Goal: Entertainment & Leisure: Browse casually

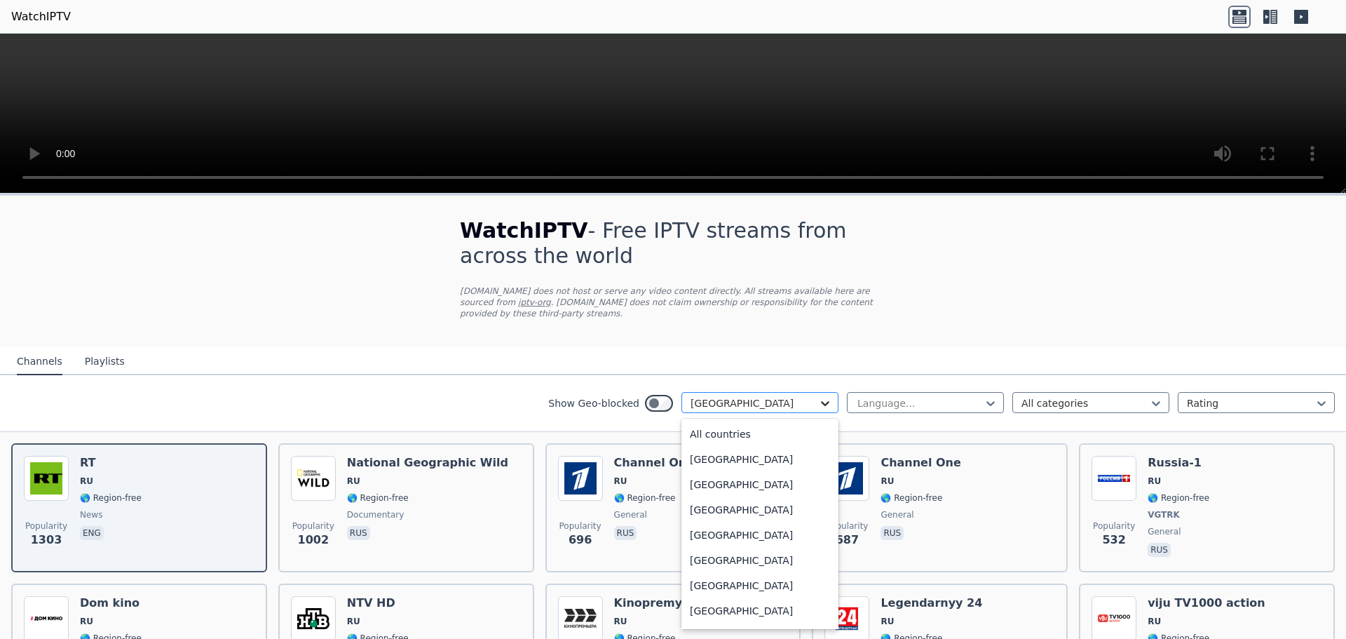
click at [818, 396] on icon at bounding box center [825, 403] width 14 height 14
click at [703, 426] on div "All countries" at bounding box center [759, 433] width 157 height 25
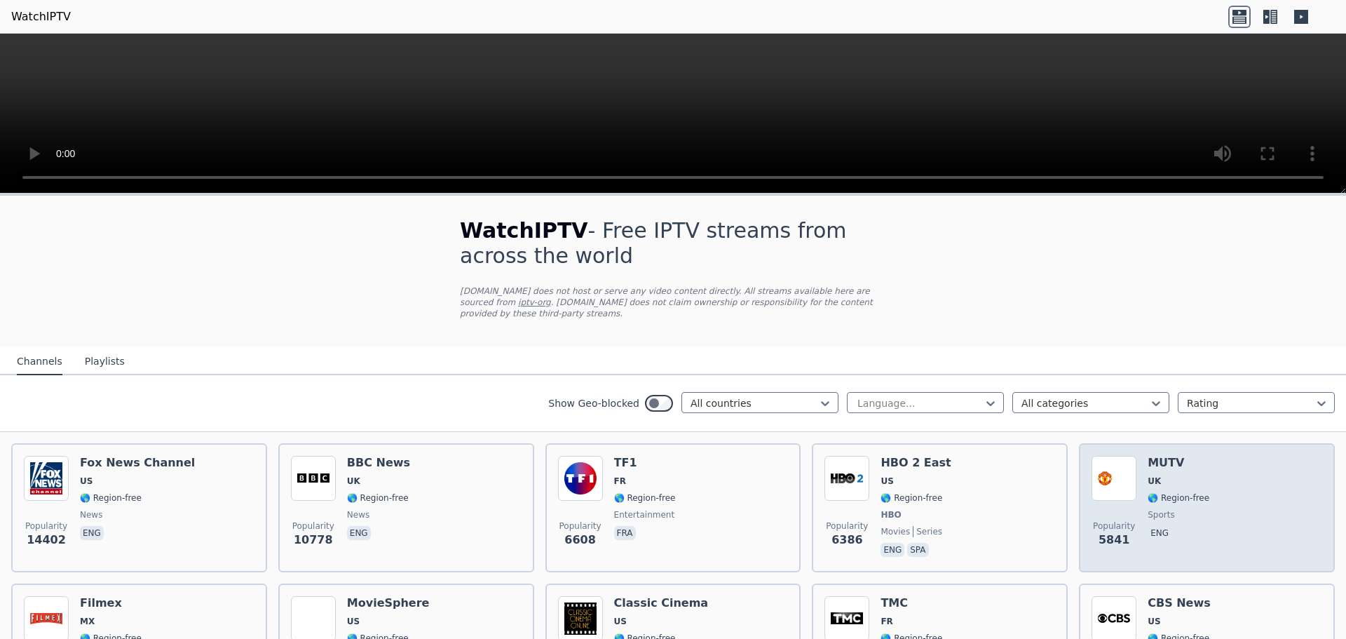
click at [1152, 477] on div "MUTV UK 🌎 Region-free sports eng" at bounding box center [1179, 508] width 62 height 104
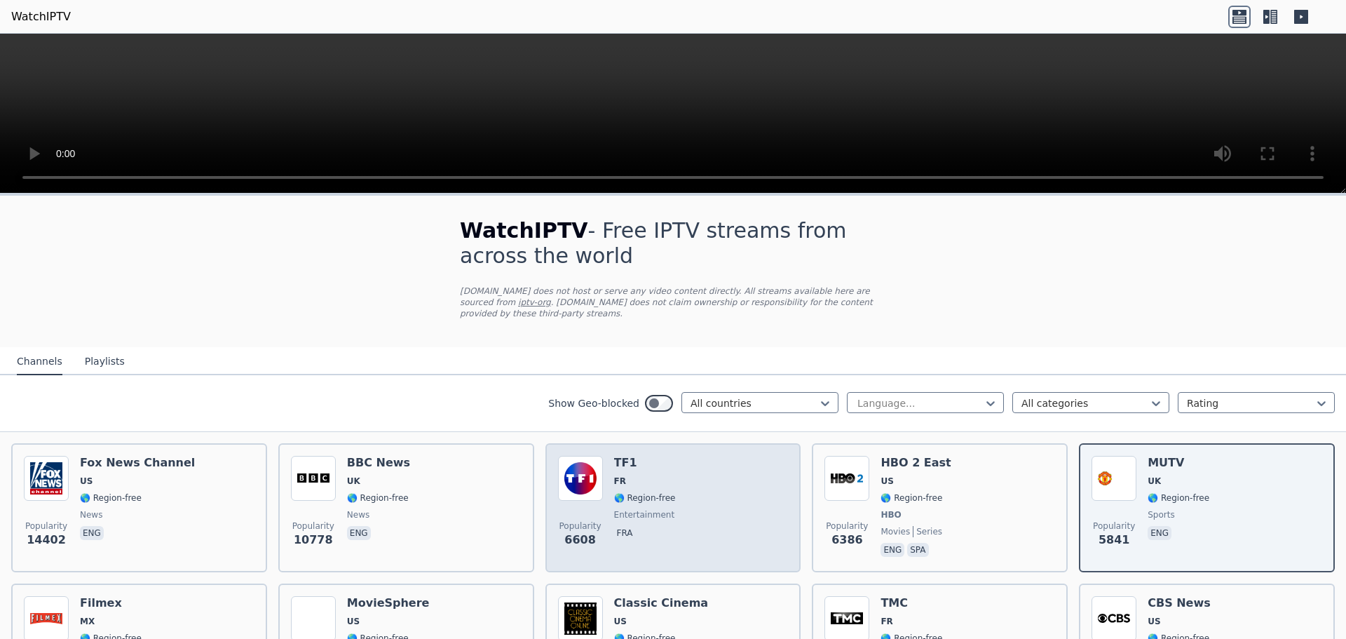
click at [684, 477] on div "Popularity 6608 TF1 FR 🌎 Region-free entertainment fra" at bounding box center [673, 508] width 231 height 104
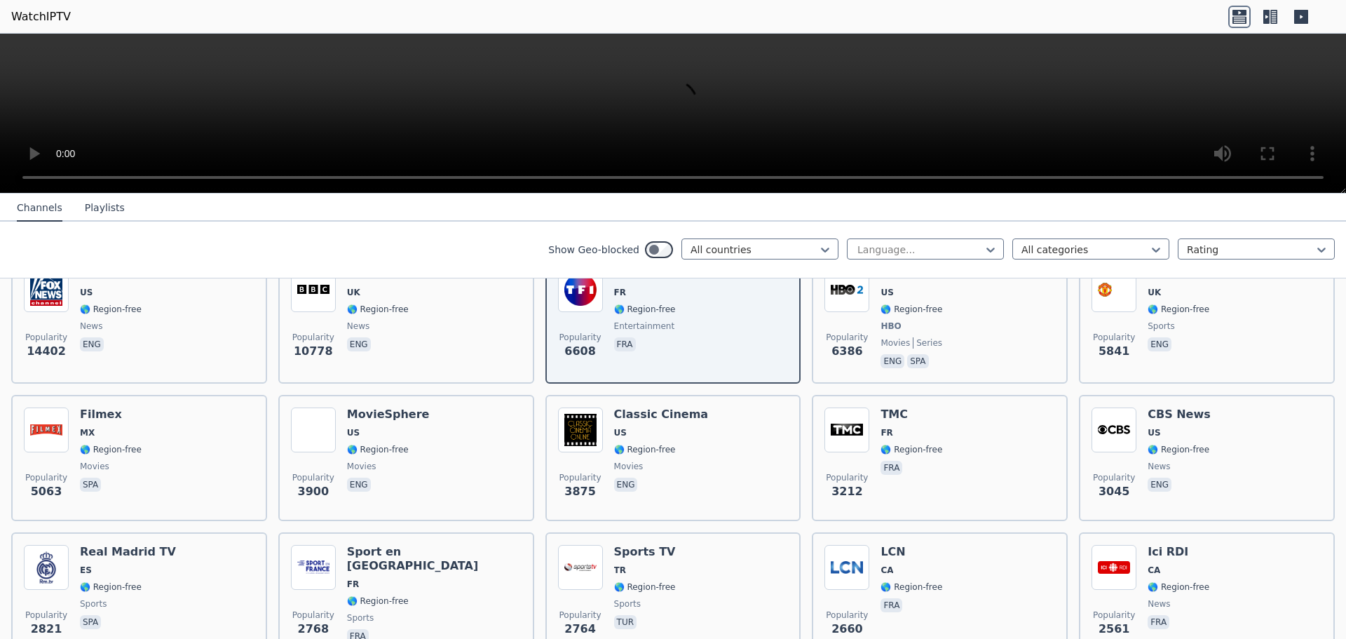
scroll to position [210, 0]
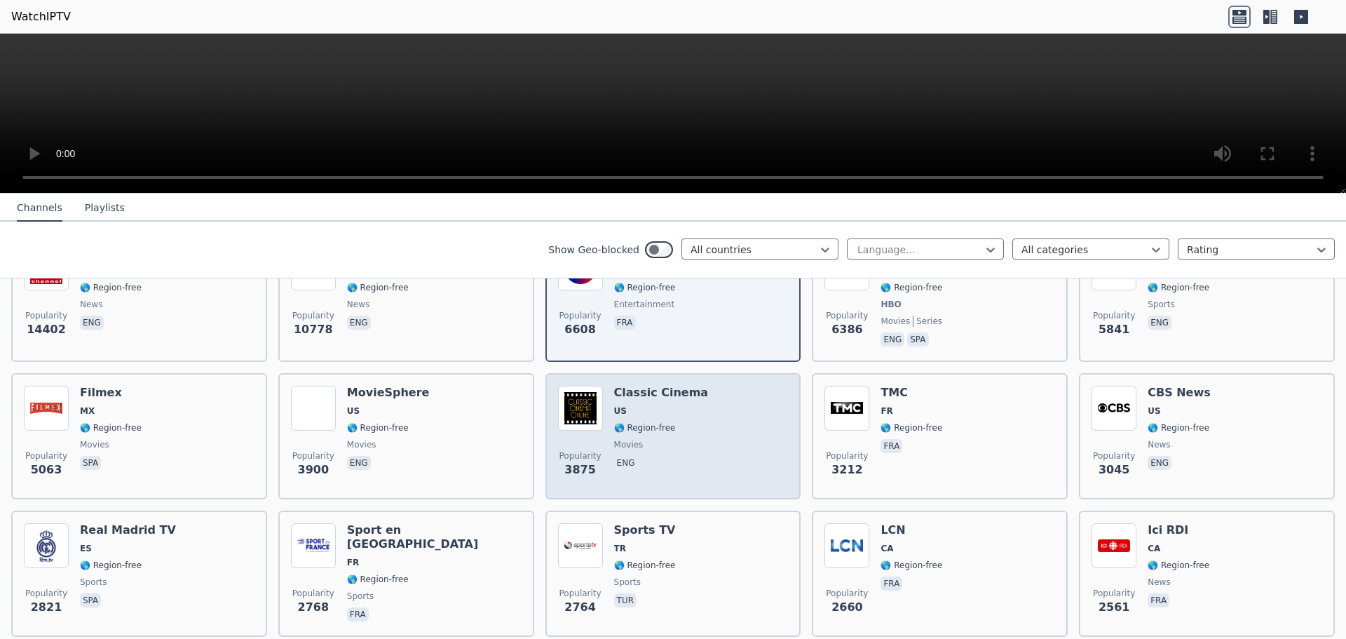
click at [677, 405] on span "US" at bounding box center [661, 410] width 95 height 11
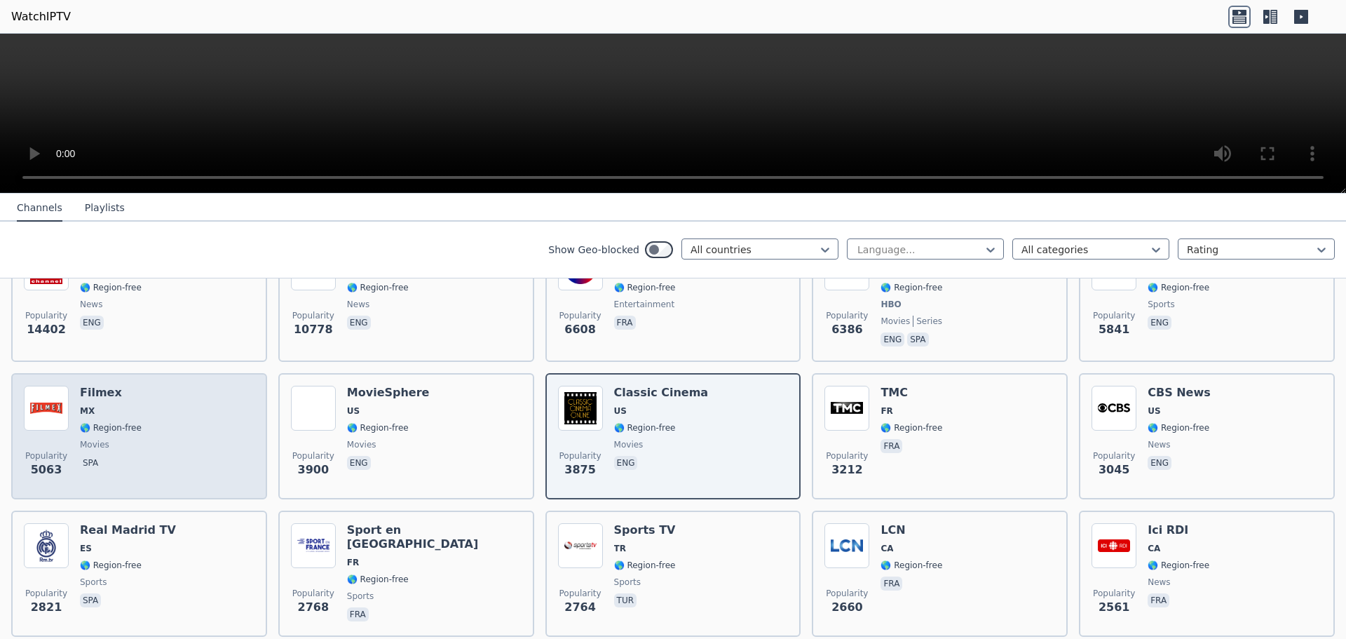
click at [164, 392] on div "Popularity 5063 Filmex MX 🌎 Region-free movies spa" at bounding box center [139, 436] width 231 height 101
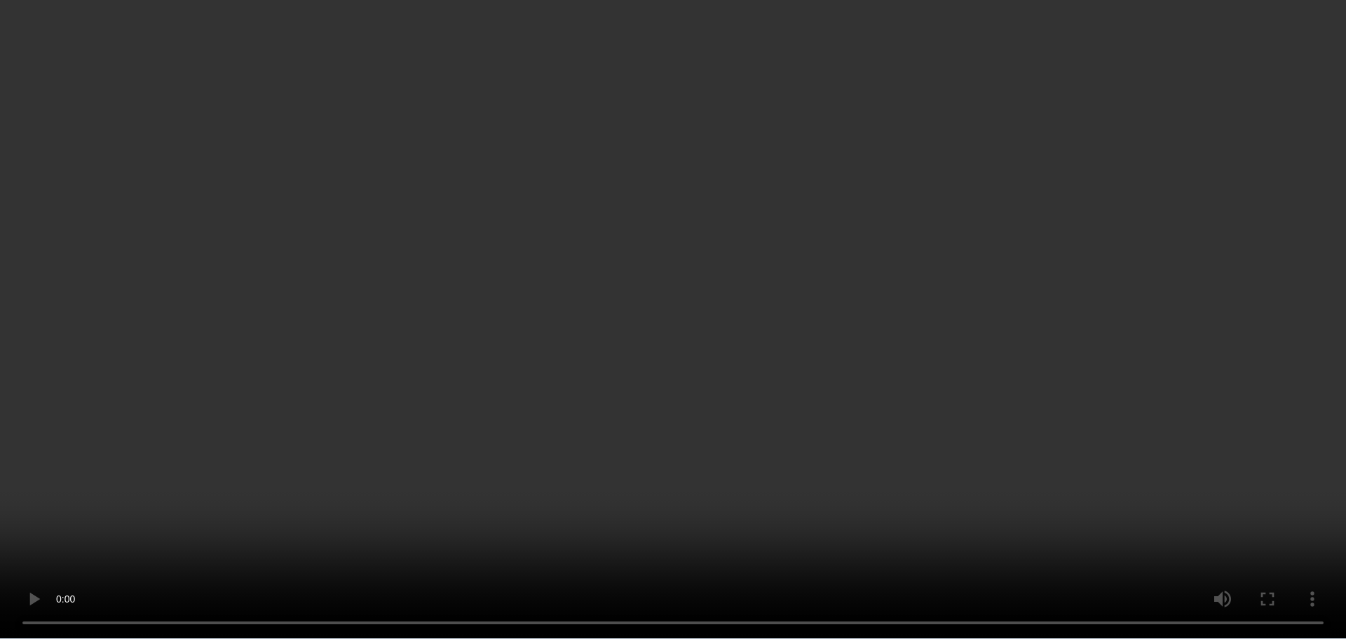
scroll to position [561, 0]
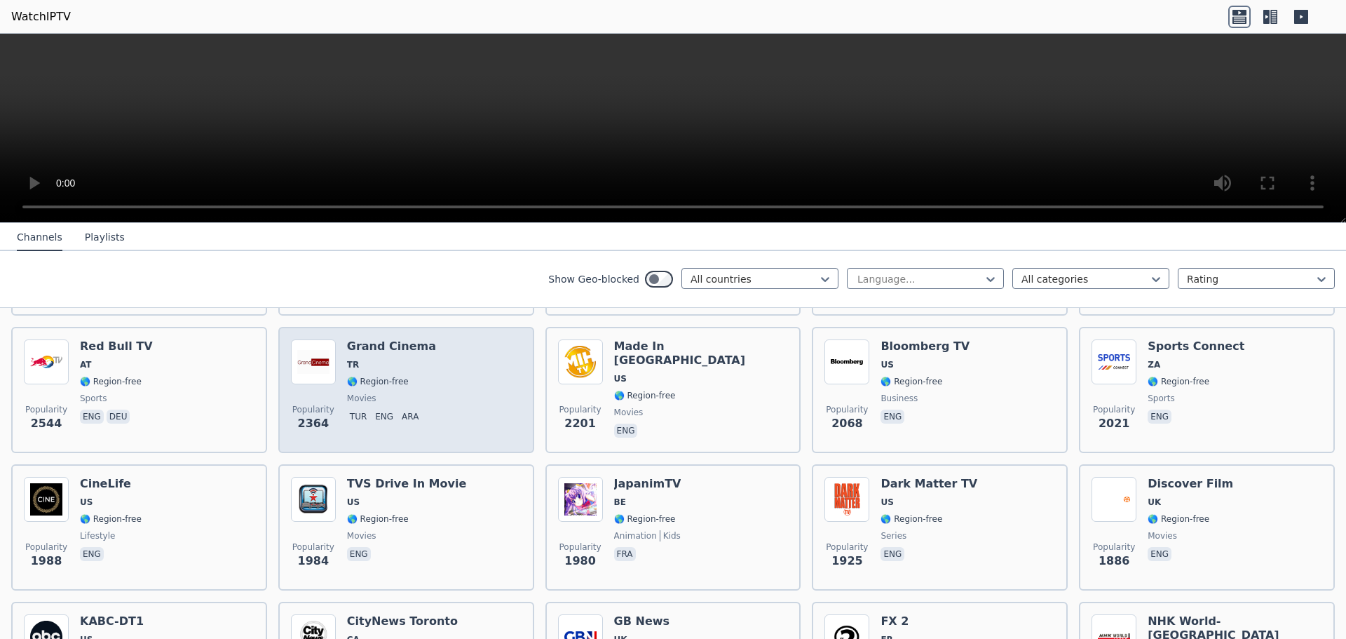
click at [437, 360] on div "Popularity 2364 Grand Cinema TR 🌎 Region-free movies tur eng ara" at bounding box center [406, 389] width 231 height 101
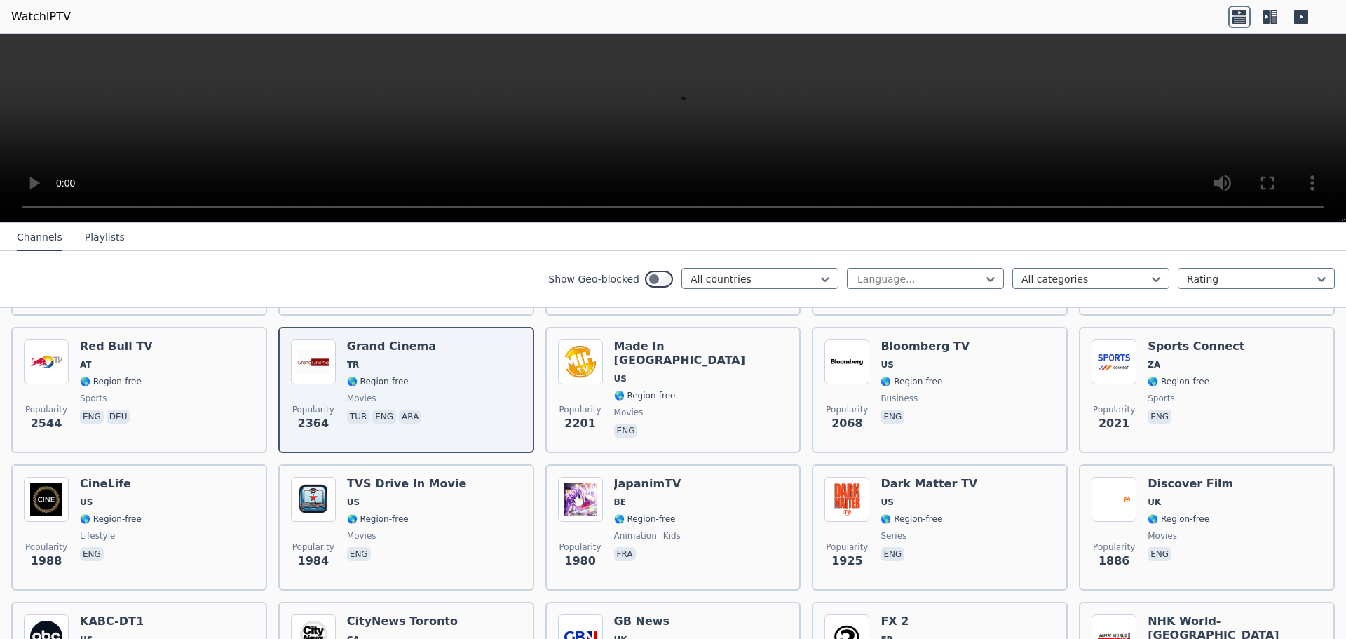
scroll to position [631, 0]
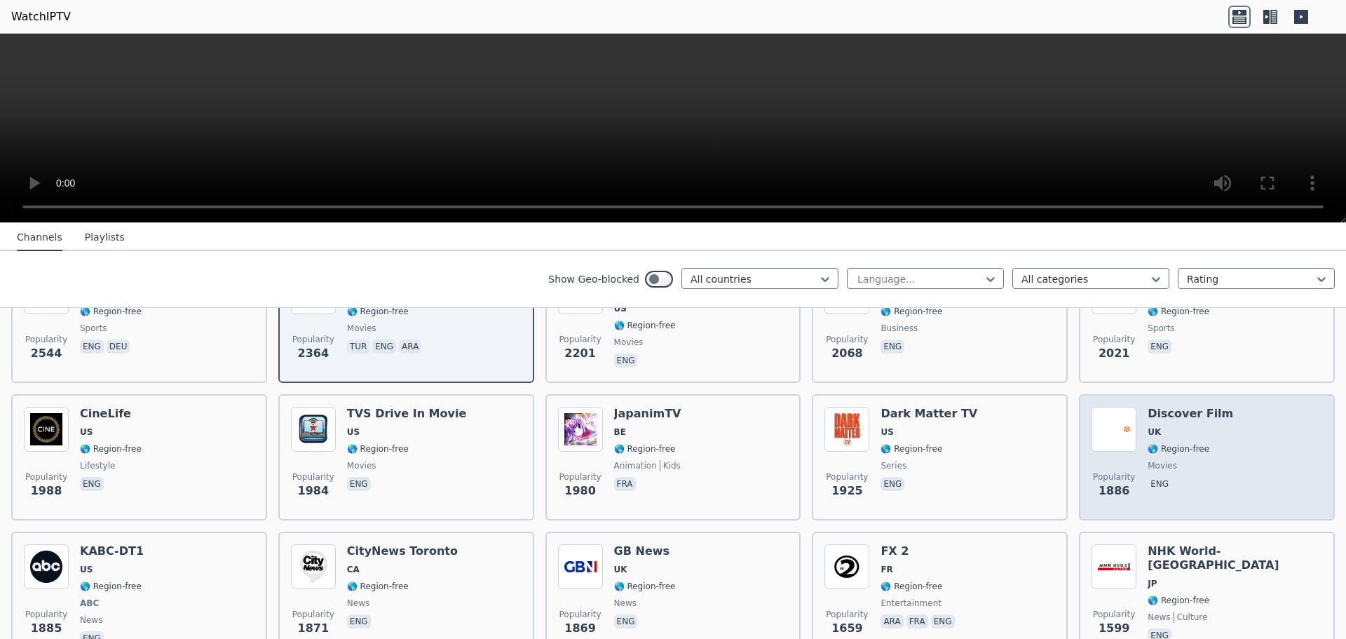
click at [1250, 423] on div "Popularity 1886 Discover Film UK 🌎 Region-free movies eng" at bounding box center [1207, 457] width 231 height 101
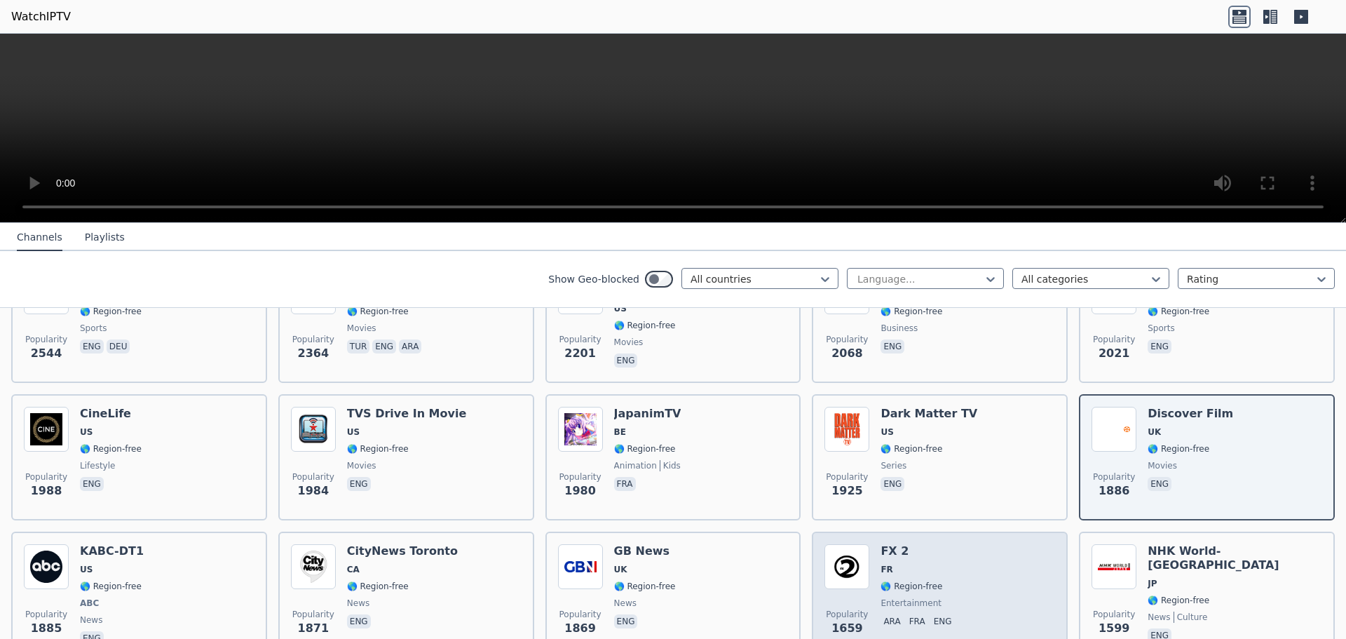
click at [971, 548] on div "Popularity 1659 FX 2 FR 🌎 Region-free entertainment ara fra eng" at bounding box center [939, 596] width 231 height 104
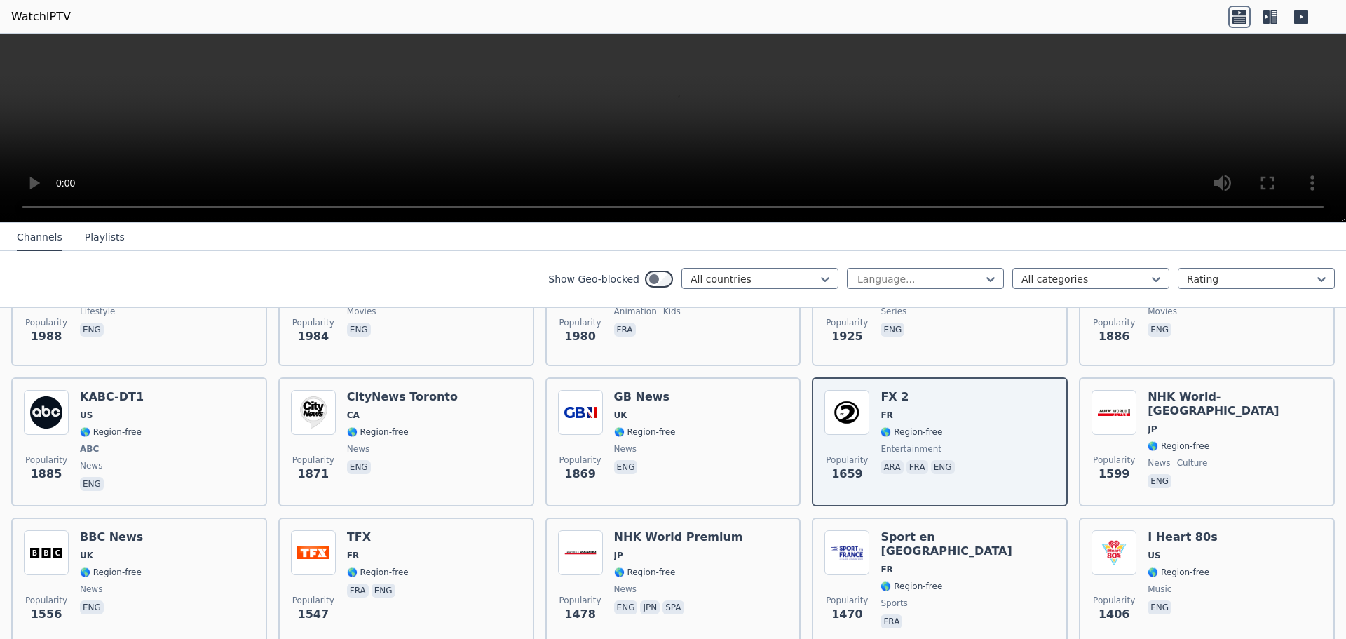
scroll to position [841, 0]
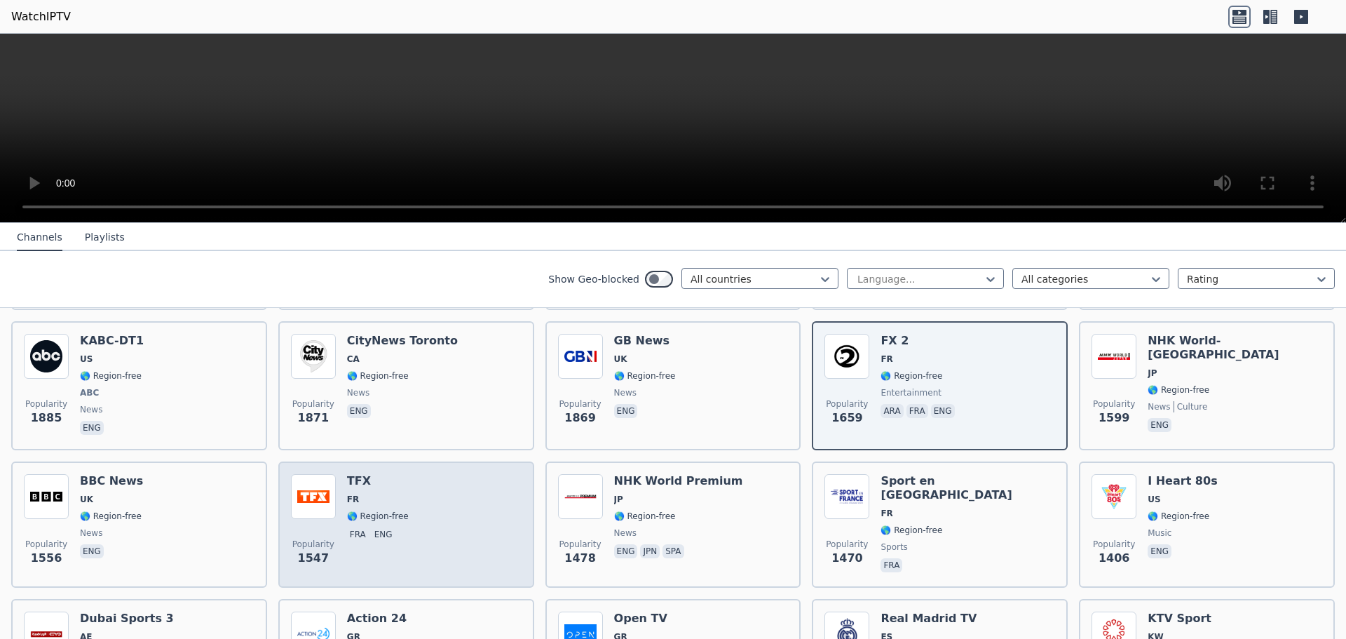
click at [383, 461] on div "Popularity 1547 TFX FR 🌎 Region-free fra eng" at bounding box center [406, 524] width 256 height 126
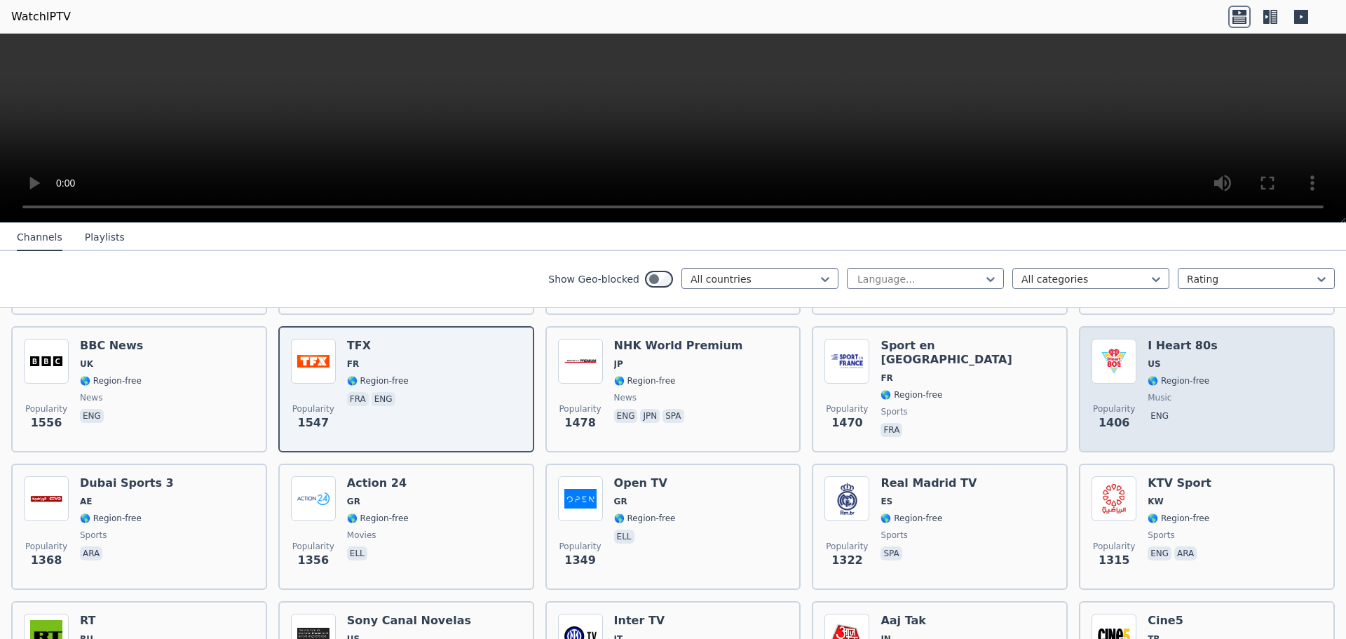
scroll to position [982, 0]
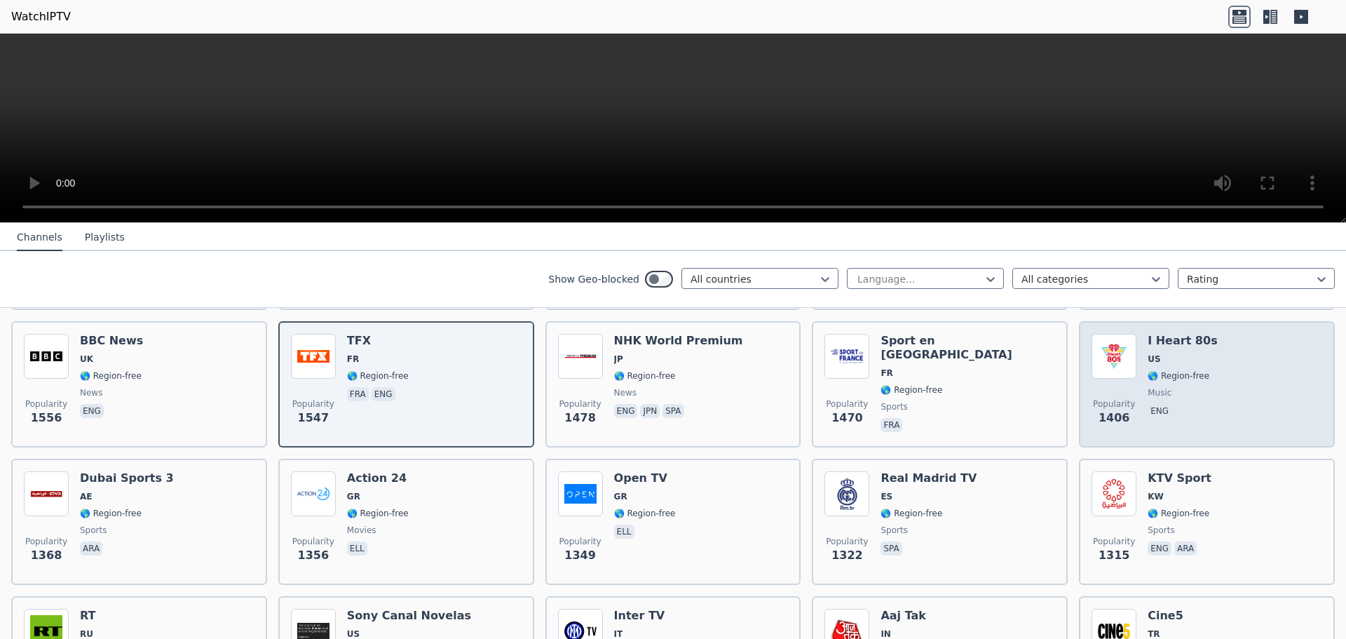
click at [1193, 370] on span "🌎 Region-free" at bounding box center [1179, 375] width 62 height 11
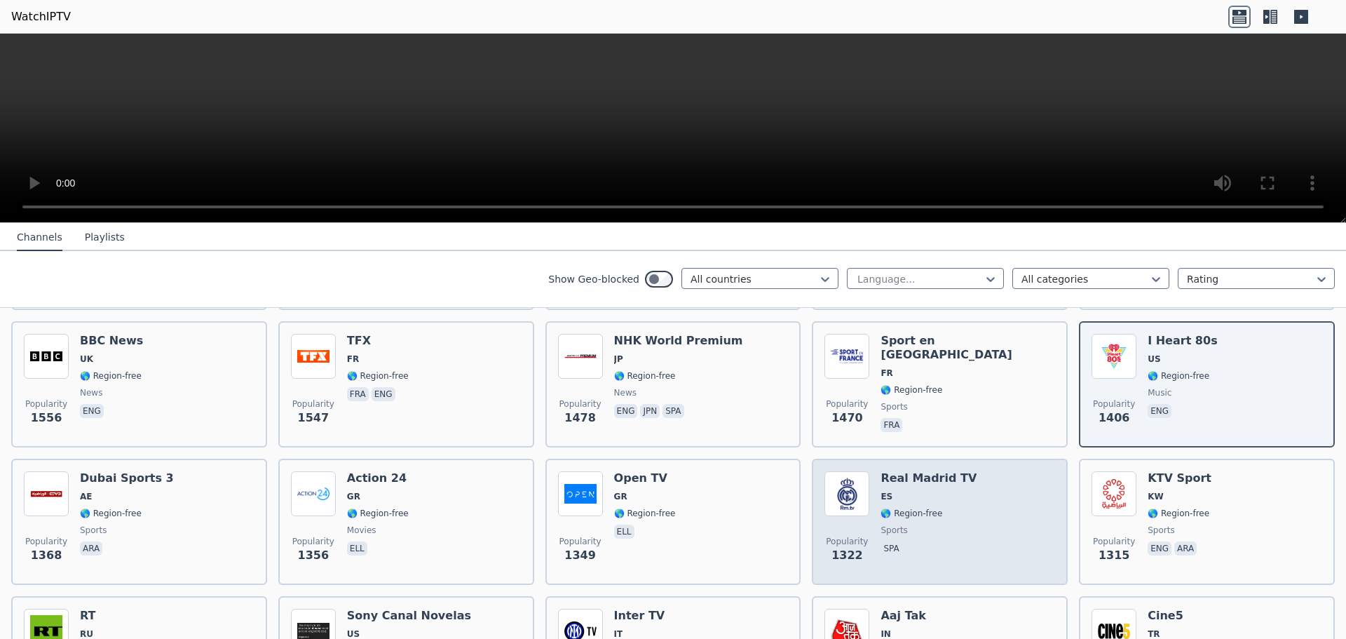
click at [939, 491] on span "ES" at bounding box center [929, 496] width 96 height 11
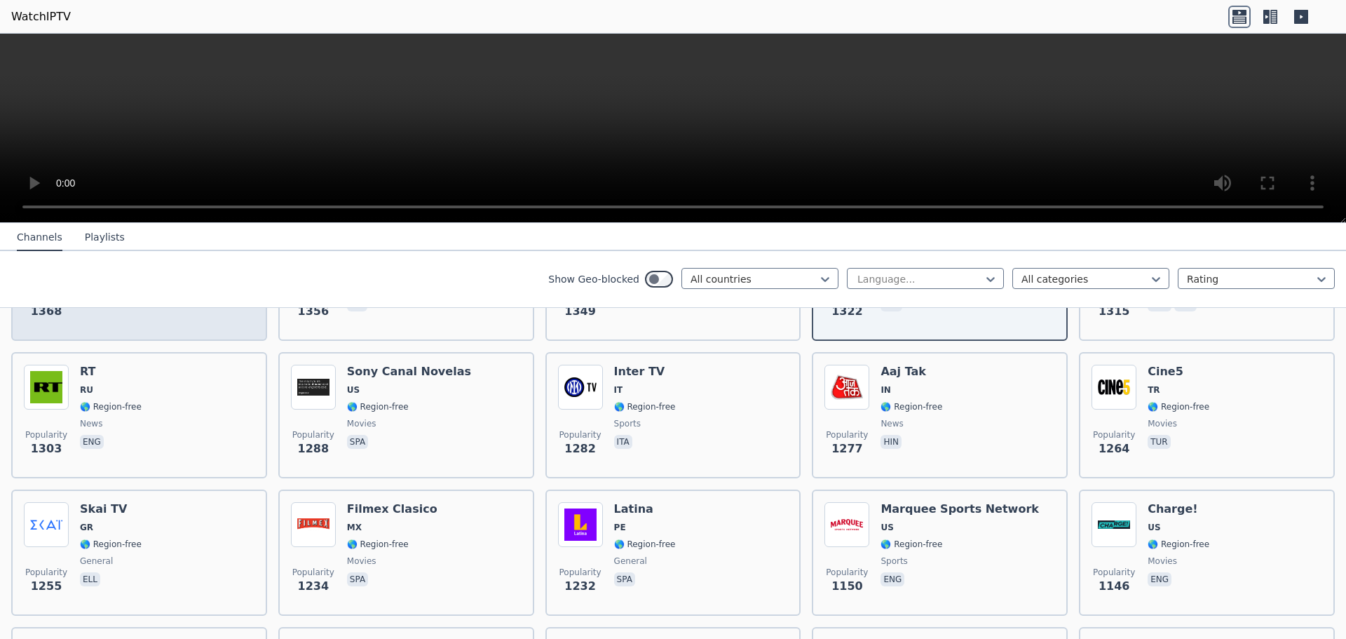
scroll to position [1262, 0]
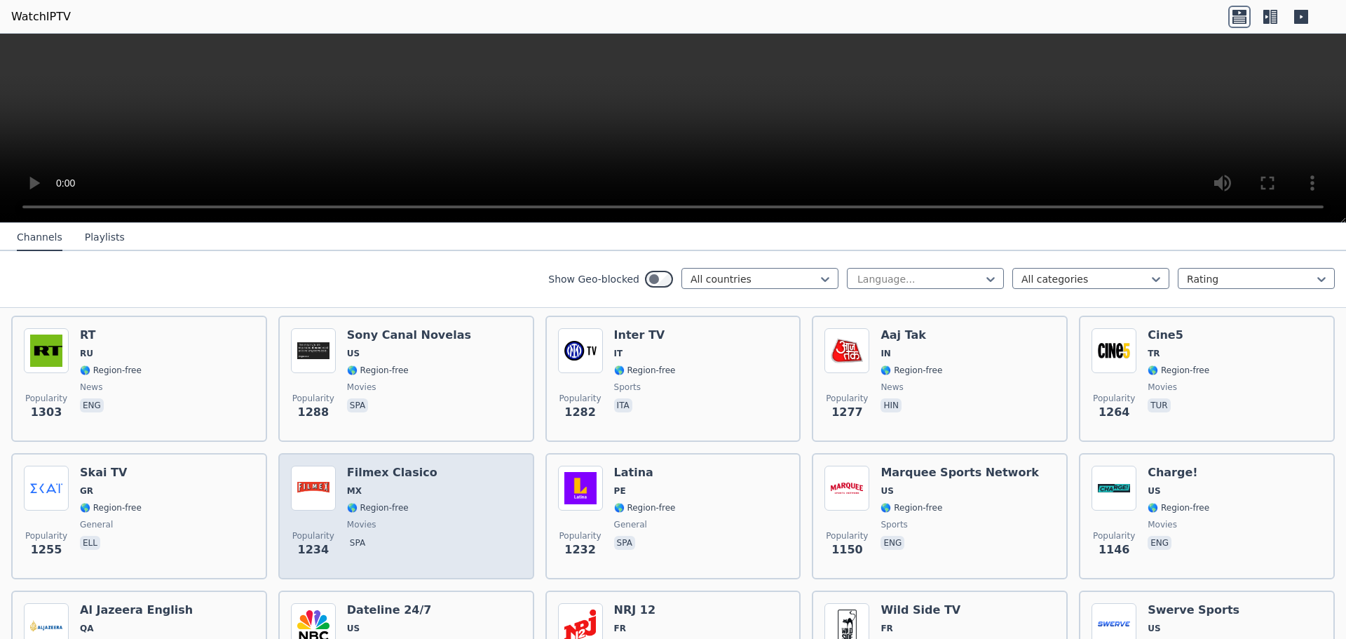
click at [430, 503] on div "Popularity 1234 Filmex Clasico MX 🌎 Region-free movies spa" at bounding box center [406, 516] width 231 height 101
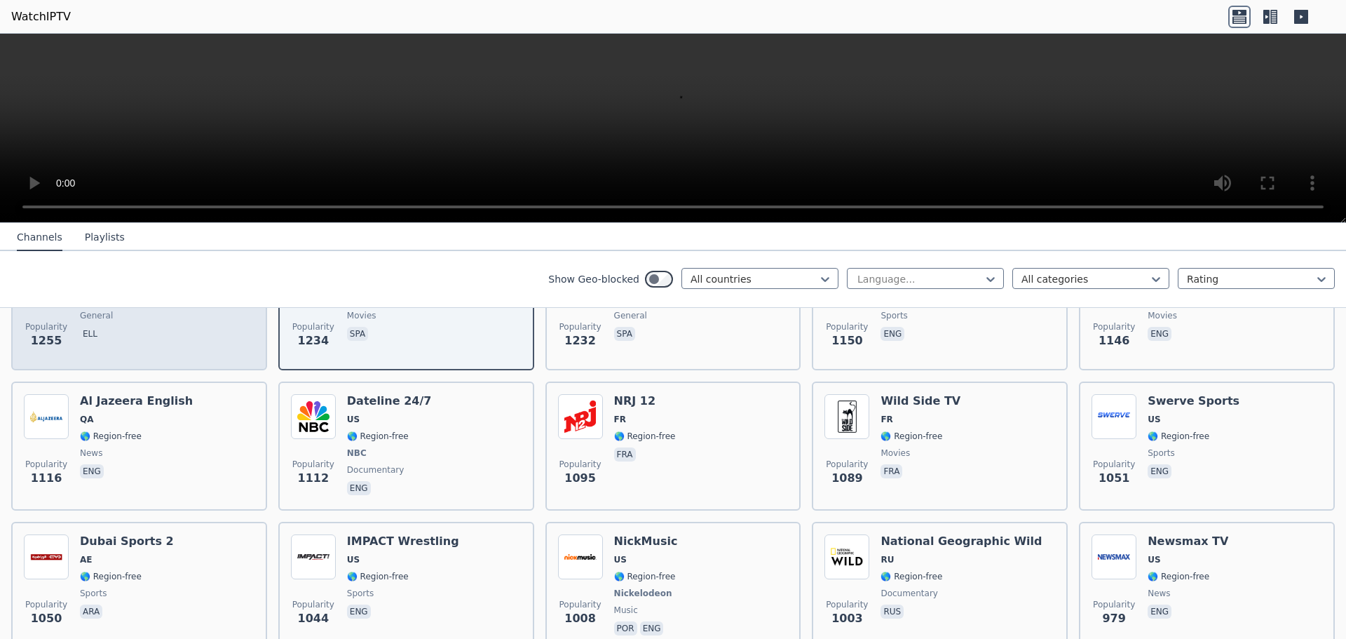
scroll to position [1472, 0]
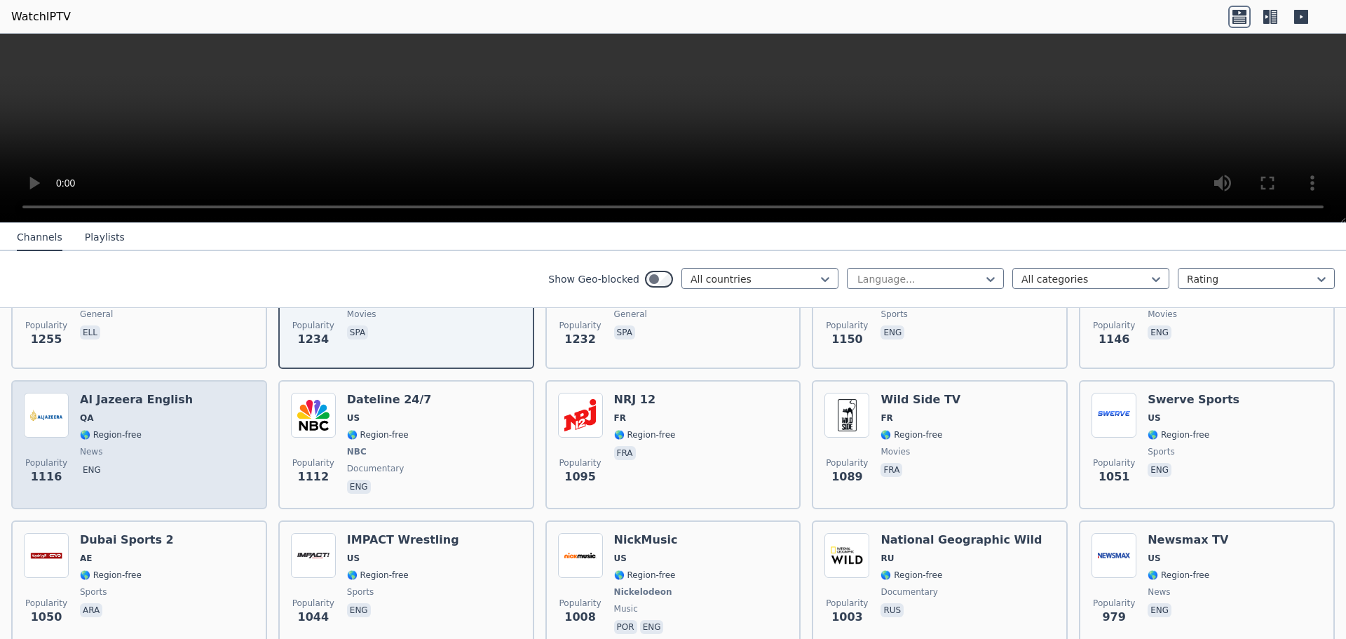
click at [133, 450] on div "Al Jazeera English QA 🌎 Region-free news eng" at bounding box center [136, 445] width 113 height 104
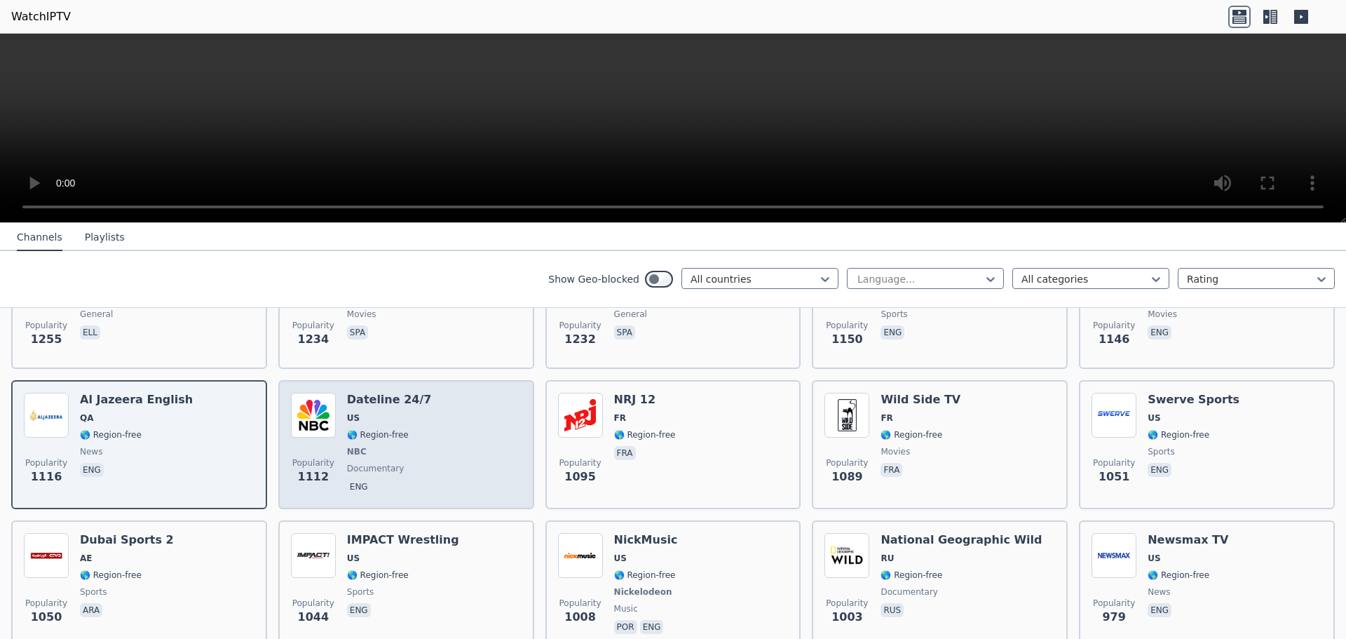
click at [387, 463] on span "documentary" at bounding box center [375, 468] width 57 height 11
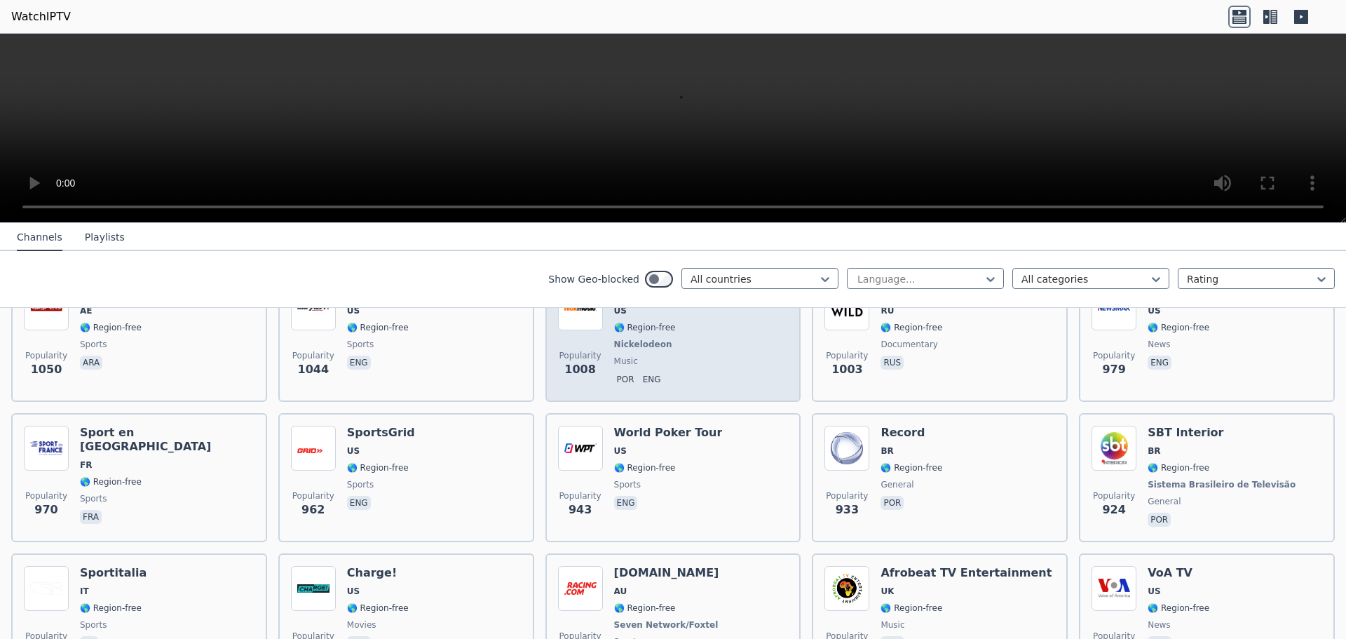
scroll to position [1753, 0]
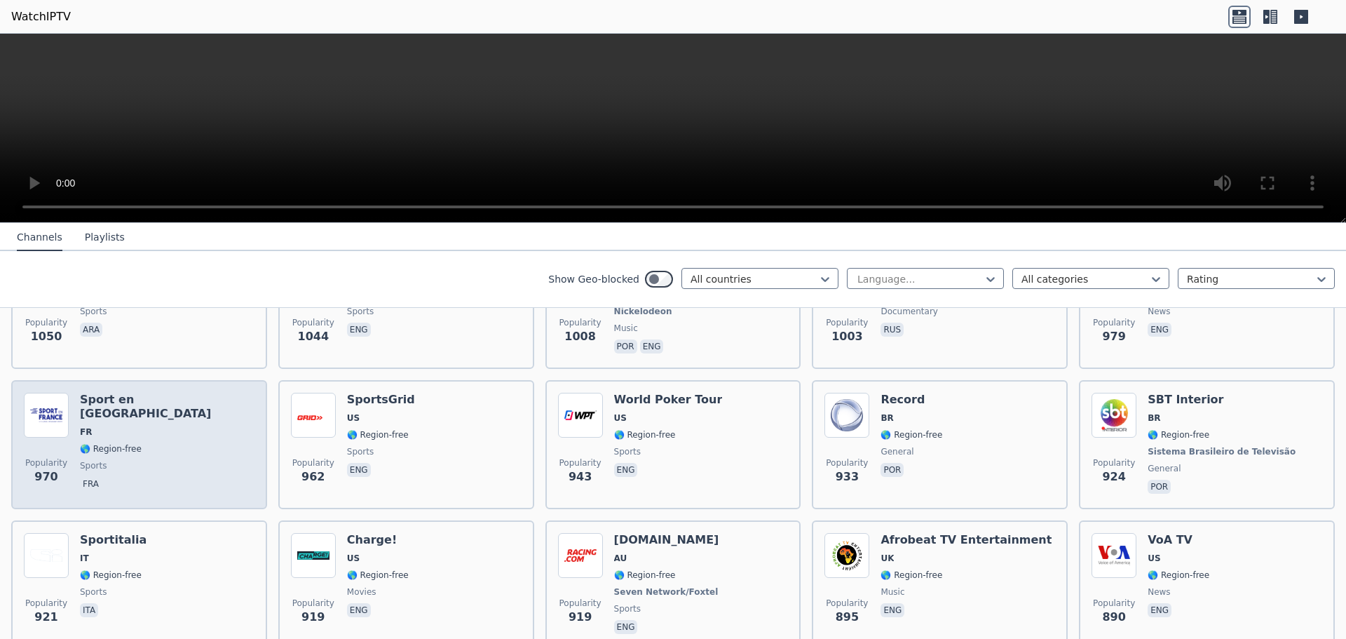
click at [177, 425] on div "Popularity 970 Sport en [GEOGRAPHIC_DATA] FR 🌎 Region-free sports fra" at bounding box center [139, 445] width 231 height 104
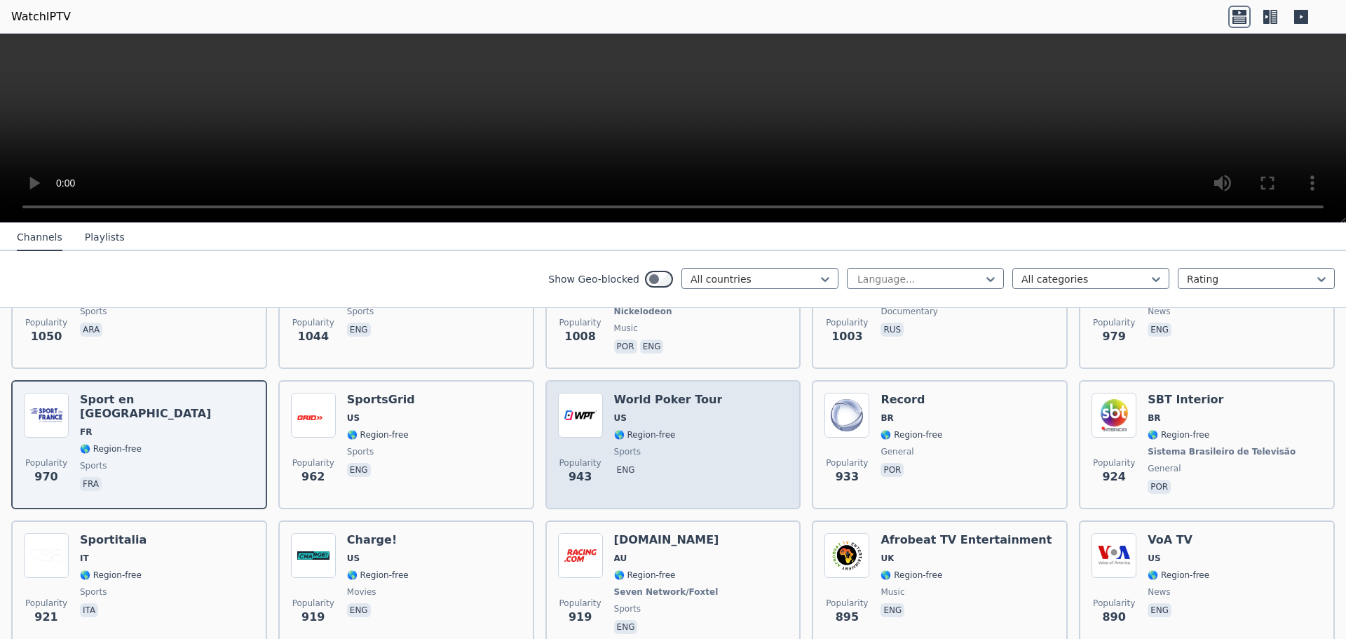
click at [651, 429] on span "🌎 Region-free" at bounding box center [645, 434] width 62 height 11
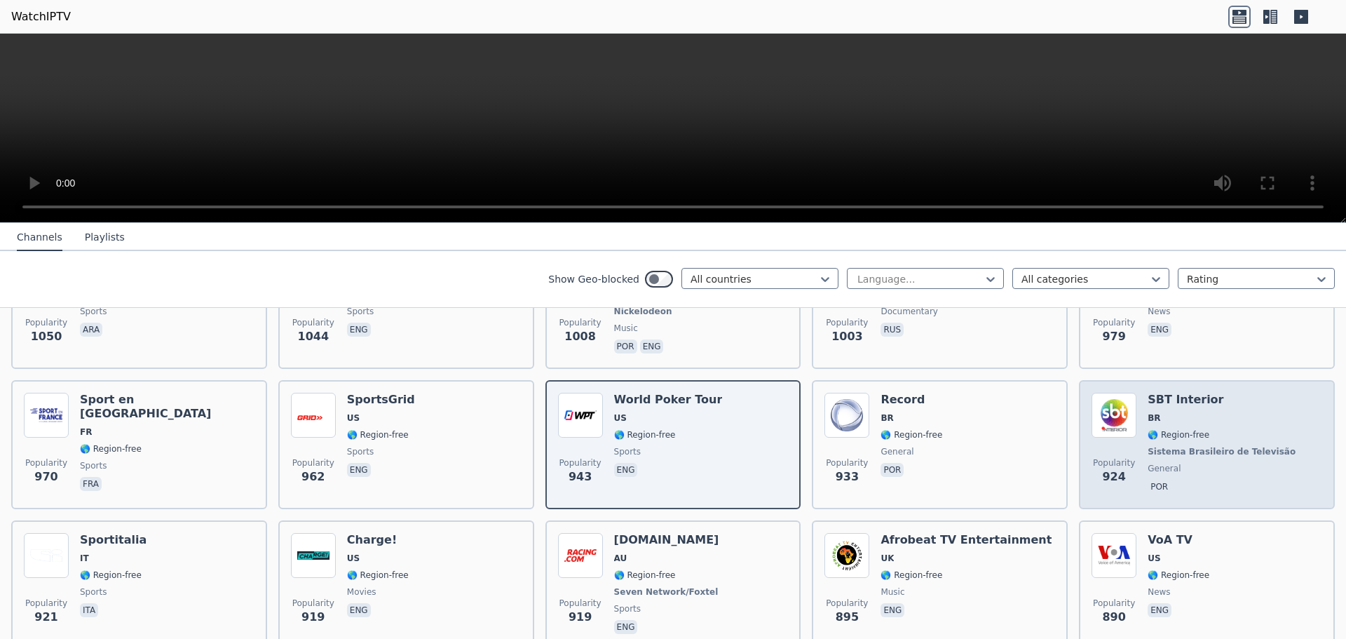
click at [1195, 429] on span "🌎 Region-free" at bounding box center [1223, 434] width 151 height 11
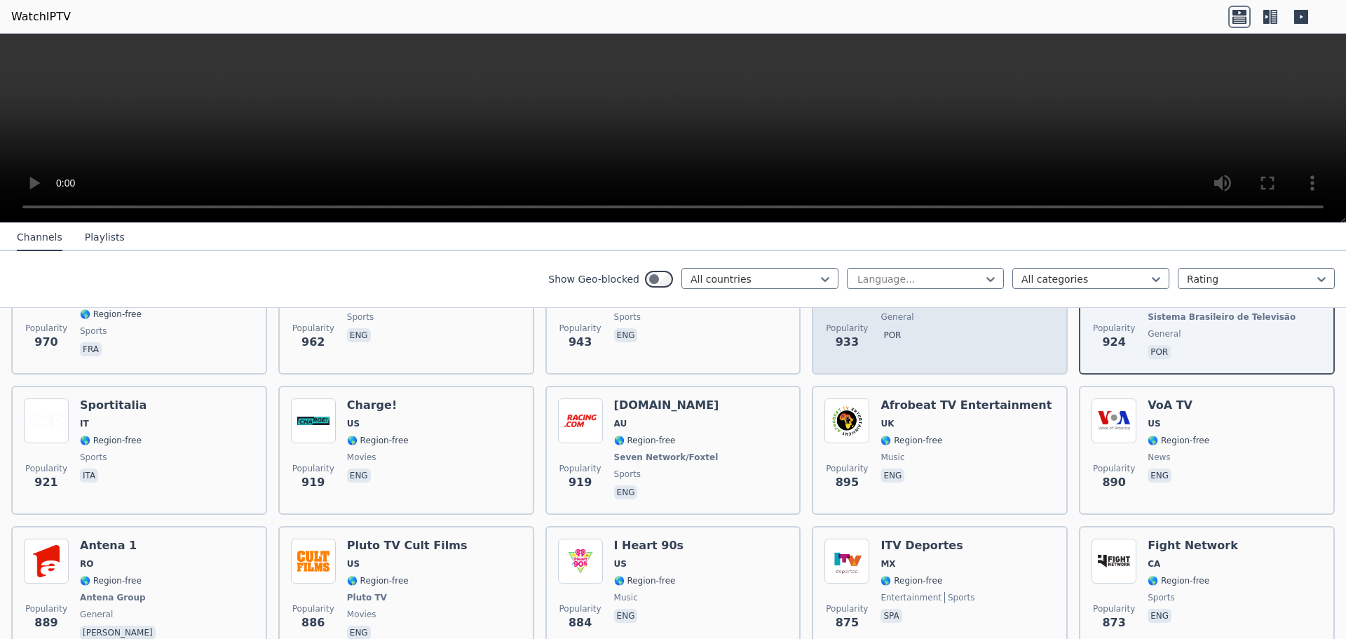
scroll to position [1963, 0]
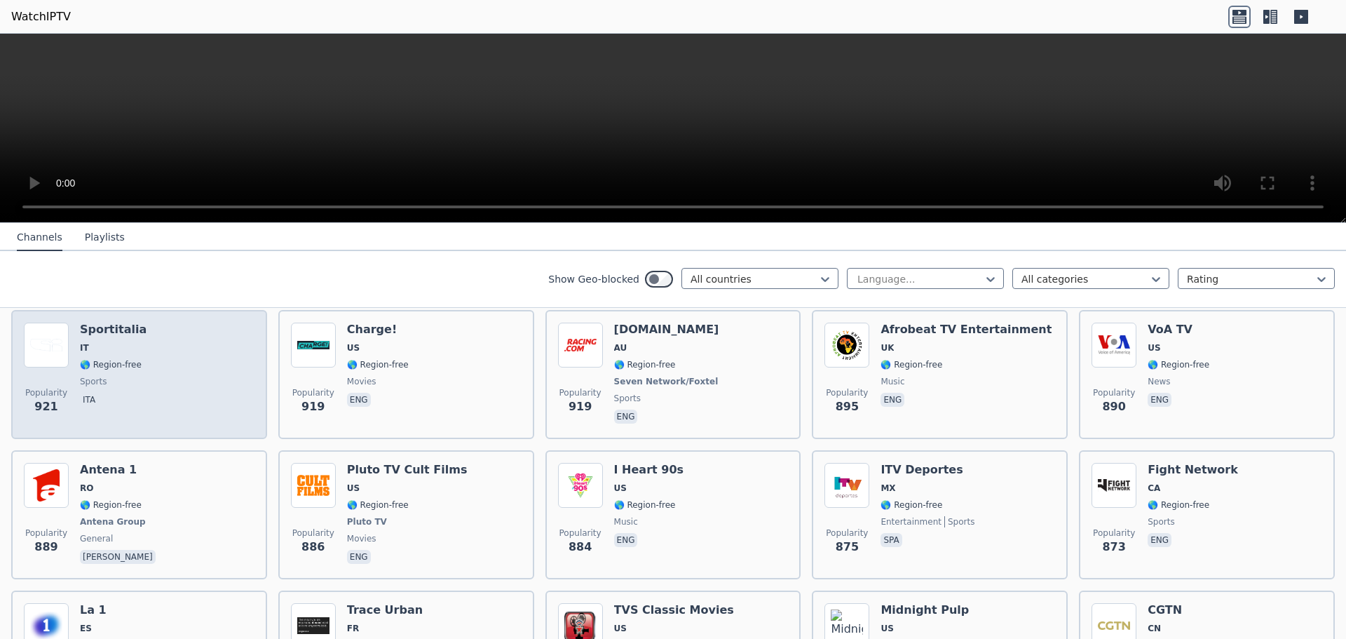
click at [151, 376] on div "Popularity 921 Sportitalia IT 🌎 Region-free sports ita" at bounding box center [139, 374] width 231 height 104
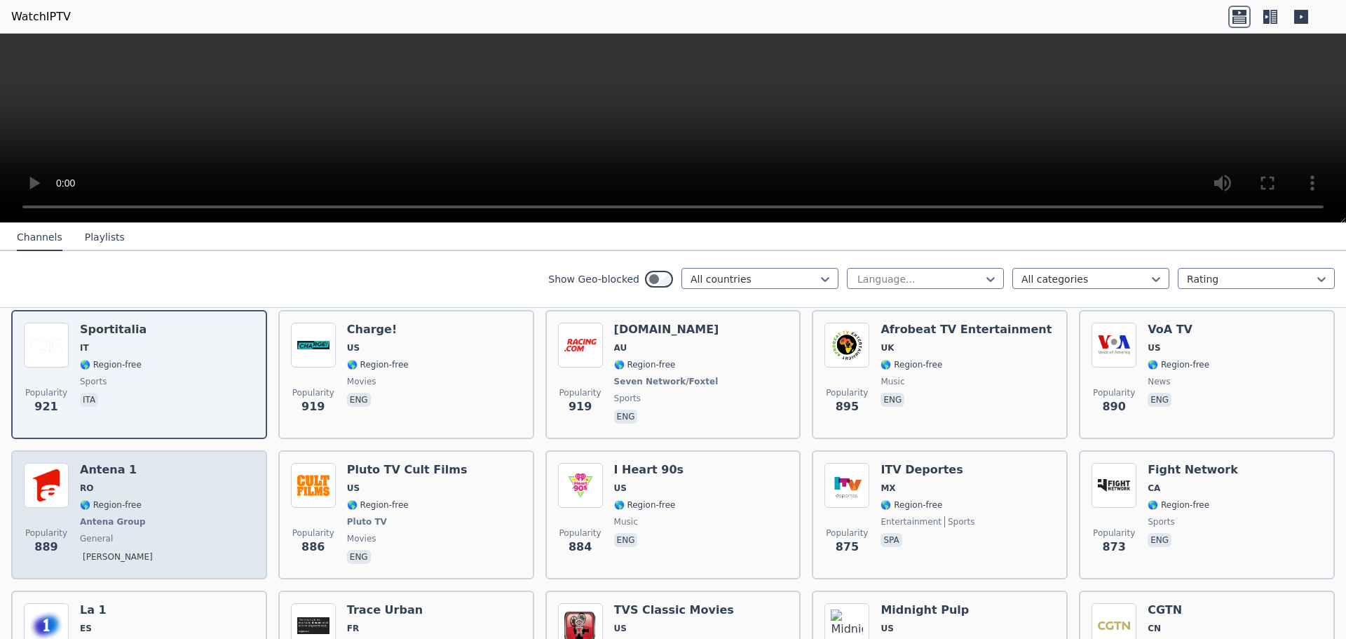
click at [142, 498] on div "Popularity 889 Antena 1 RO 🌎 Region-free Antena Group general [PERSON_NAME]" at bounding box center [139, 515] width 231 height 104
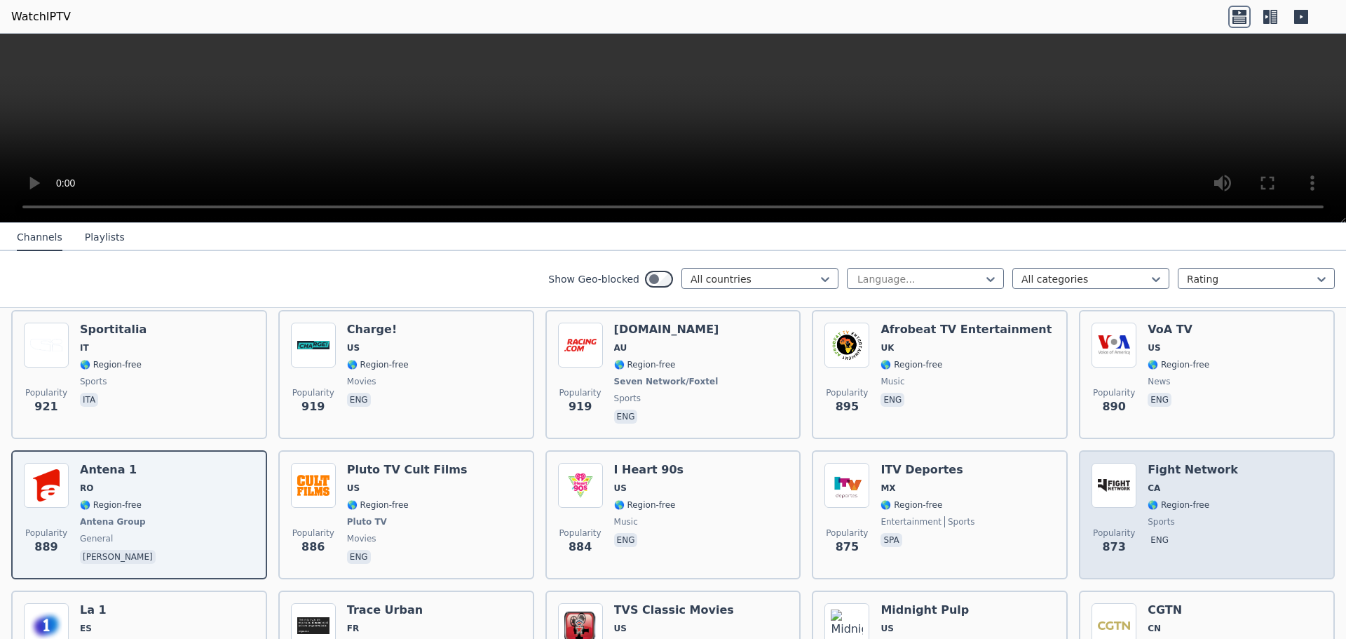
click at [1305, 478] on div "Popularity 873 Fight Network CA 🌎 Region-free sports eng" at bounding box center [1207, 515] width 231 height 104
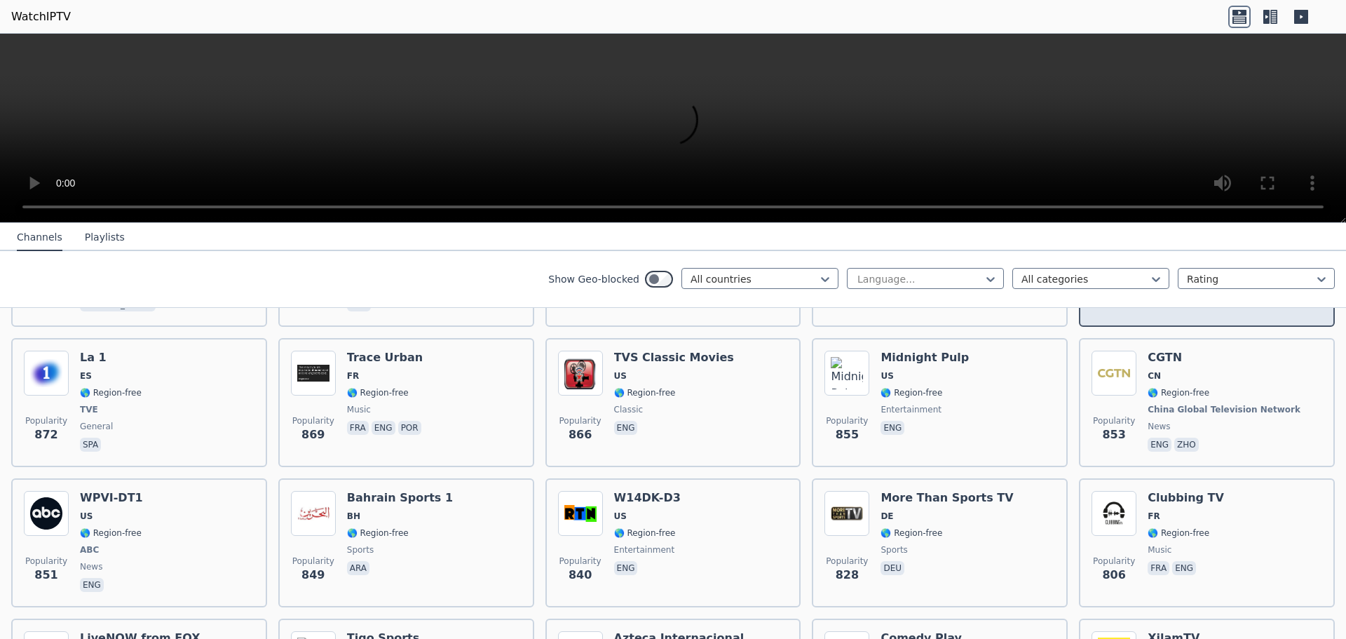
scroll to position [2243, 0]
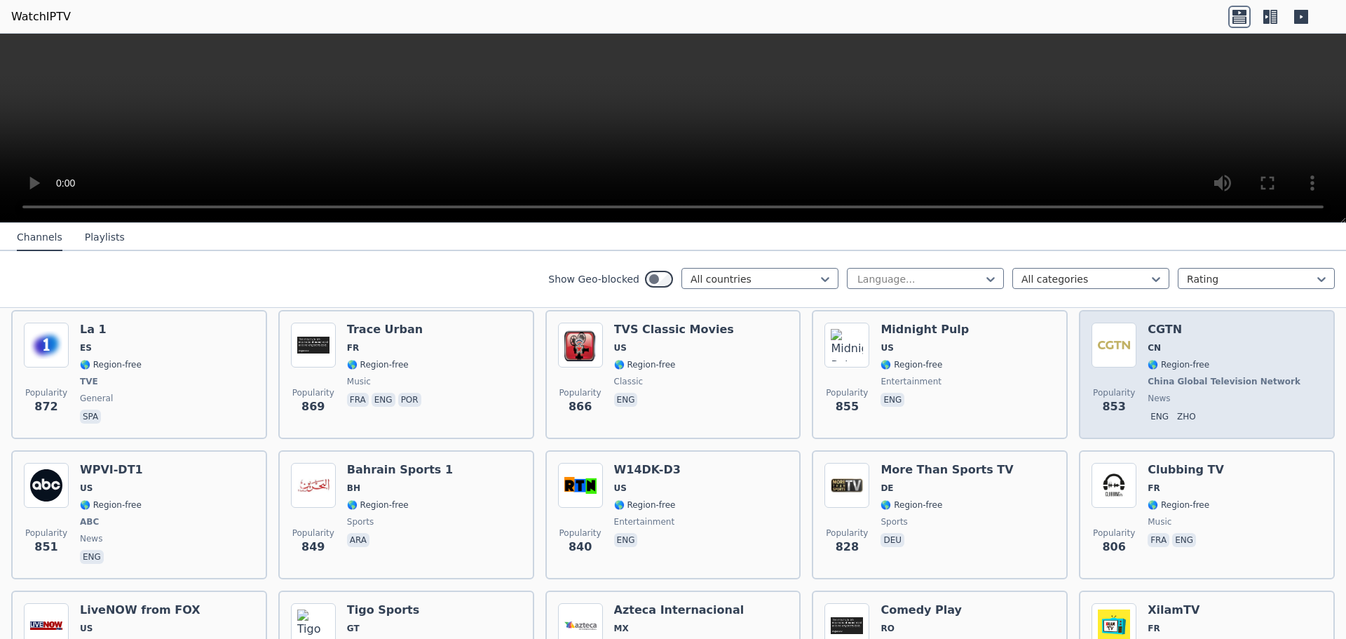
click at [1236, 393] on span "news" at bounding box center [1226, 398] width 156 height 11
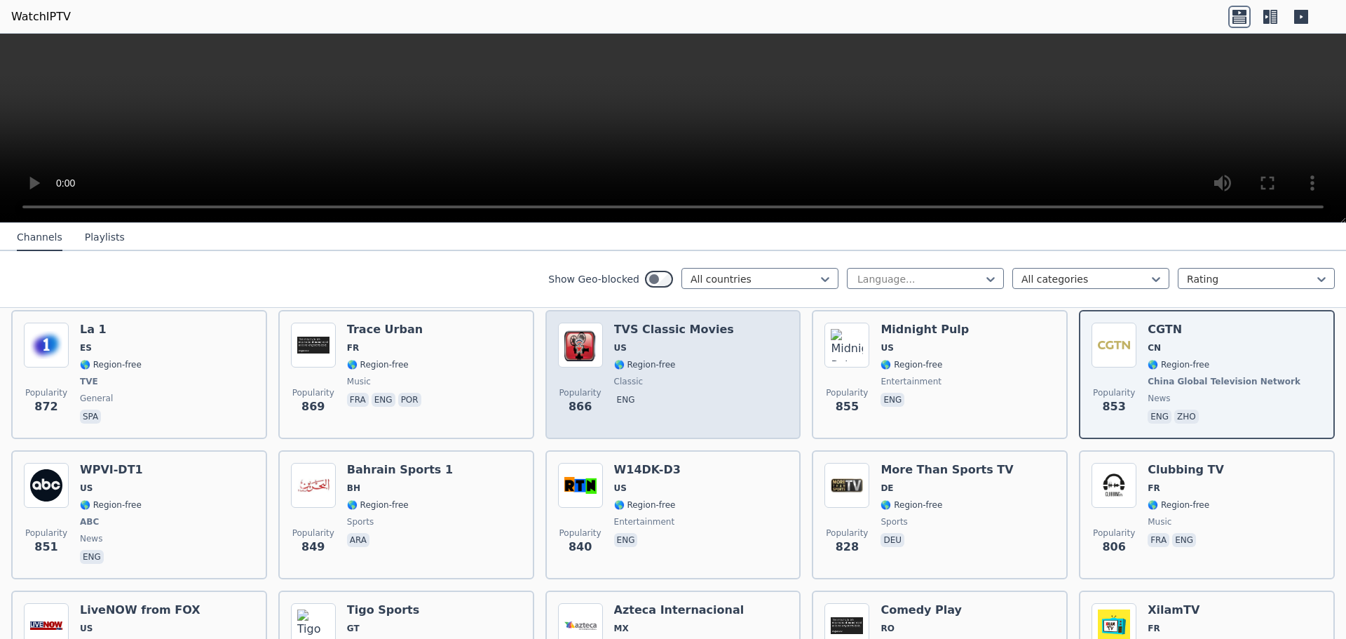
click at [703, 342] on span "US" at bounding box center [674, 347] width 120 height 11
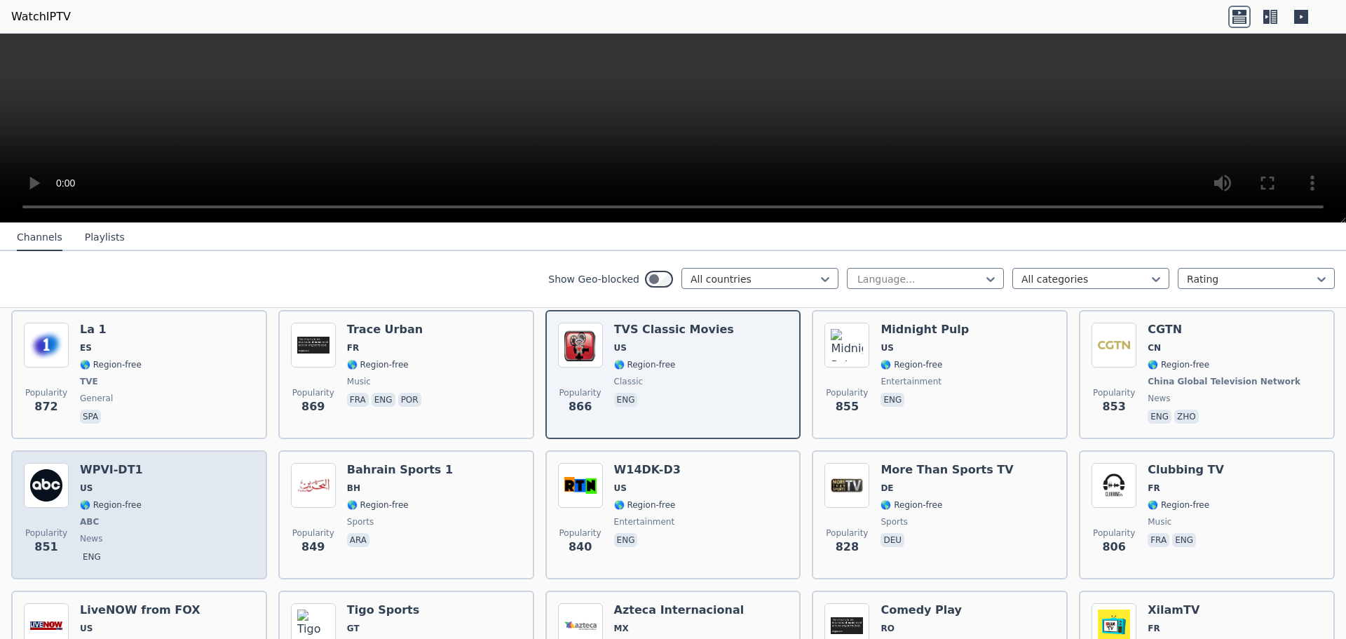
click at [149, 507] on div "Popularity 851 WPVI-DT1 US 🌎 Region-free ABC news eng" at bounding box center [139, 515] width 231 height 104
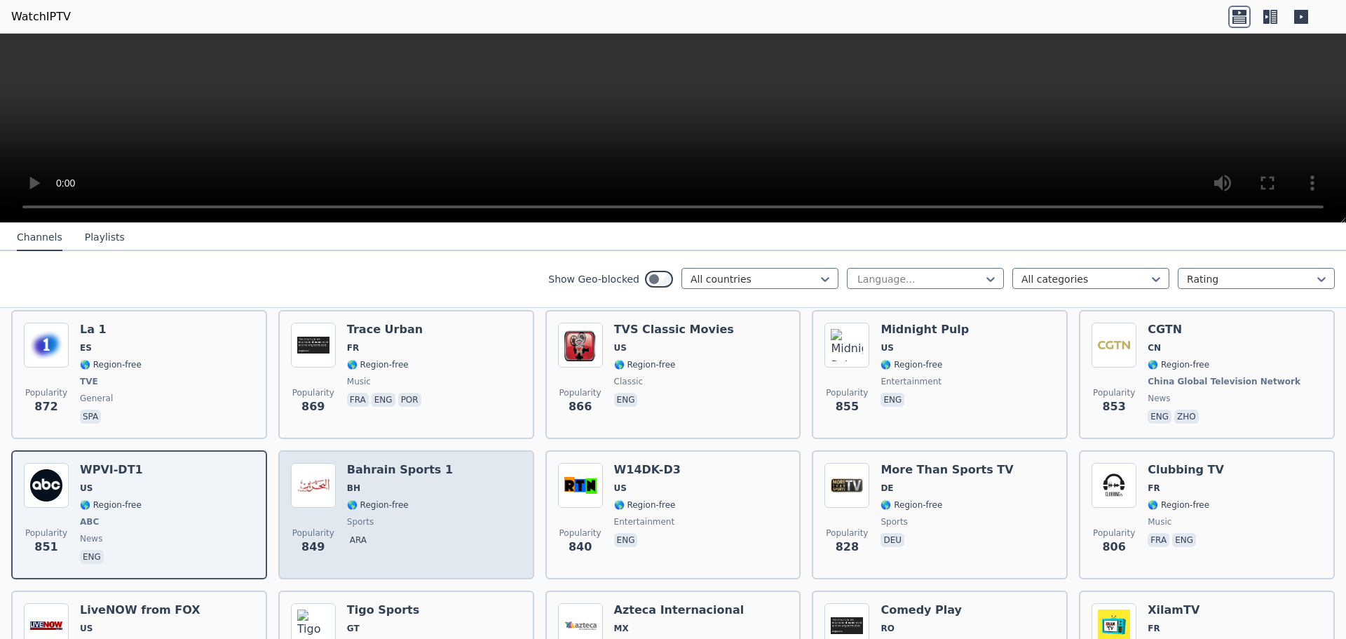
click at [426, 503] on div "Bahrain Sports 1 BH 🌎 Region-free sports ara" at bounding box center [400, 515] width 106 height 104
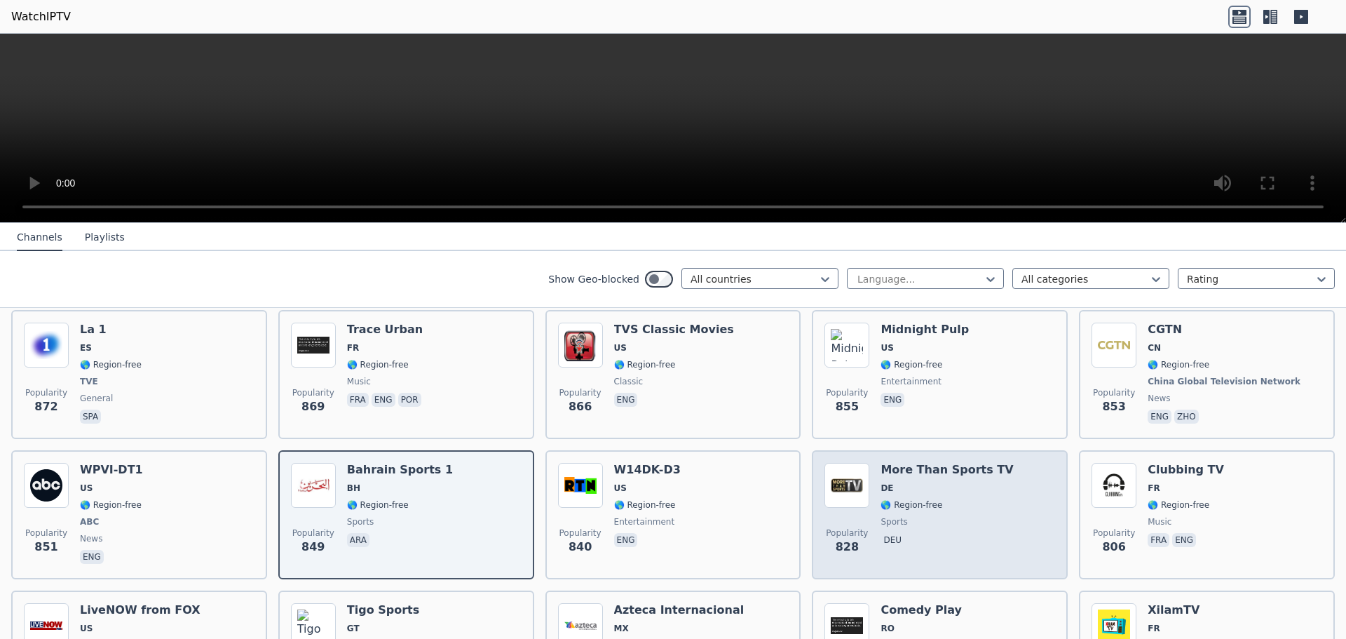
click at [945, 499] on span "🌎 Region-free" at bounding box center [947, 504] width 133 height 11
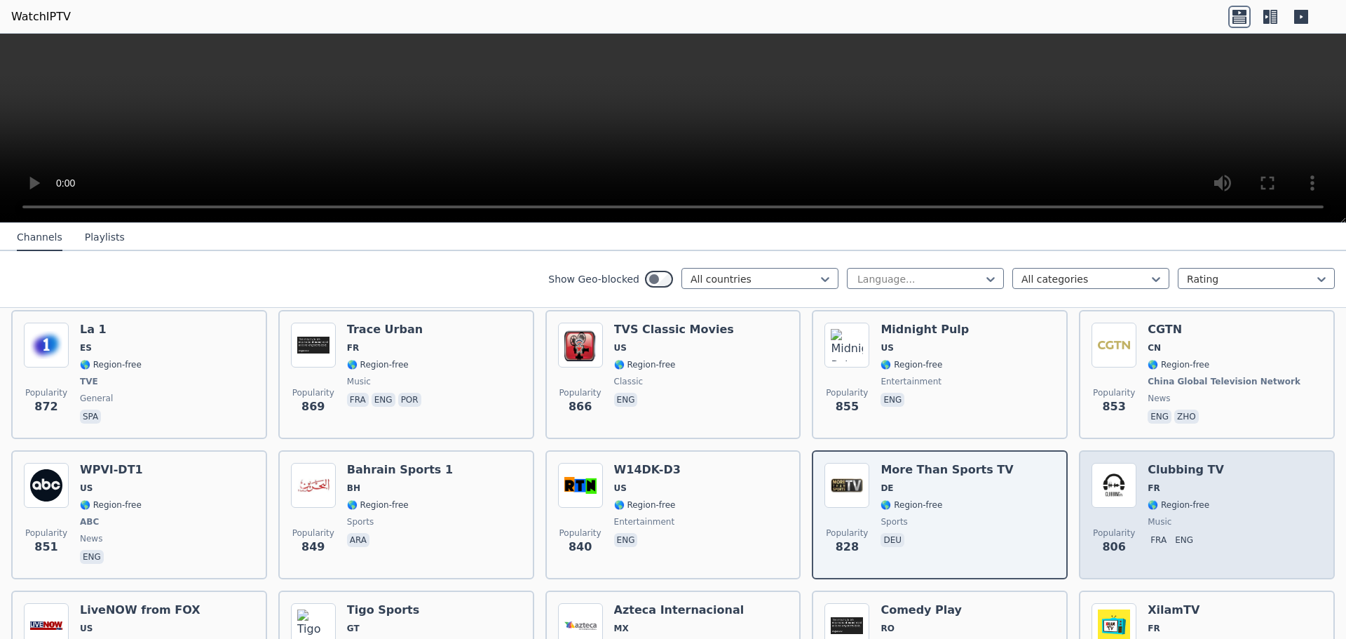
click at [1127, 504] on div "Popularity 806" at bounding box center [1114, 515] width 45 height 104
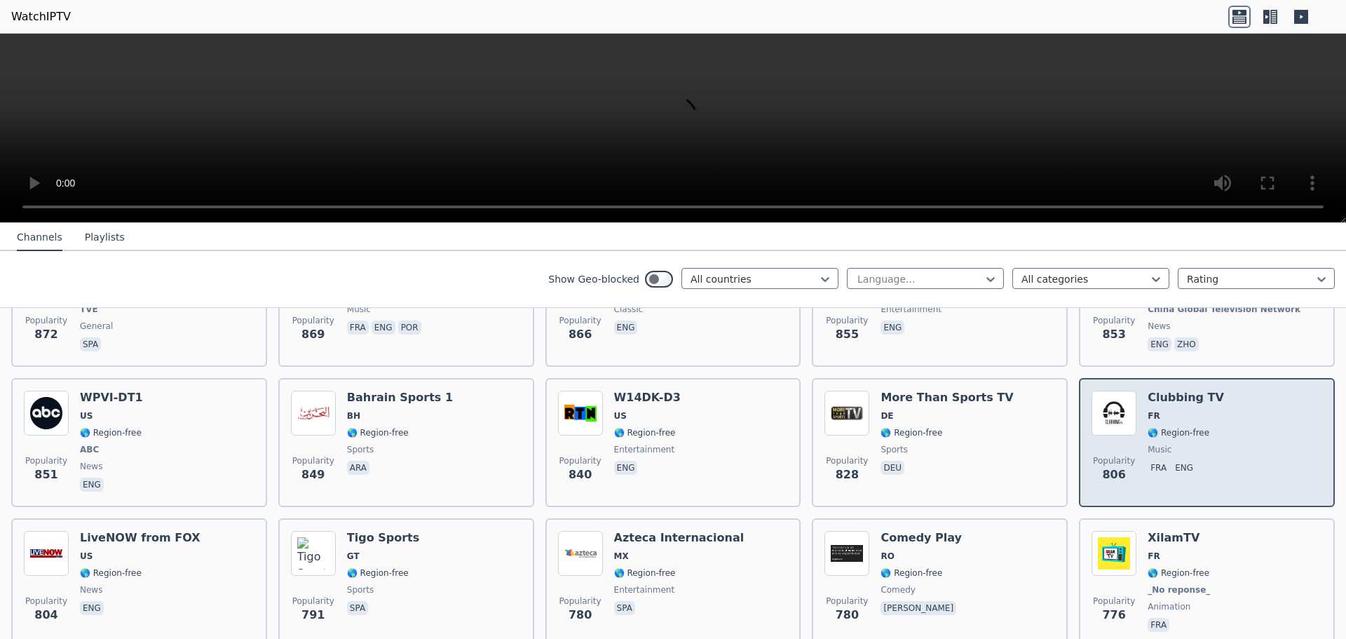
scroll to position [2384, 0]
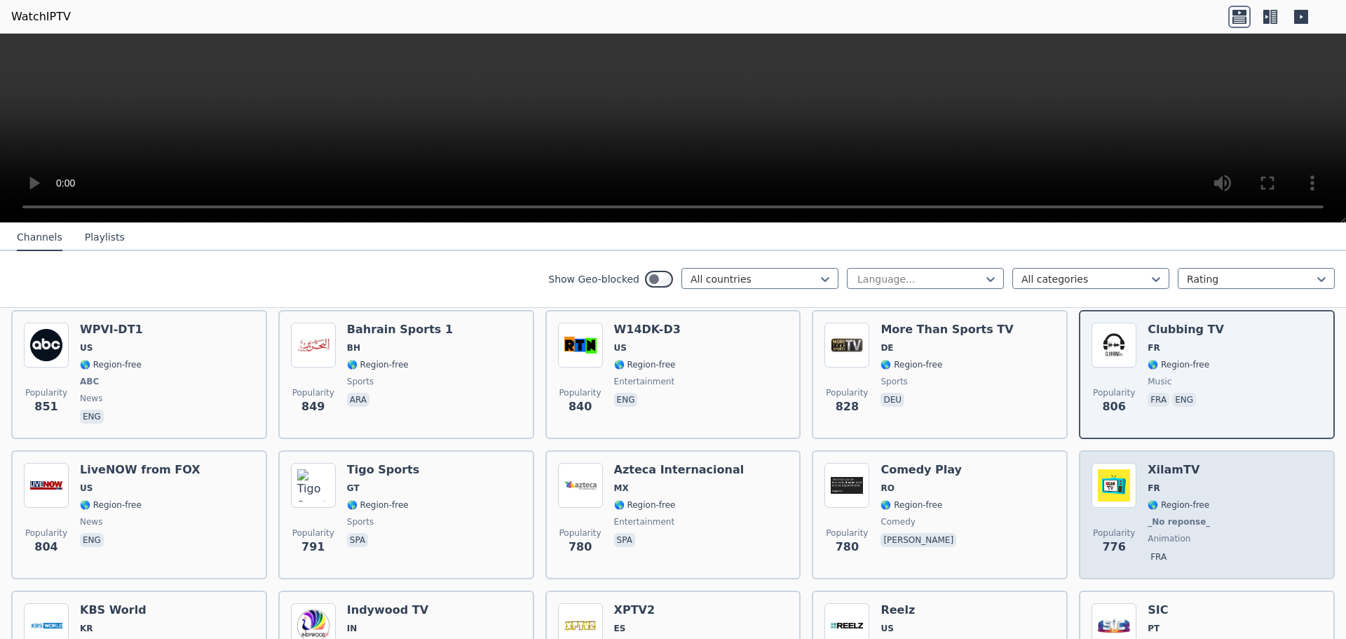
click at [1221, 508] on div "Popularity 776 XilamTV FR 🌎 Region-free _No reponse_ animation fra" at bounding box center [1207, 515] width 231 height 104
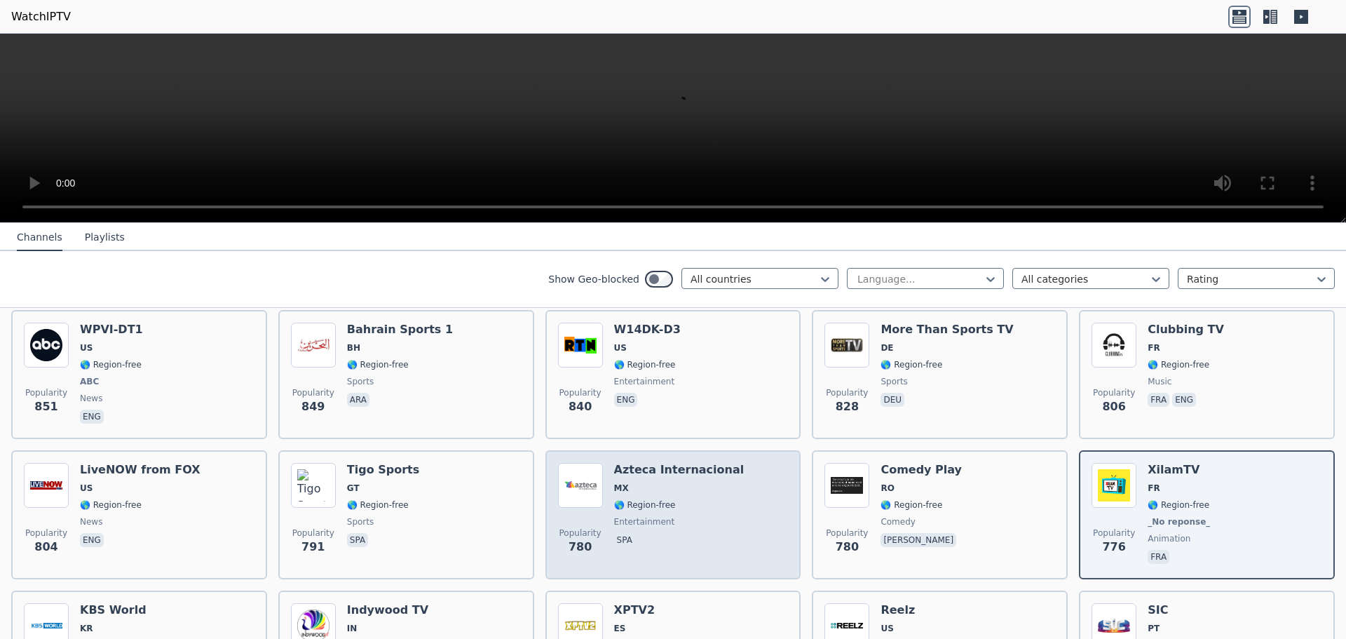
click at [634, 501] on div "Azteca Internacional MX 🌎 Region-free entertainment spa" at bounding box center [679, 515] width 130 height 104
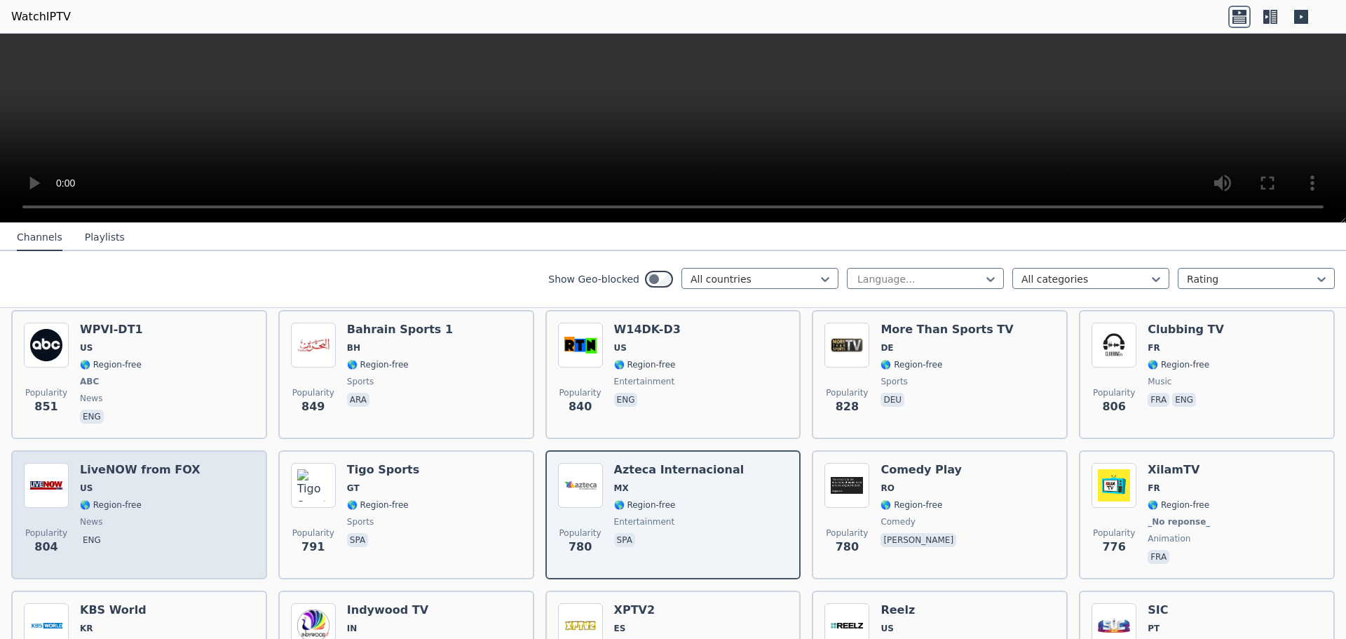
click at [184, 497] on div "Popularity 804 LiveNOW from FOX US 🌎 Region-free news eng" at bounding box center [139, 515] width 231 height 104
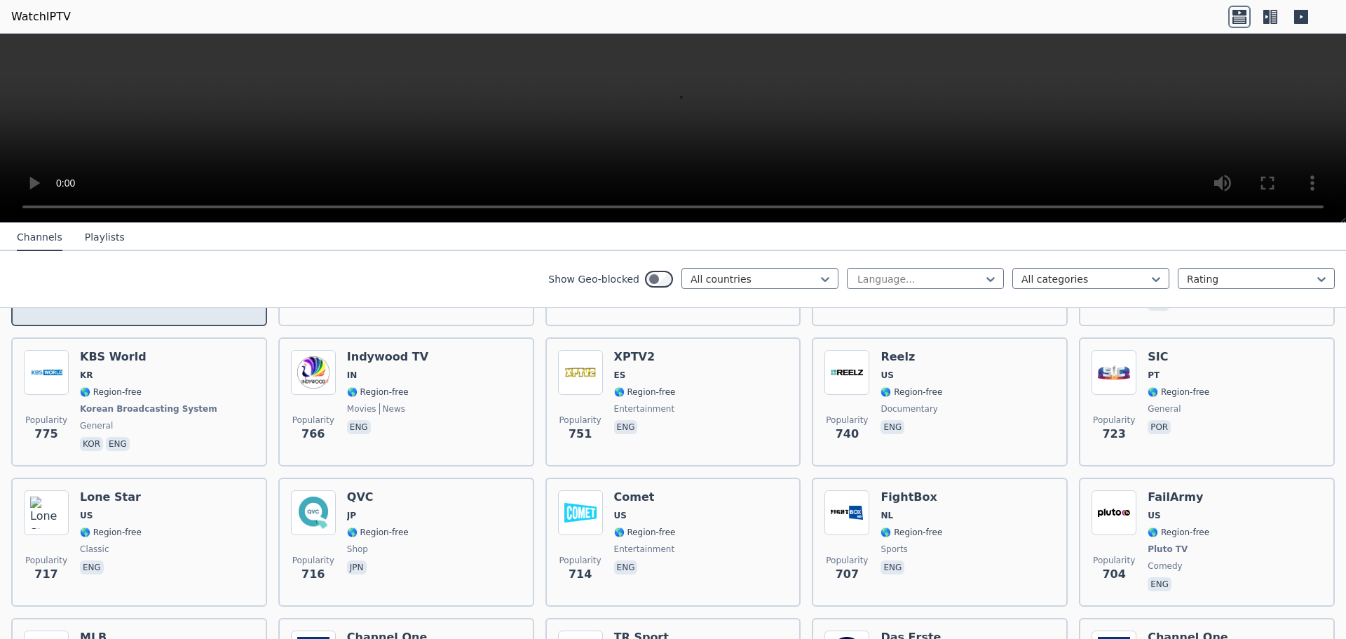
scroll to position [2664, 0]
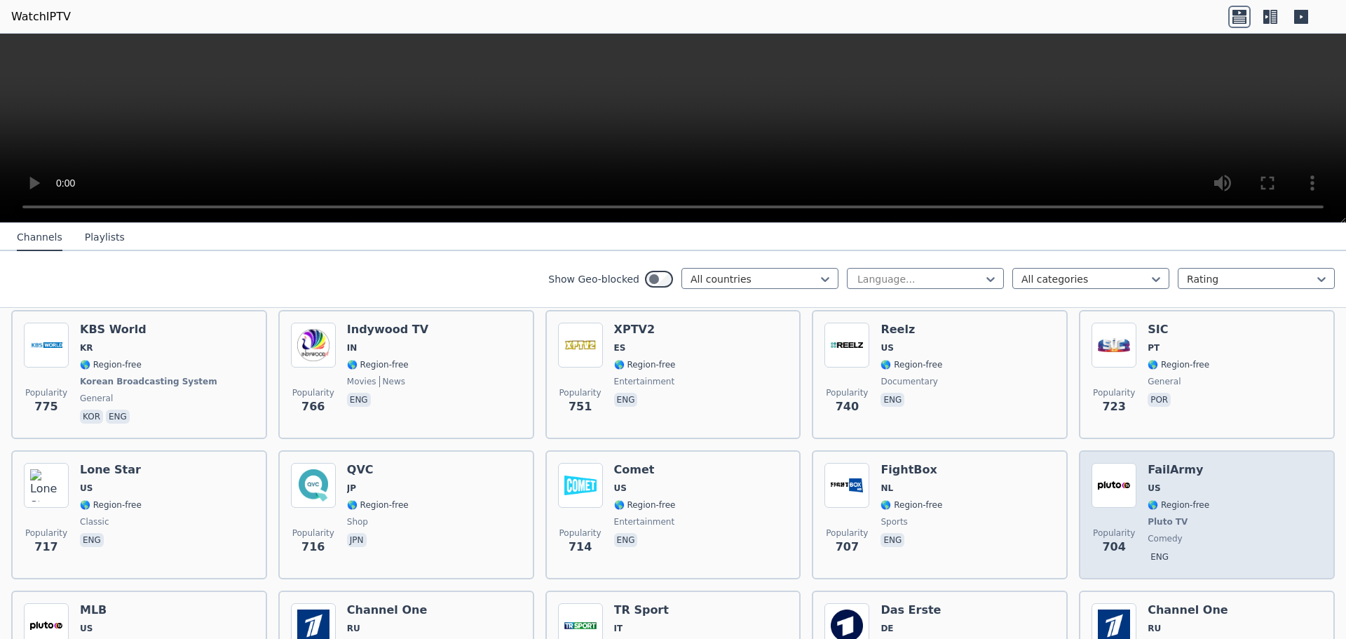
click at [1236, 506] on div "Popularity 704 FailArmy US 🌎 Region-free Pluto TV comedy eng" at bounding box center [1207, 515] width 231 height 104
click at [1193, 482] on span "US" at bounding box center [1179, 487] width 62 height 11
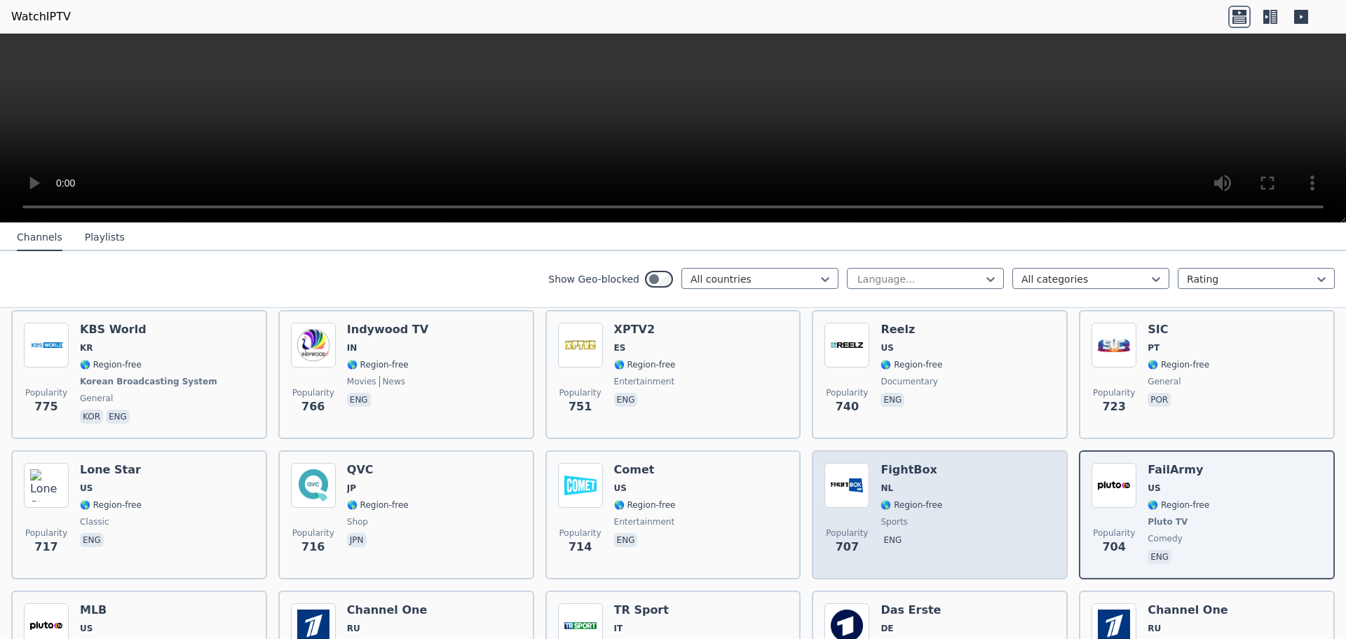
click at [953, 503] on div "Popularity 707 FightBox NL 🌎 Region-free sports eng" at bounding box center [939, 515] width 231 height 104
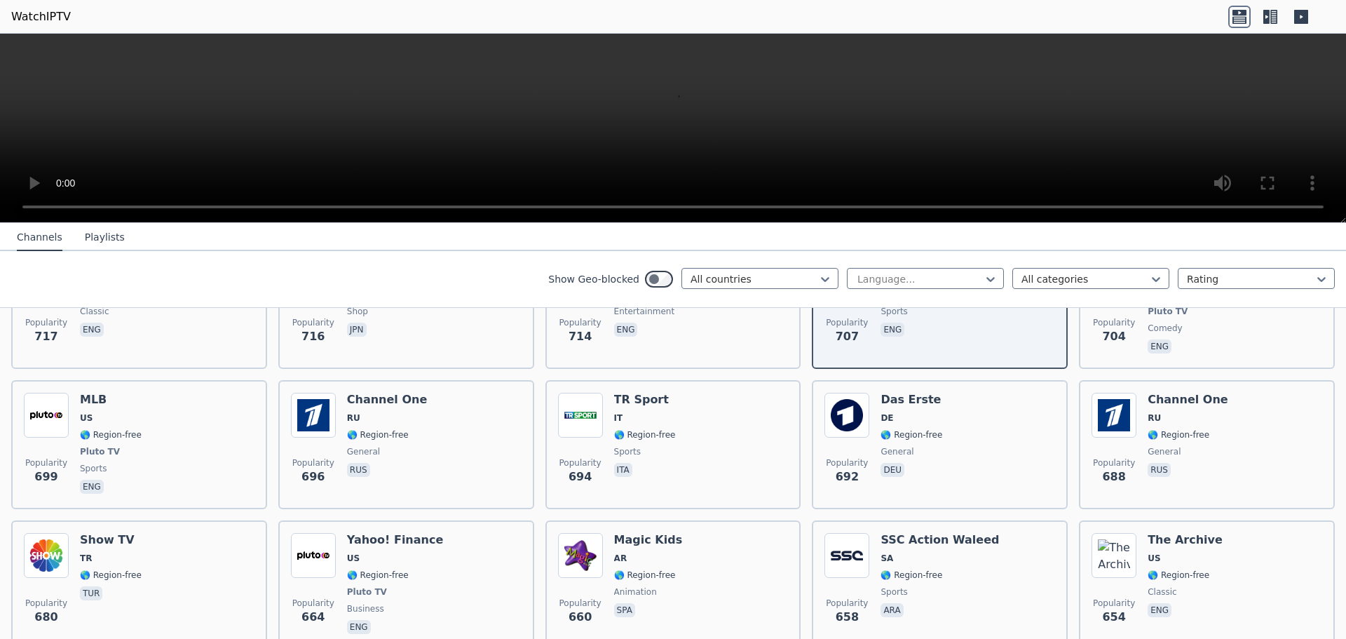
scroll to position [3015, 0]
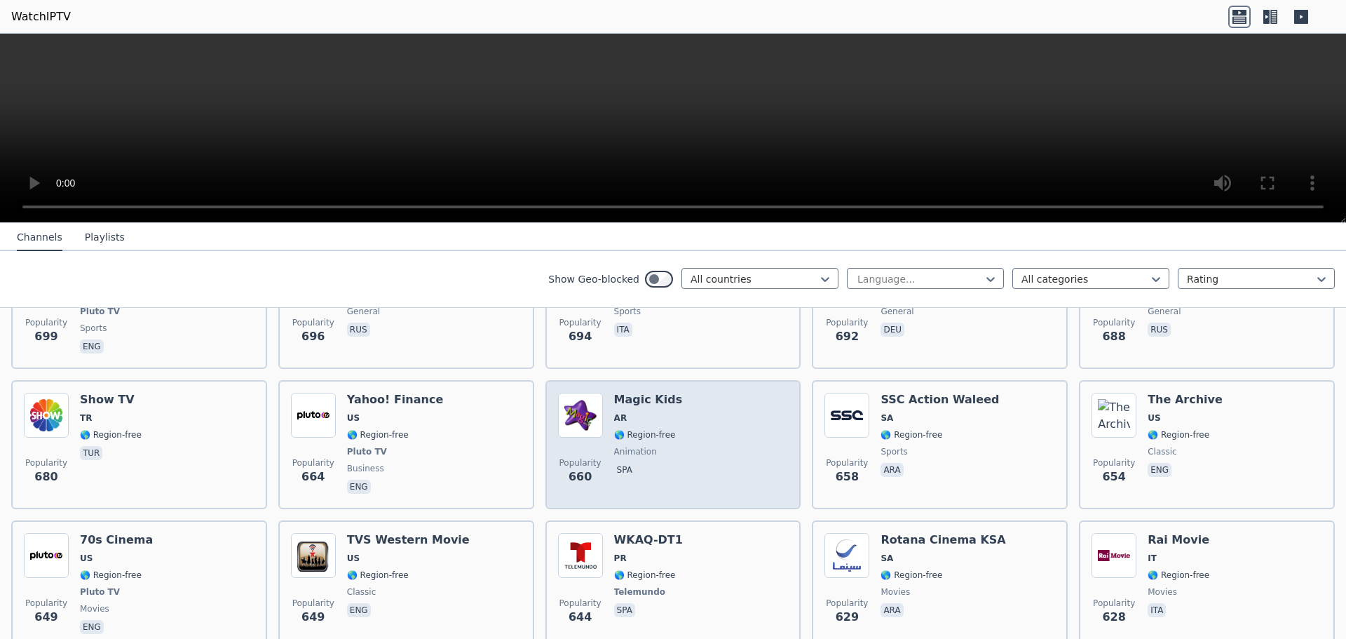
click at [689, 414] on div "Popularity 660 Magic Kids AR 🌎 Region-free animation spa" at bounding box center [673, 445] width 231 height 104
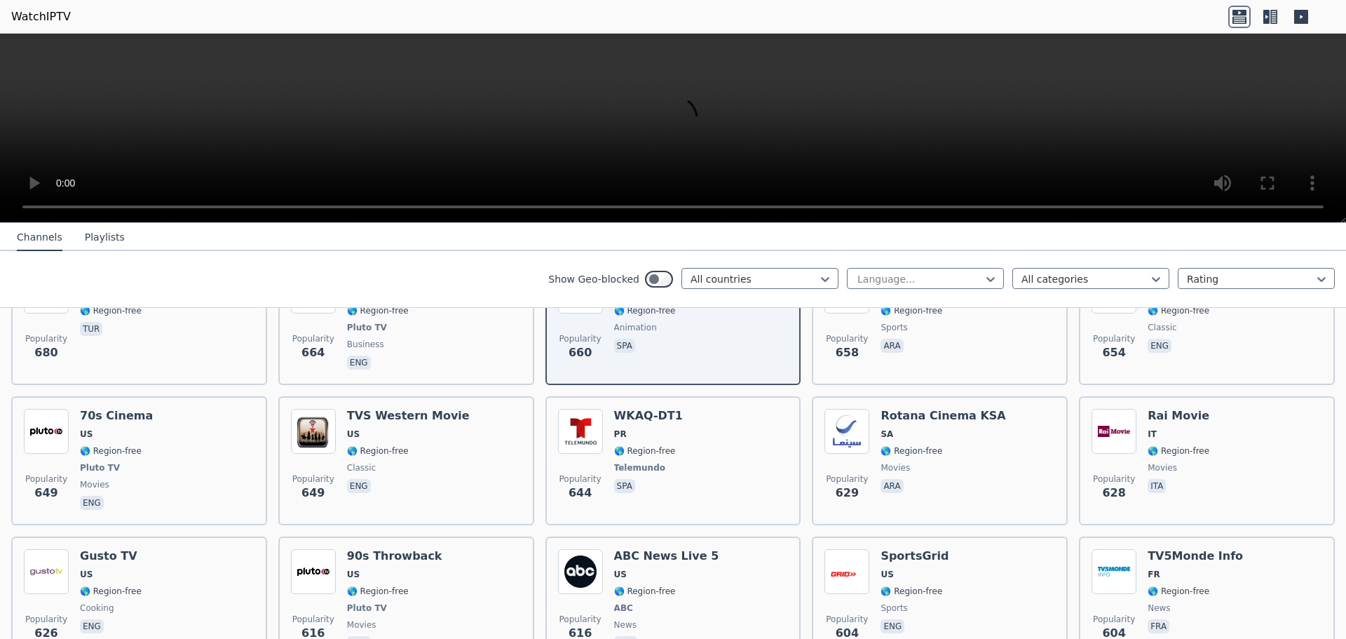
scroll to position [3155, 0]
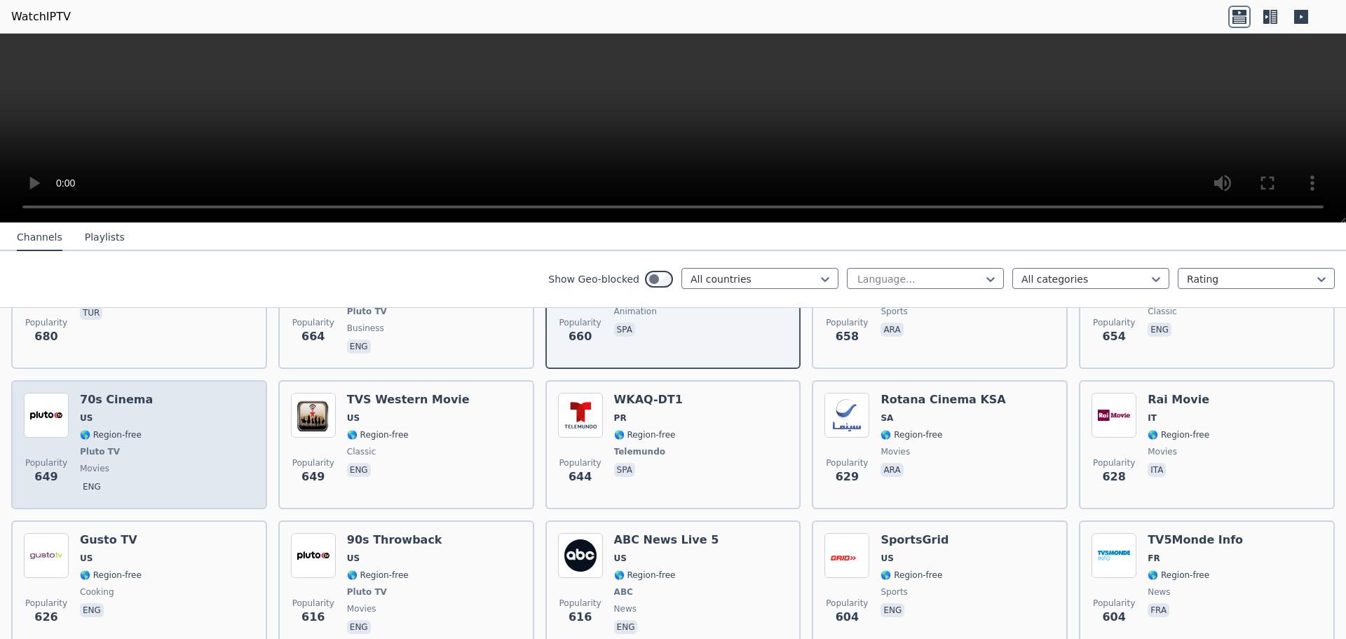
click at [176, 435] on div "Popularity 649 70s Cinema US 🌎 Region-free Pluto TV movies eng" at bounding box center [139, 445] width 231 height 104
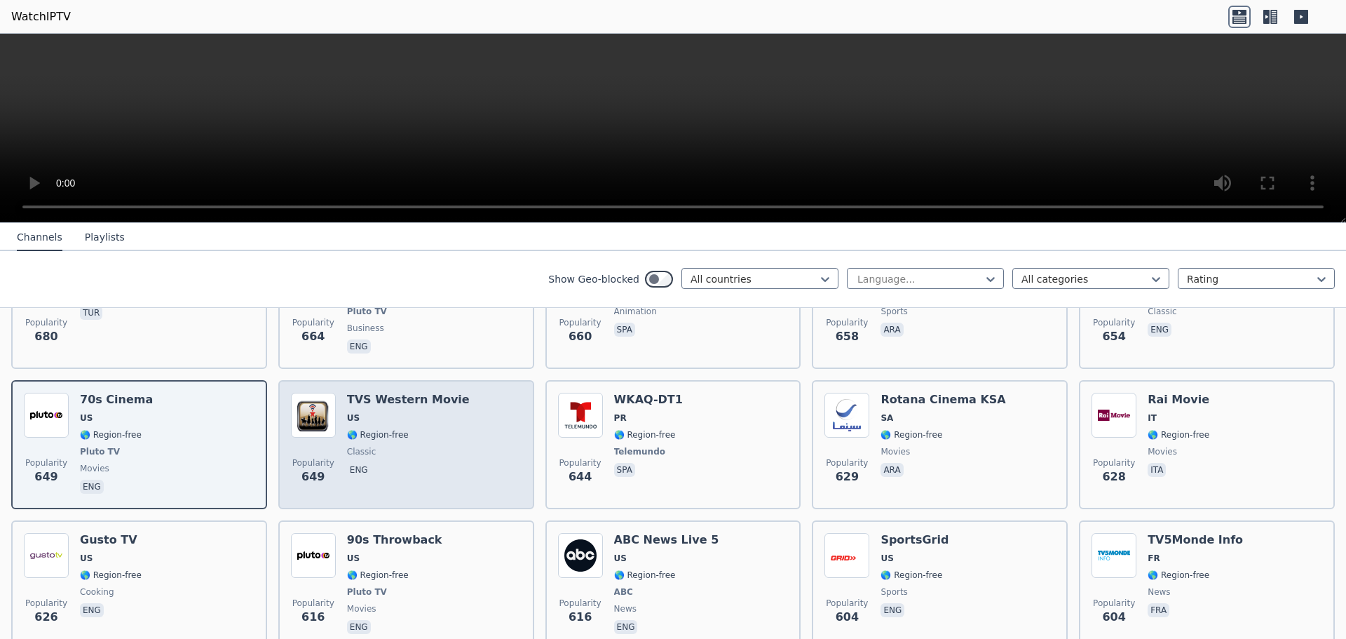
click at [435, 447] on div "TVS Western Movie US 🌎 Region-free classic eng" at bounding box center [408, 445] width 123 height 104
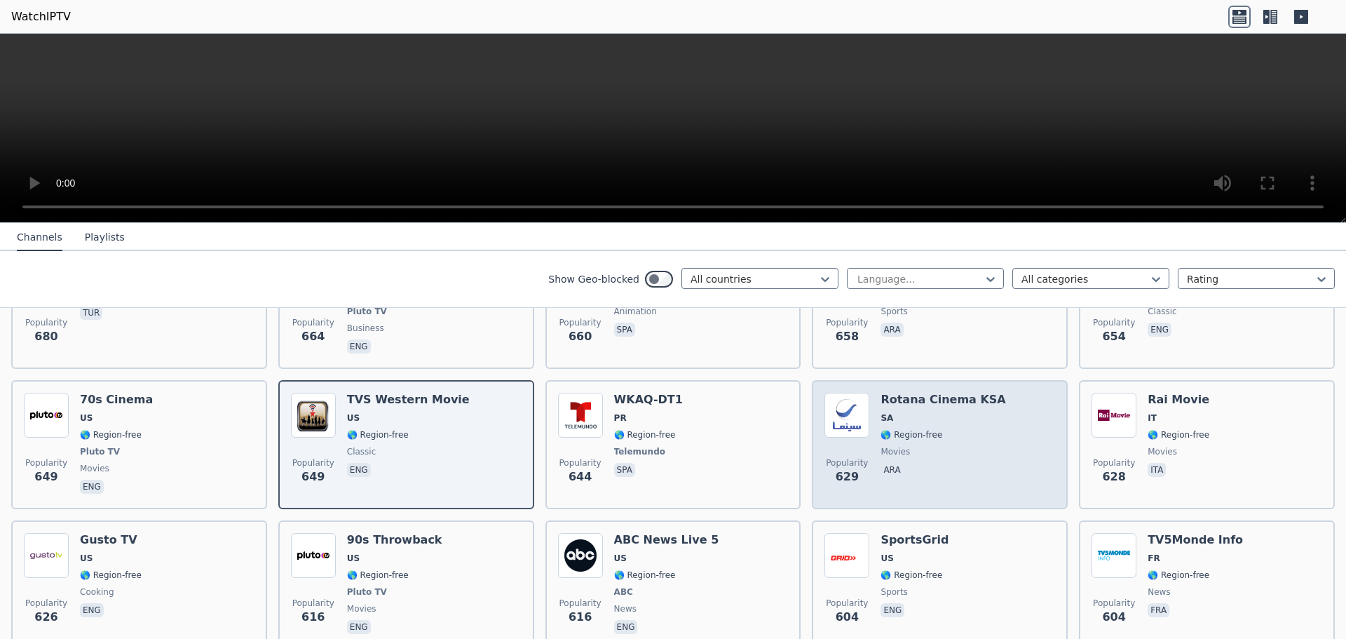
click at [951, 431] on div "Rotana Cinema KSA SA 🌎 Region-free movies ara" at bounding box center [943, 445] width 125 height 104
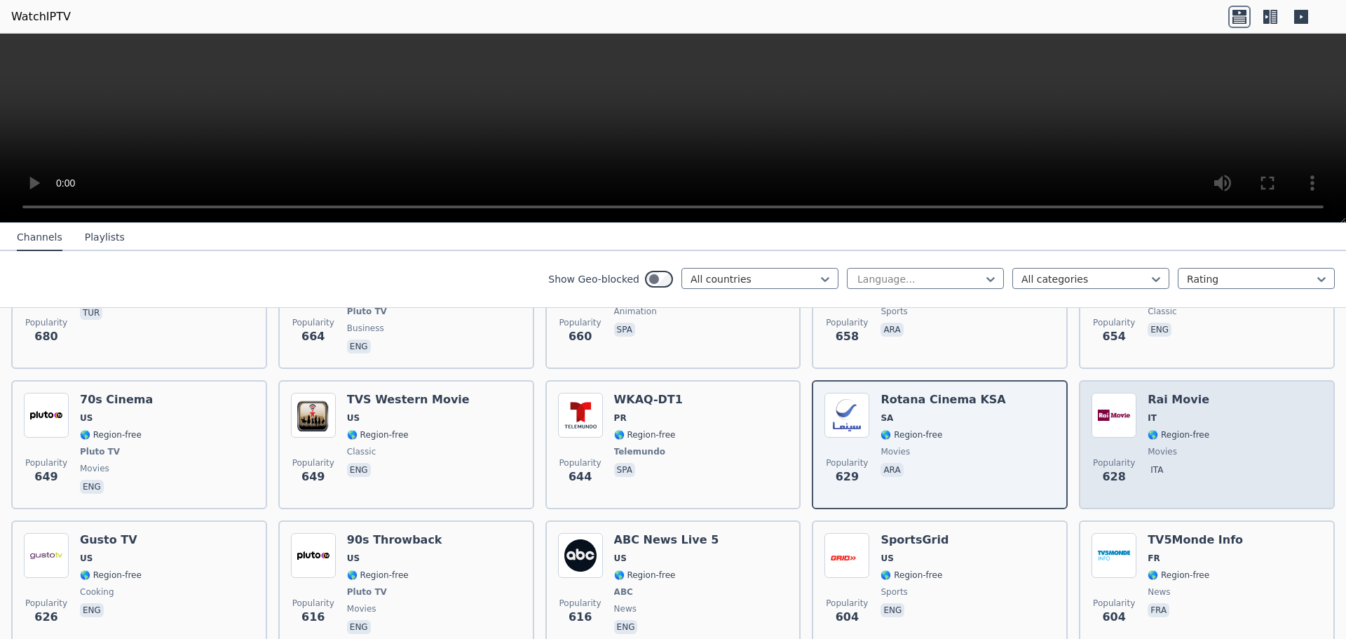
click at [1223, 463] on div "Popularity 628 Rai Movie IT 🌎 Region-free movies ita" at bounding box center [1207, 445] width 231 height 104
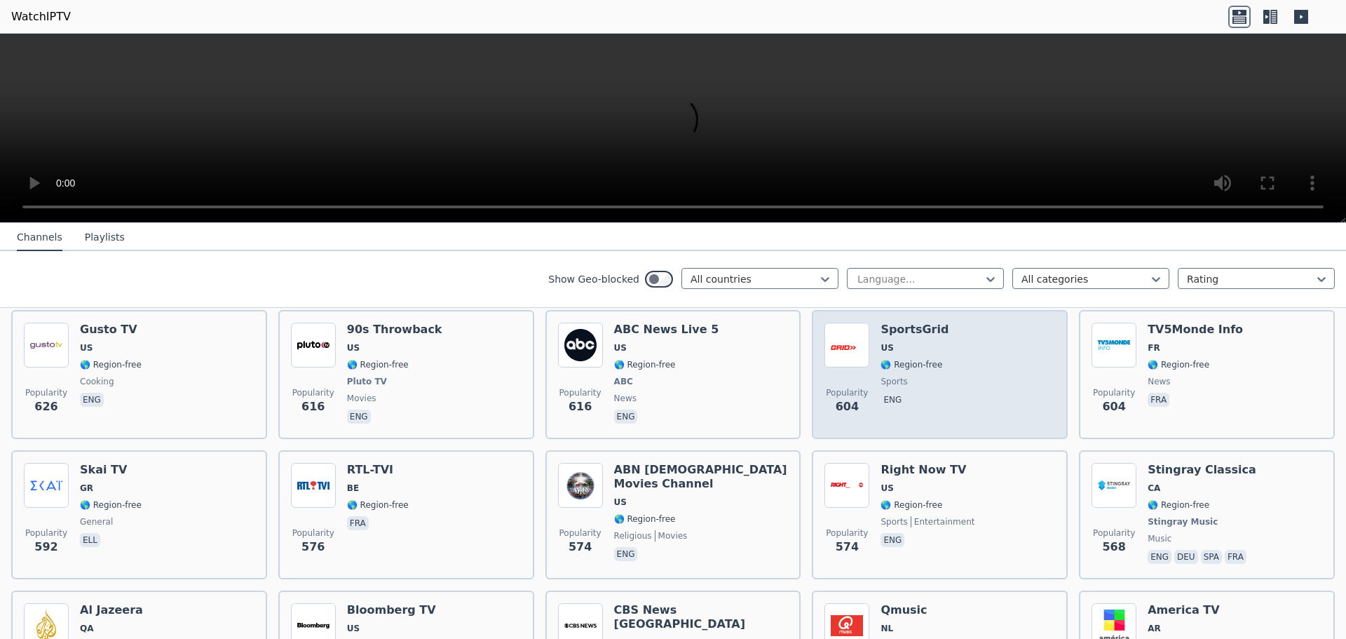
scroll to position [3435, 0]
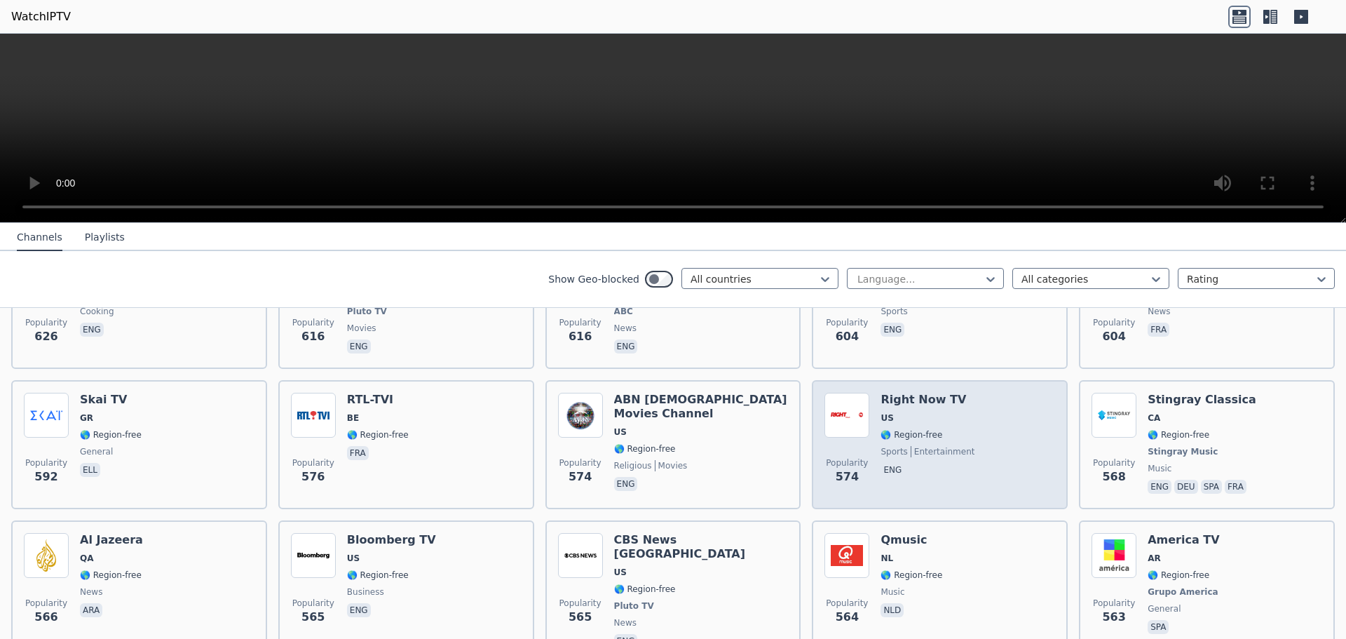
click at [1018, 448] on div "Popularity 574 Right Now TV US 🌎 Region-free sports entertainment eng" at bounding box center [939, 445] width 231 height 104
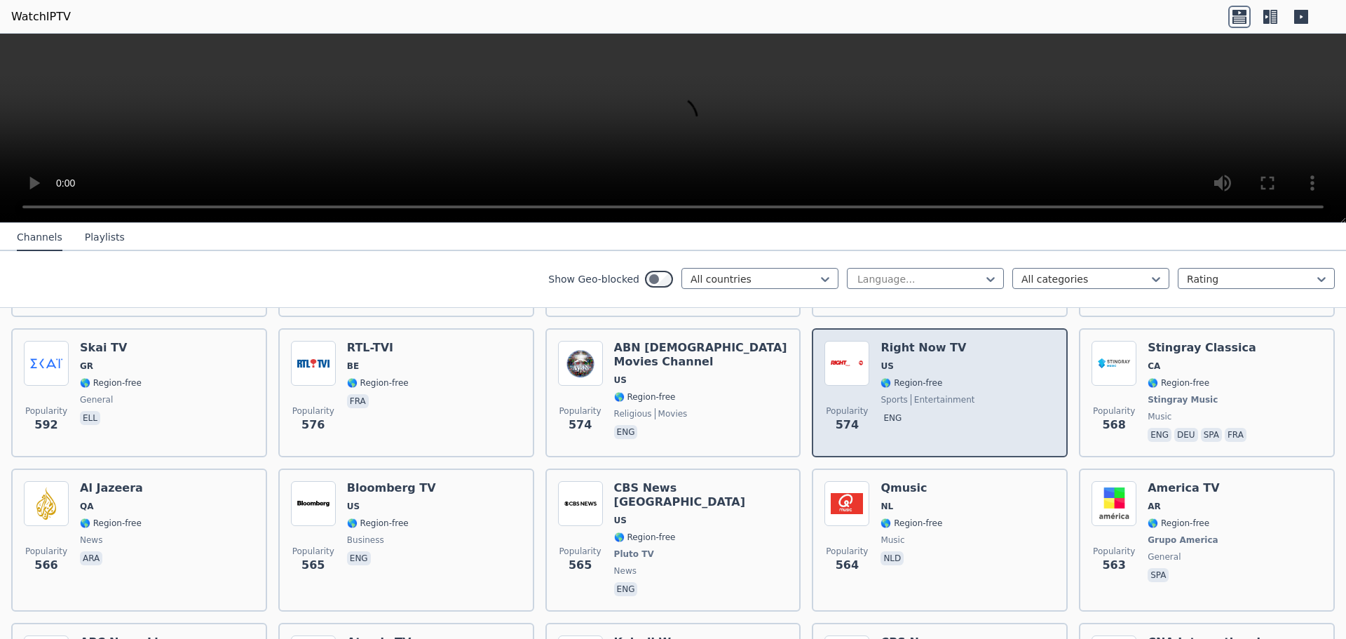
scroll to position [3576, 0]
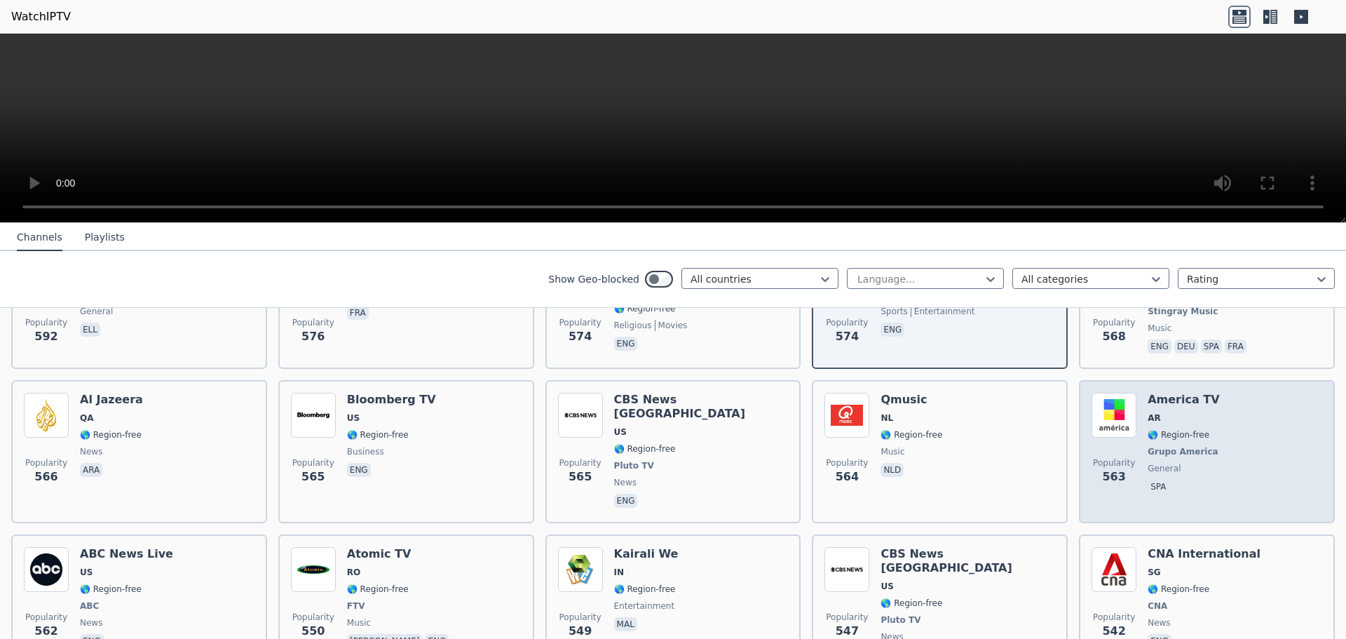
click at [1177, 446] on span "Grupo America" at bounding box center [1183, 451] width 71 height 11
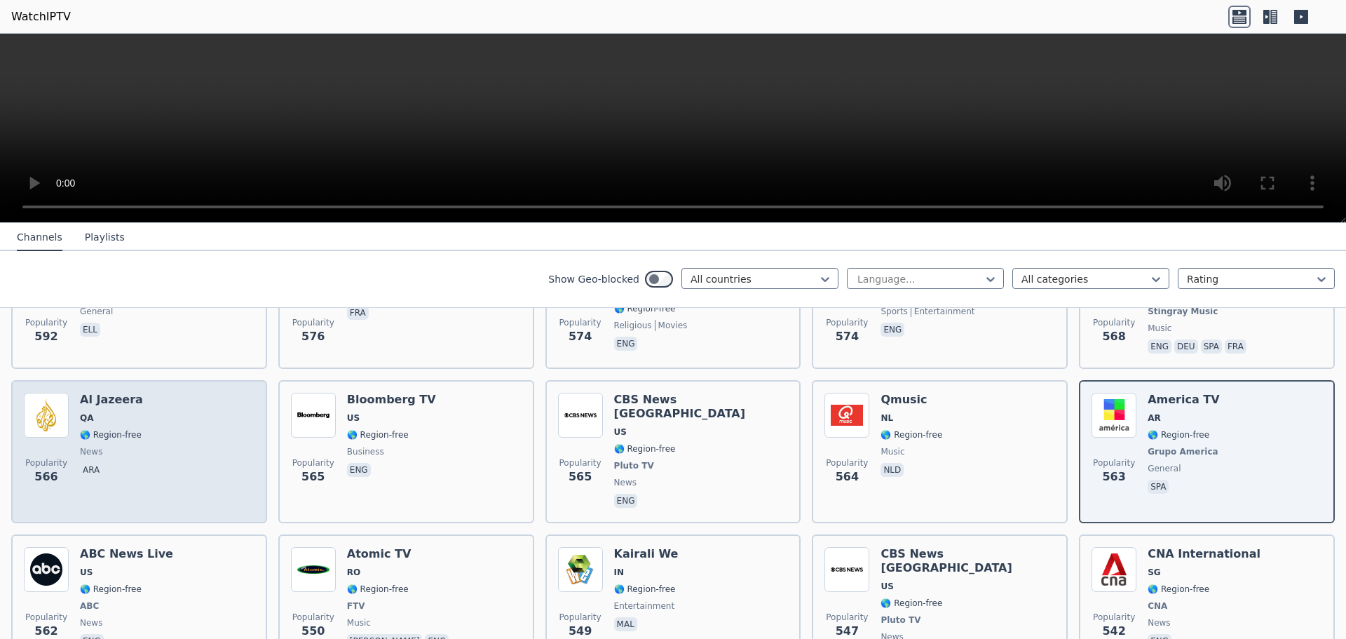
click at [105, 412] on span "QA" at bounding box center [111, 417] width 63 height 11
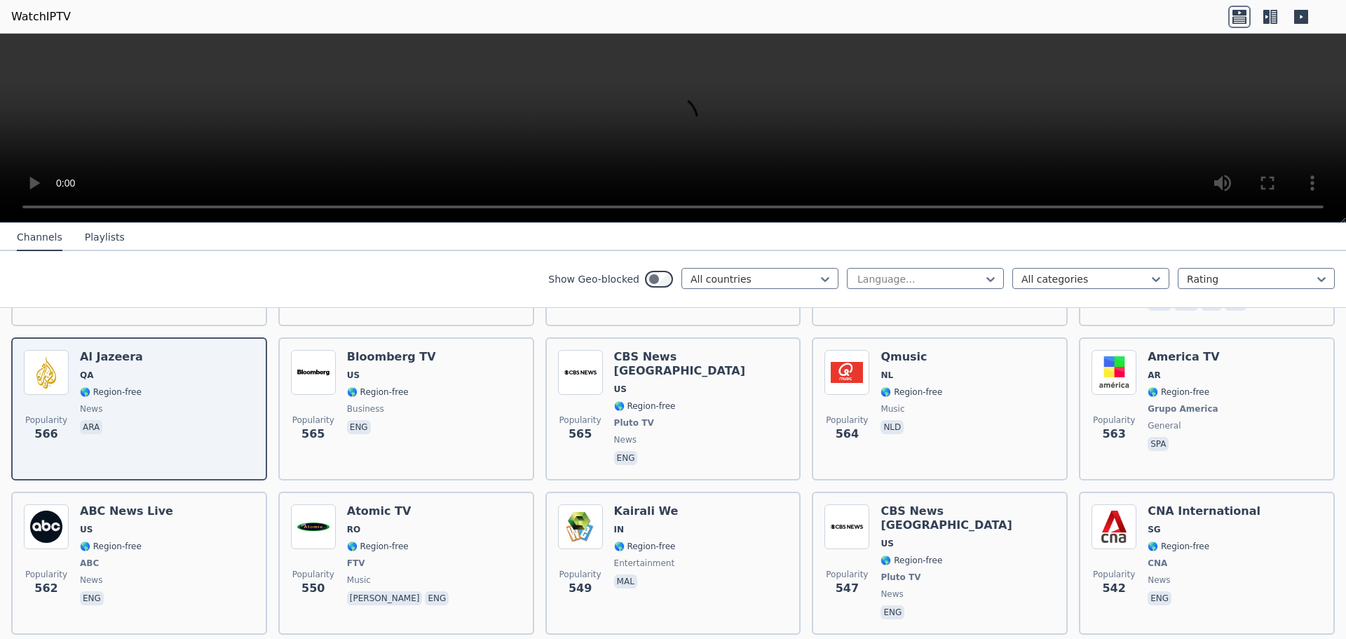
scroll to position [3856, 0]
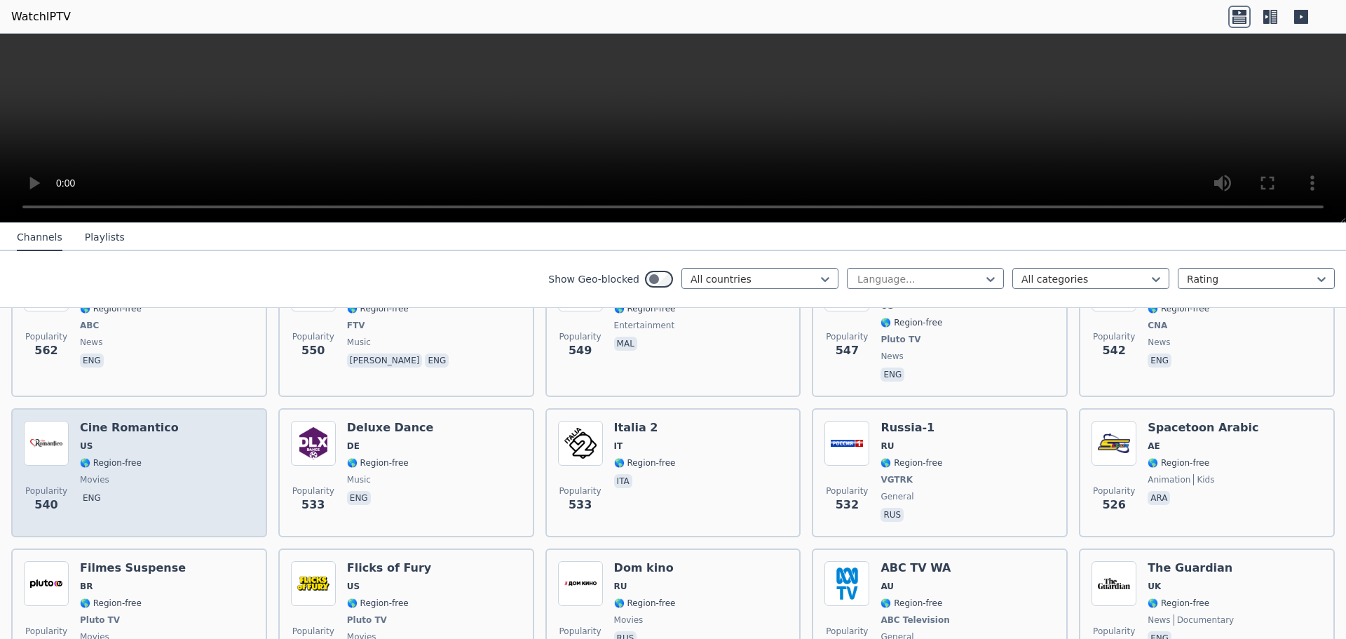
click at [185, 421] on div "Popularity 540 Cine Romantico US 🌎 Region-free movies eng" at bounding box center [139, 473] width 231 height 104
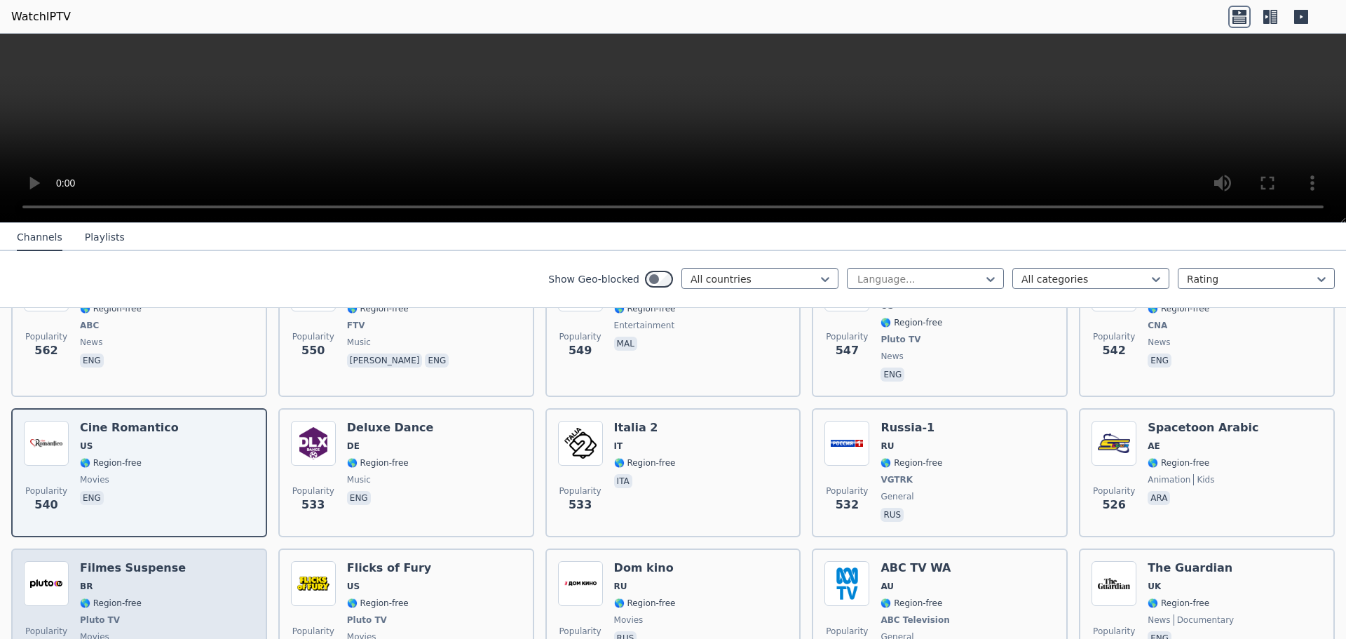
click at [175, 561] on div "Popularity 525 Filmes Suspense BR 🌎 Region-free Pluto TV movies por" at bounding box center [139, 613] width 231 height 104
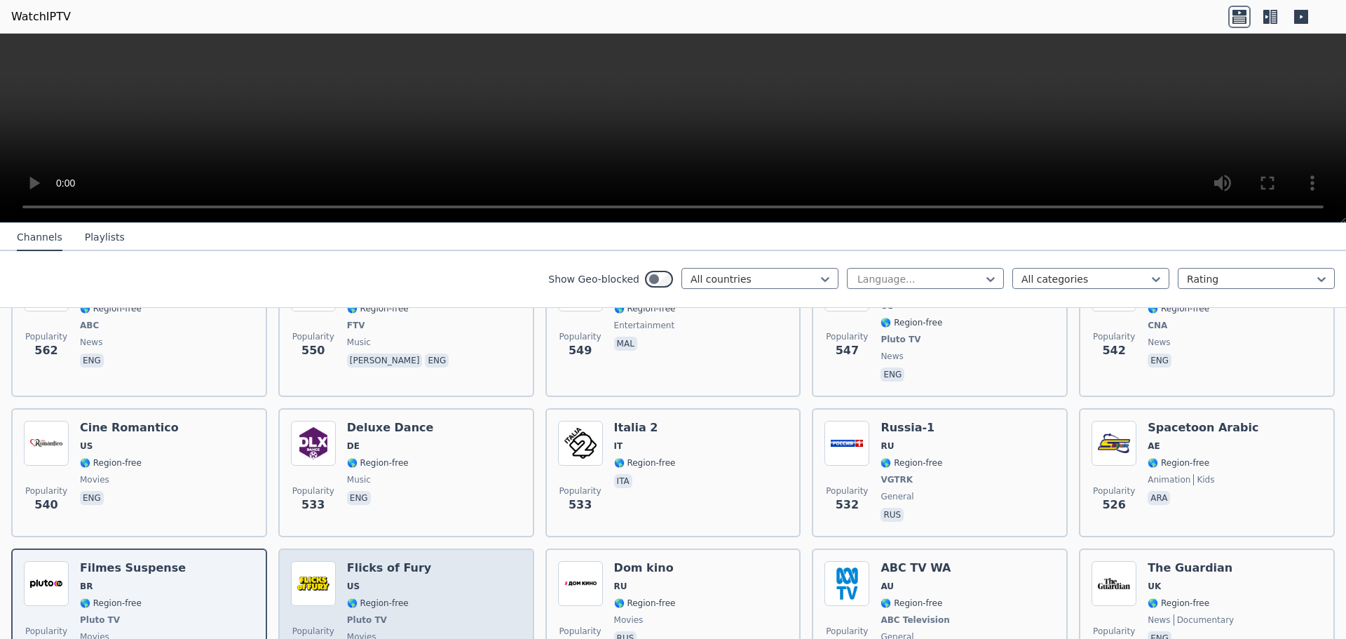
click at [426, 561] on div "Popularity 524 Flicks of Fury US 🌎 Region-free Pluto TV movies eng" at bounding box center [406, 613] width 231 height 104
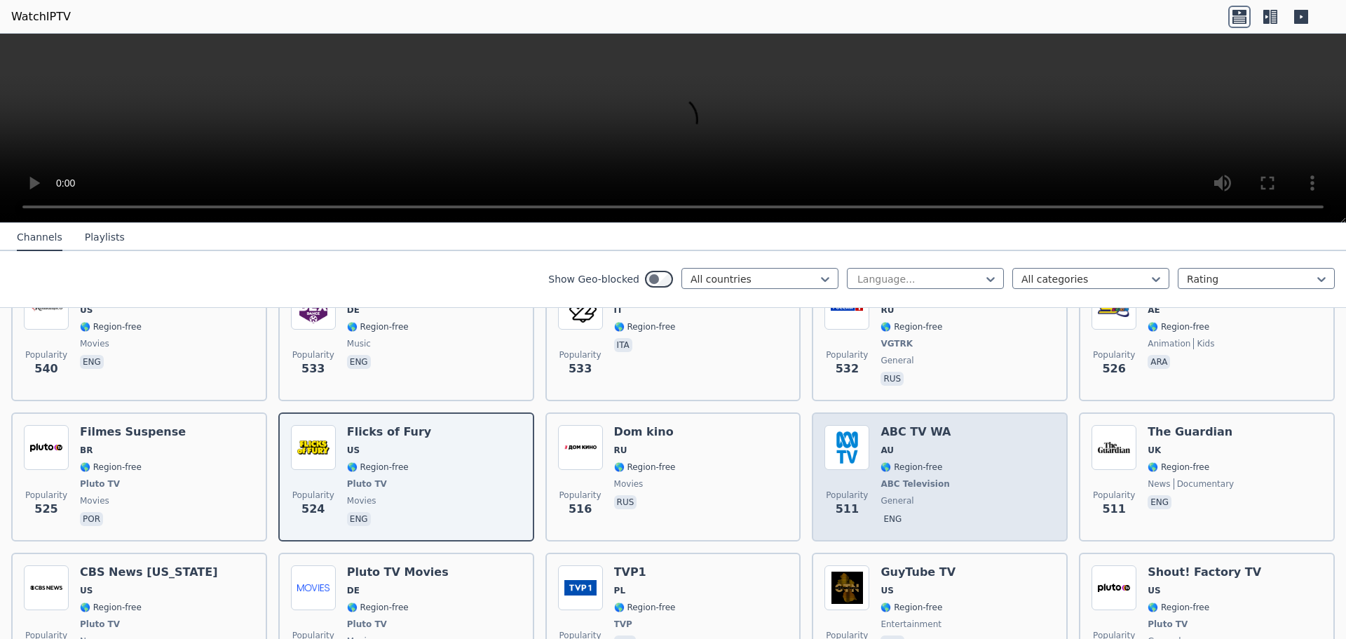
scroll to position [4066, 0]
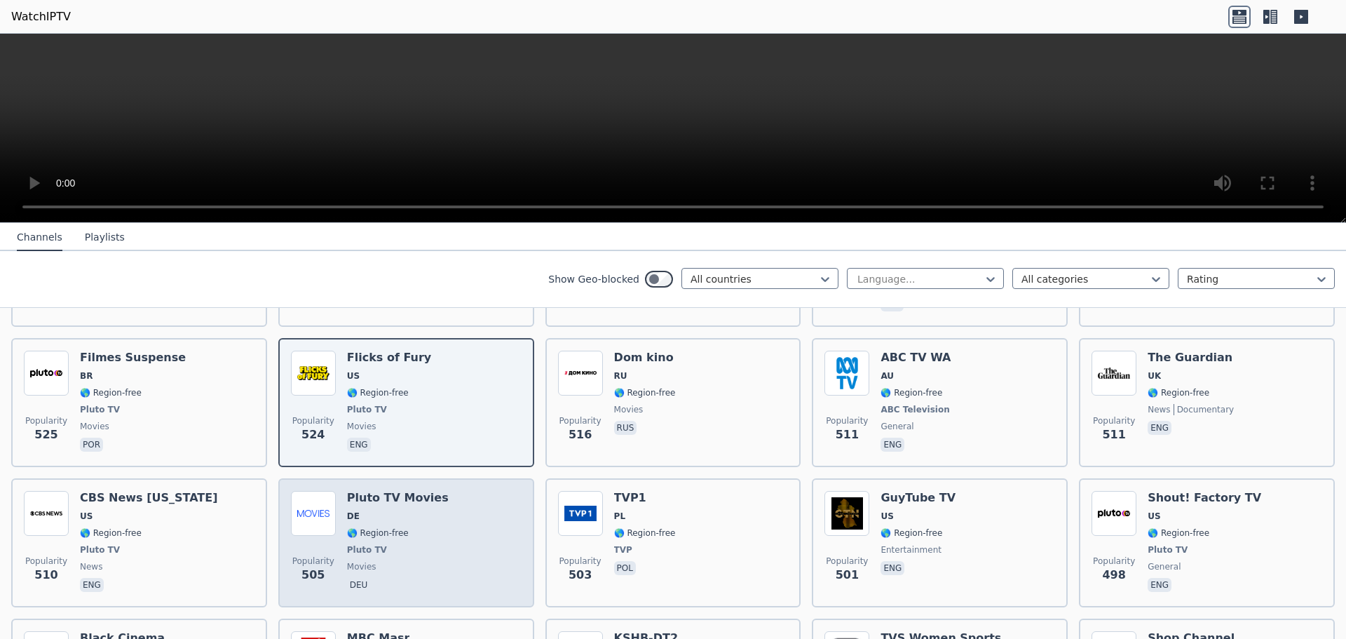
click at [412, 527] on span "🌎 Region-free" at bounding box center [398, 532] width 102 height 11
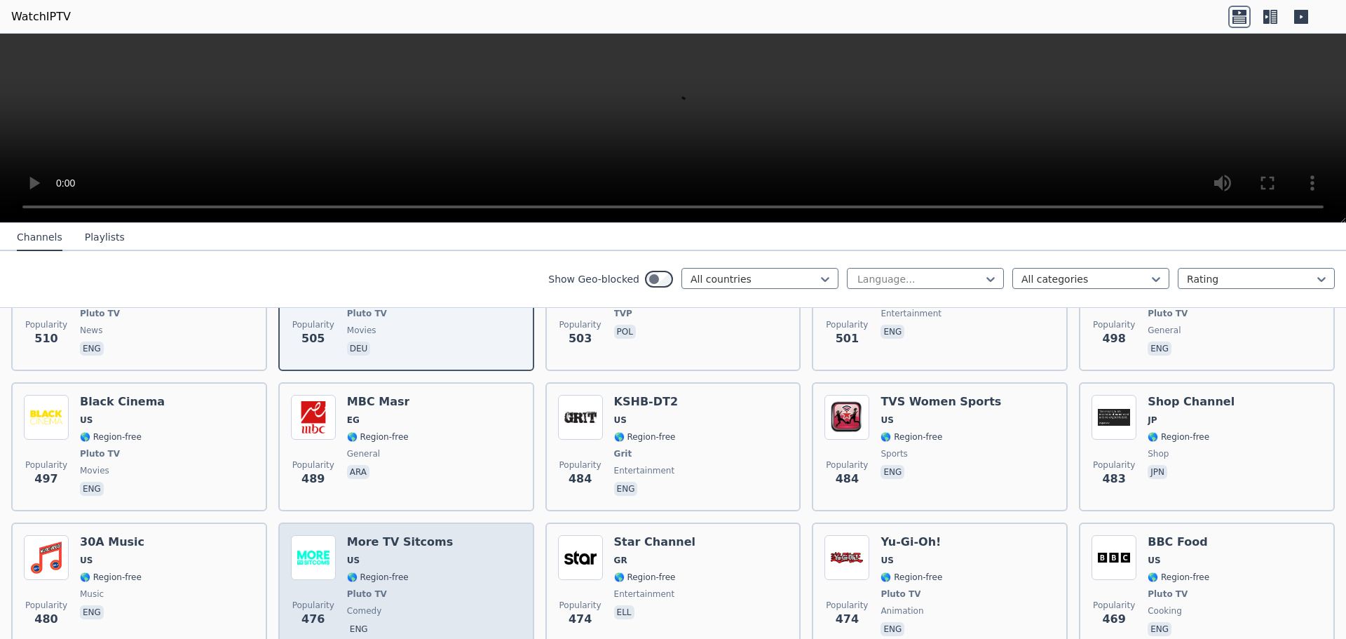
scroll to position [4347, 0]
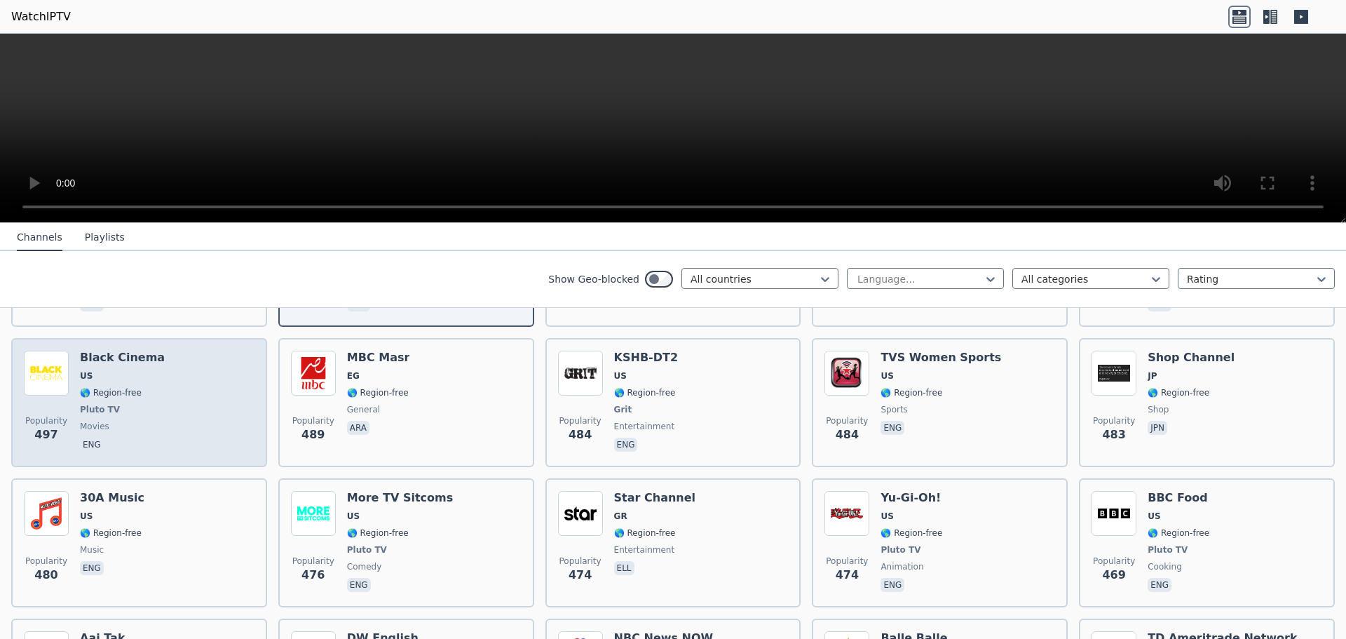
click at [174, 377] on div "Popularity 497 Black Cinema US 🌎 Region-free Pluto TV movies eng" at bounding box center [139, 403] width 231 height 104
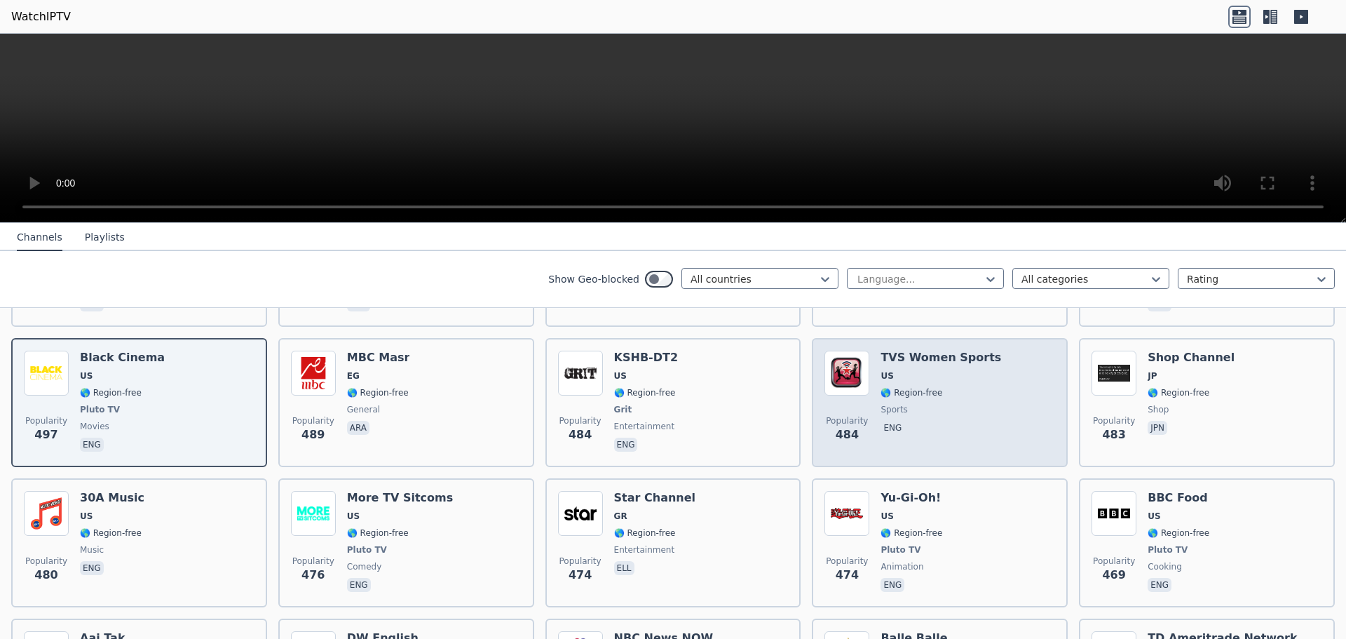
click at [975, 360] on div "Popularity 484 TVS Women Sports US 🌎 Region-free sports eng" at bounding box center [939, 403] width 231 height 104
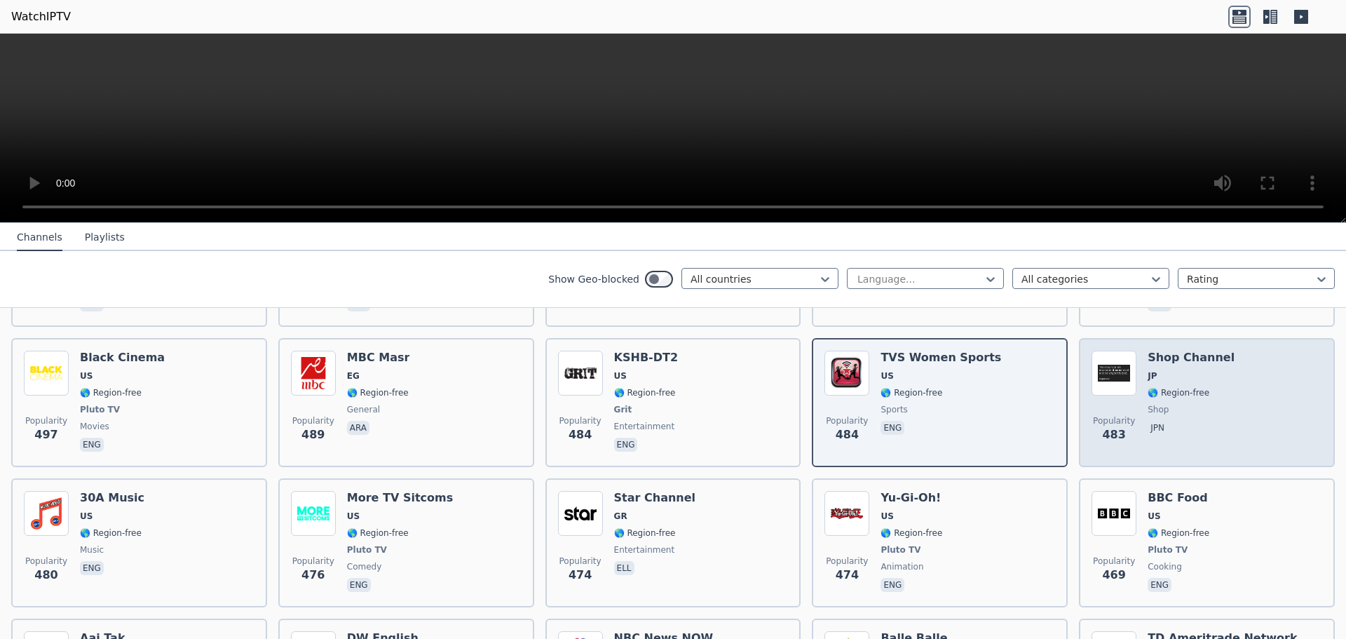
click at [1288, 377] on div "Popularity 483 Shop Channel JP 🌎 Region-free shop jpn" at bounding box center [1207, 403] width 231 height 104
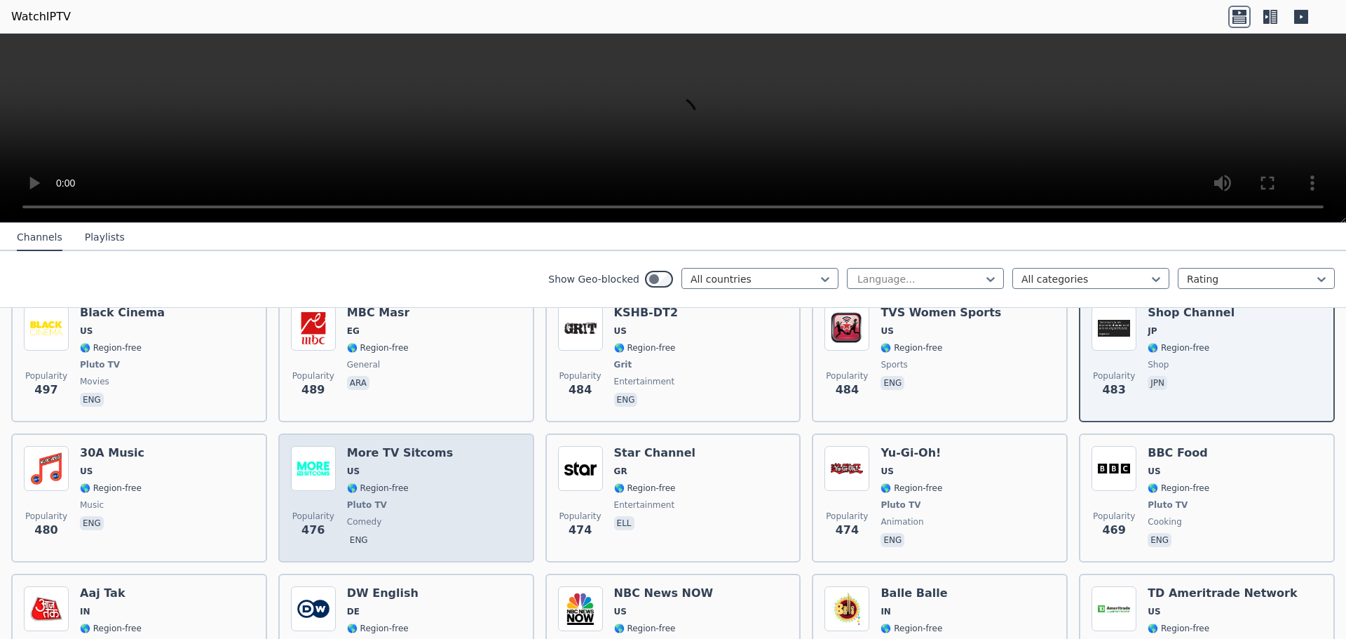
scroll to position [4417, 0]
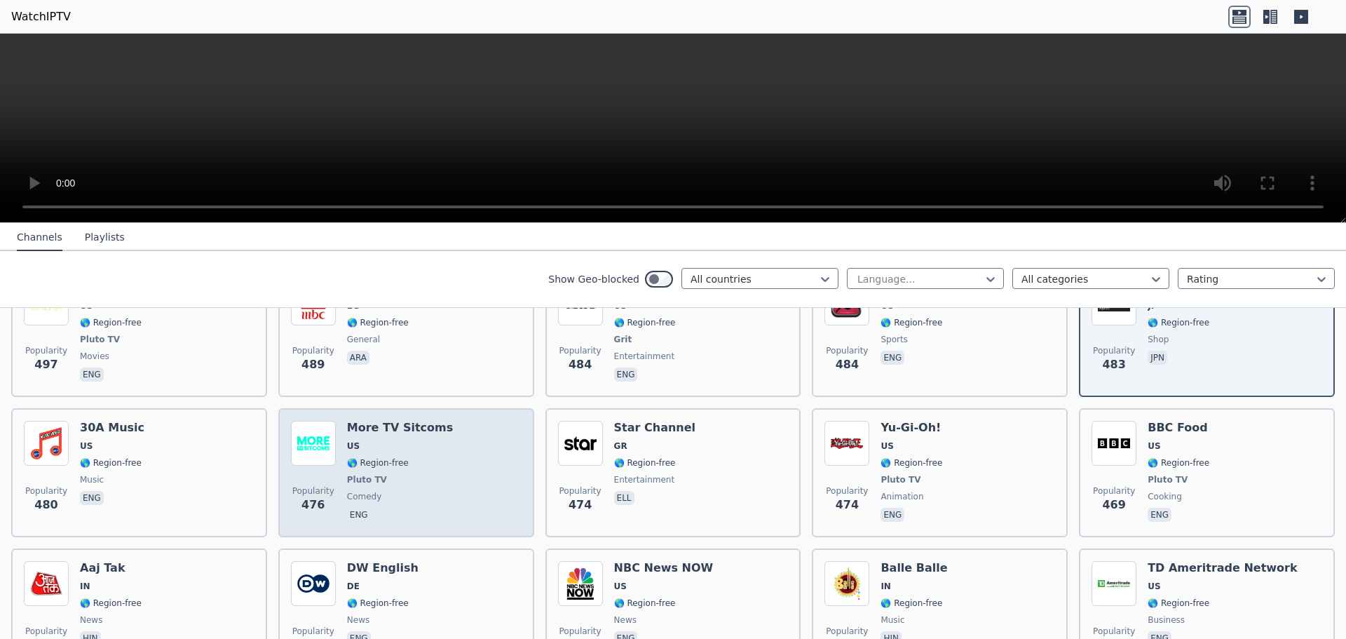
click at [424, 449] on div "More TV Sitcoms US 🌎 Region-free Pluto TV comedy eng" at bounding box center [400, 473] width 106 height 104
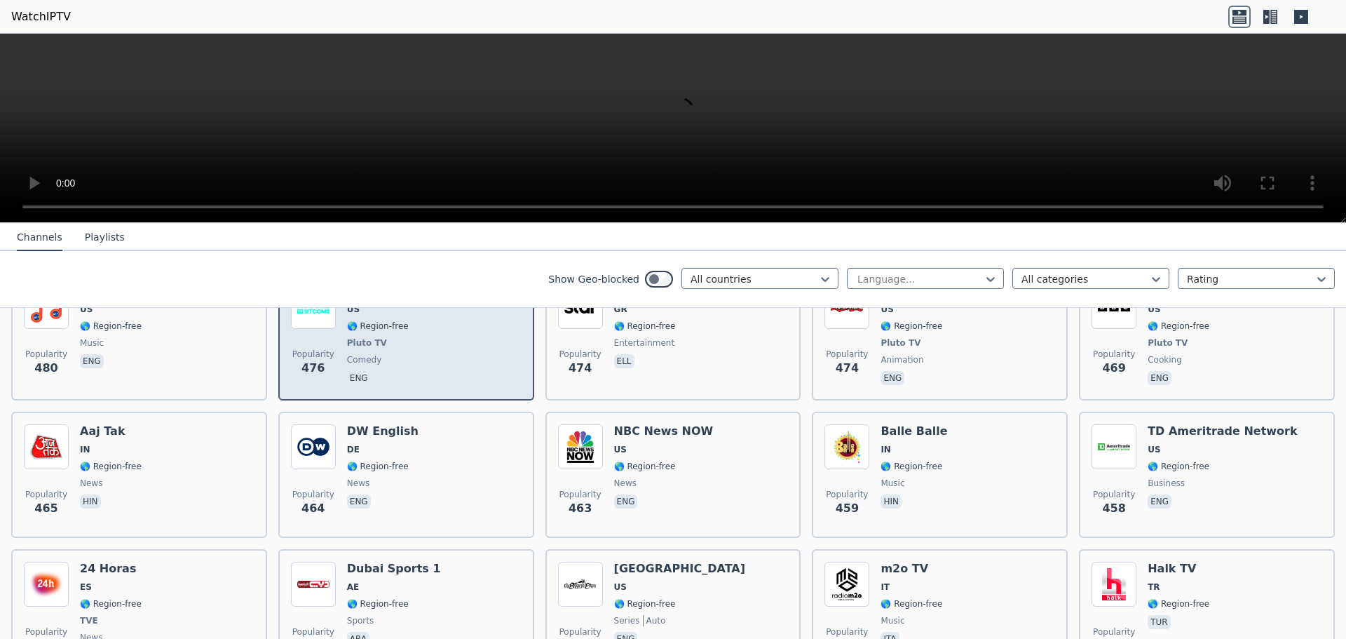
scroll to position [4557, 0]
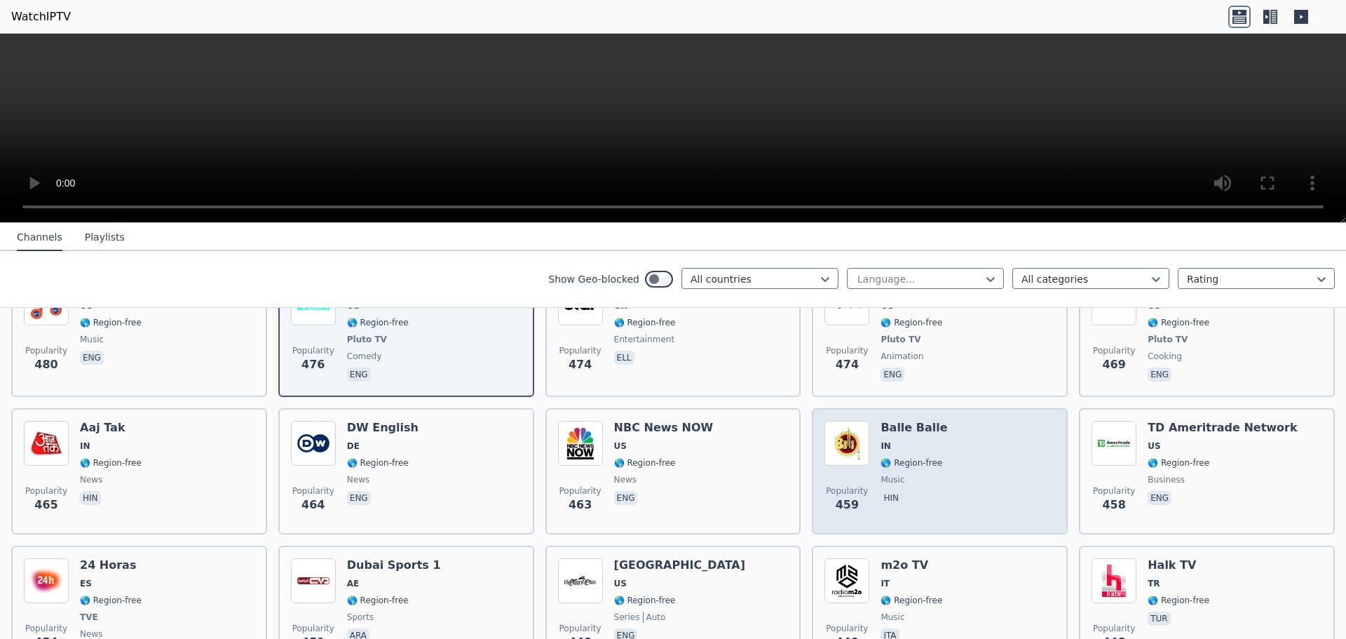
click at [983, 430] on div "Popularity 459 Balle Balle IN 🌎 Region-free music hin" at bounding box center [939, 471] width 231 height 101
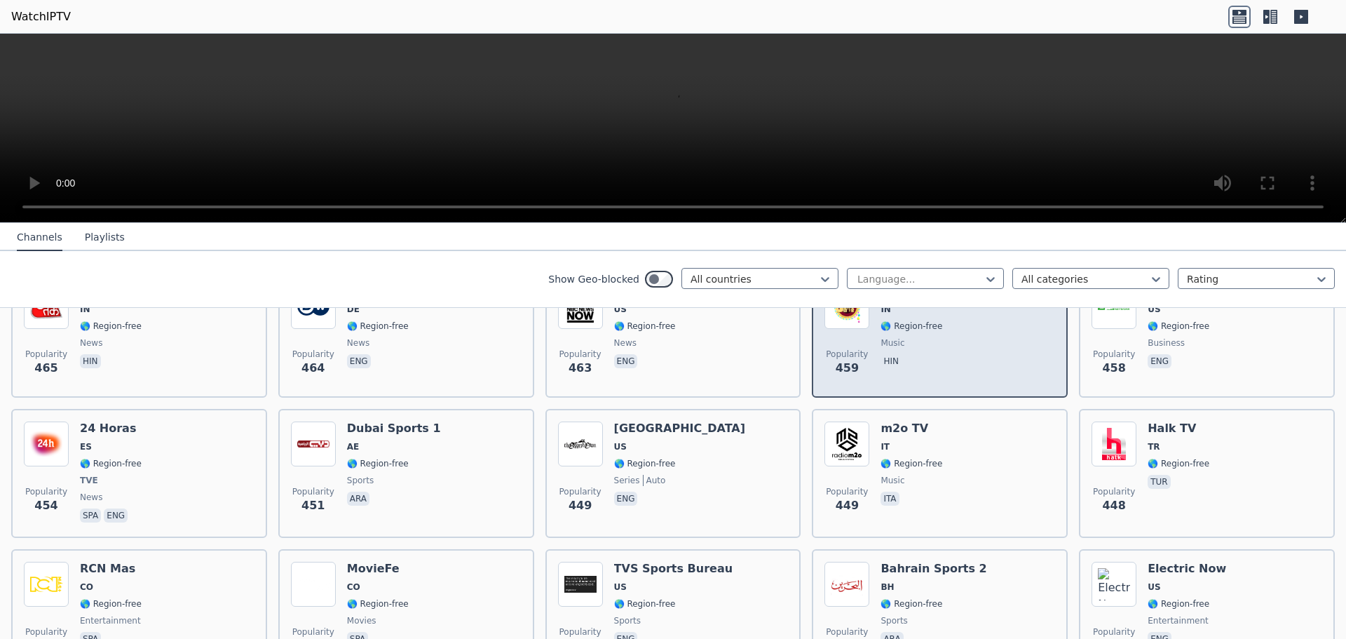
scroll to position [4697, 0]
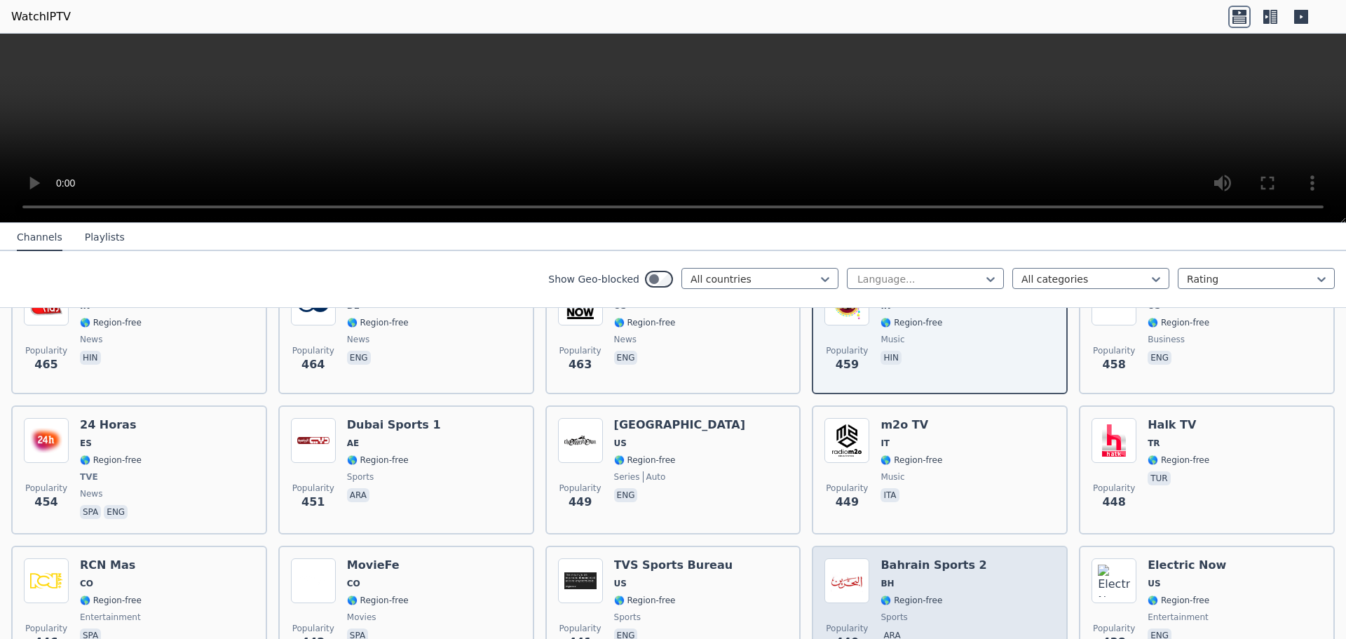
click at [963, 558] on div "Popularity 440 Bahrain Sports 2 BH 🌎 Region-free sports ara" at bounding box center [939, 608] width 231 height 101
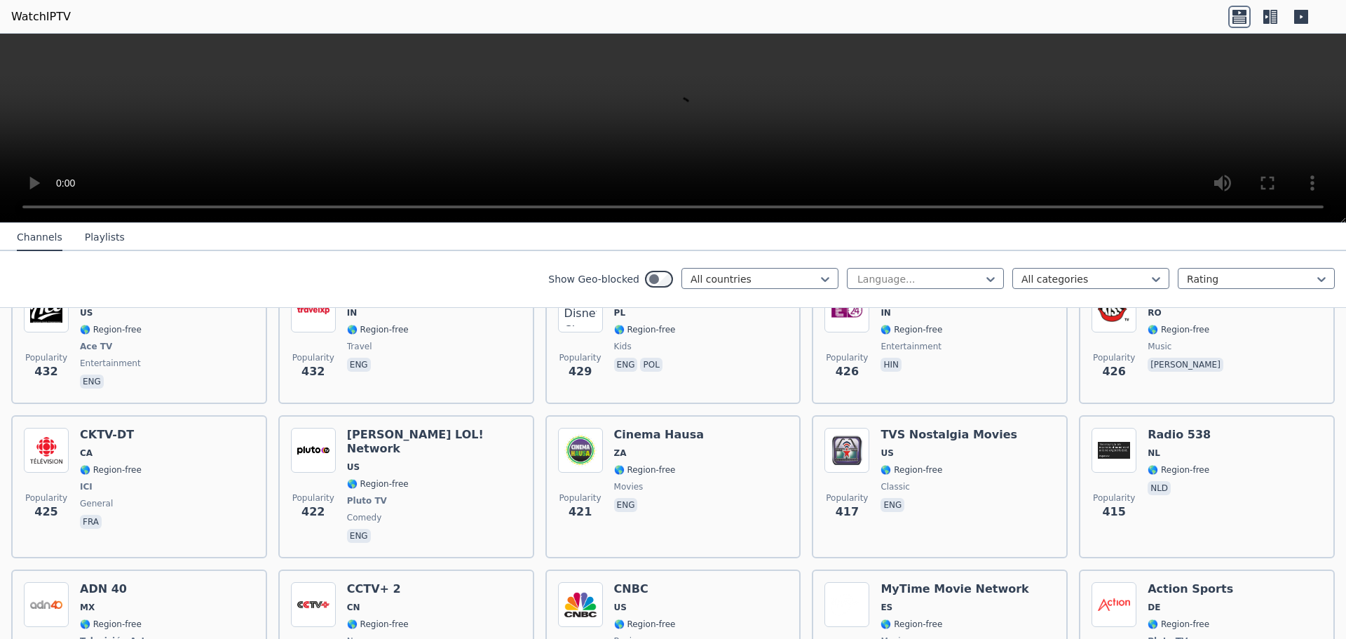
scroll to position [5118, 0]
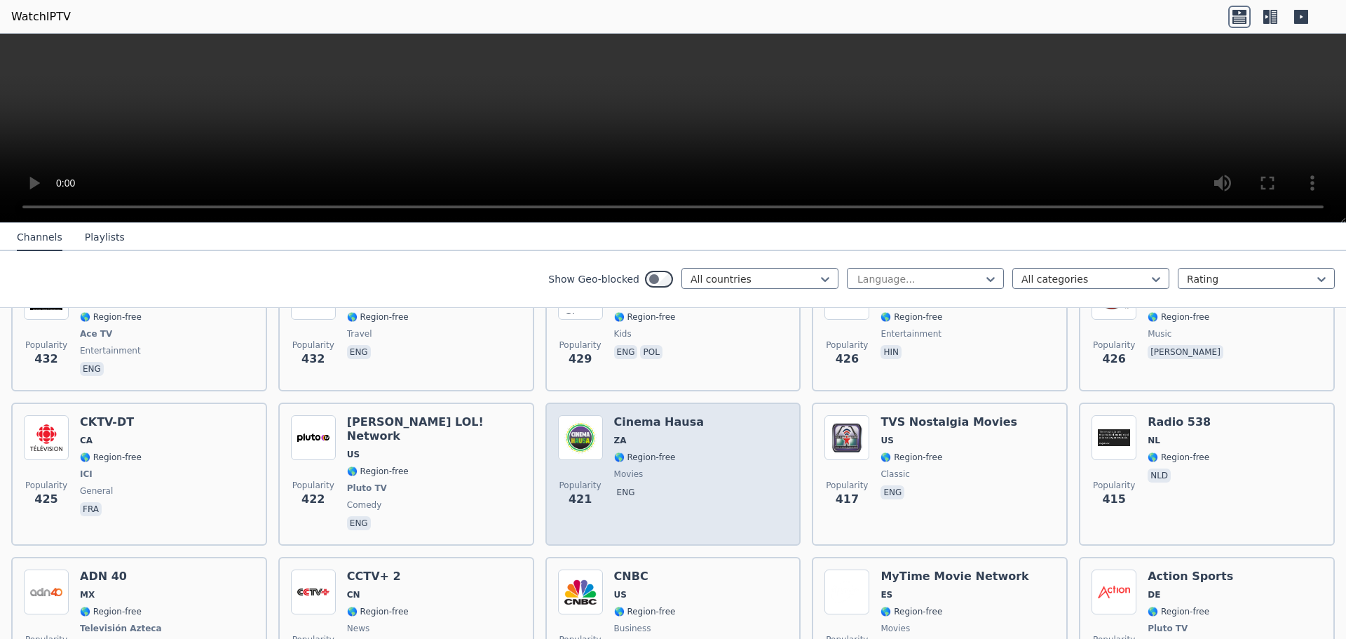
click at [750, 440] on div "Popularity 421 Cinema Hausa ZA 🌎 Region-free movies eng" at bounding box center [673, 474] width 231 height 118
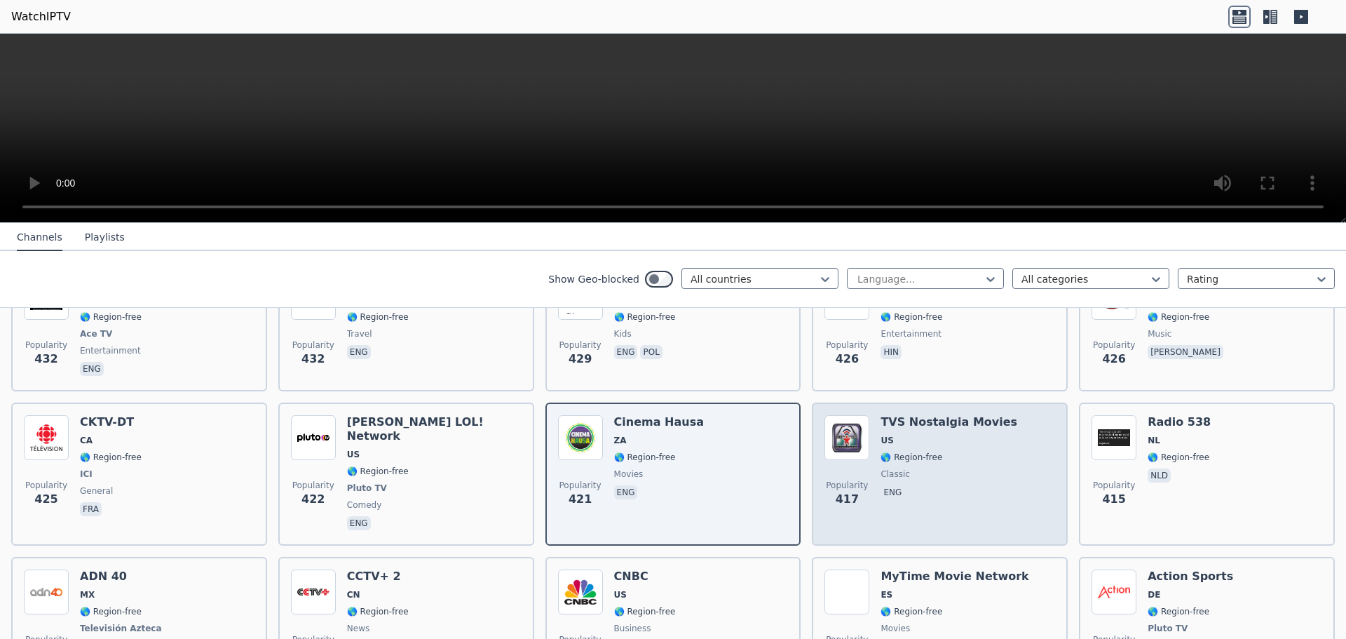
click at [982, 468] on span "classic" at bounding box center [949, 473] width 137 height 11
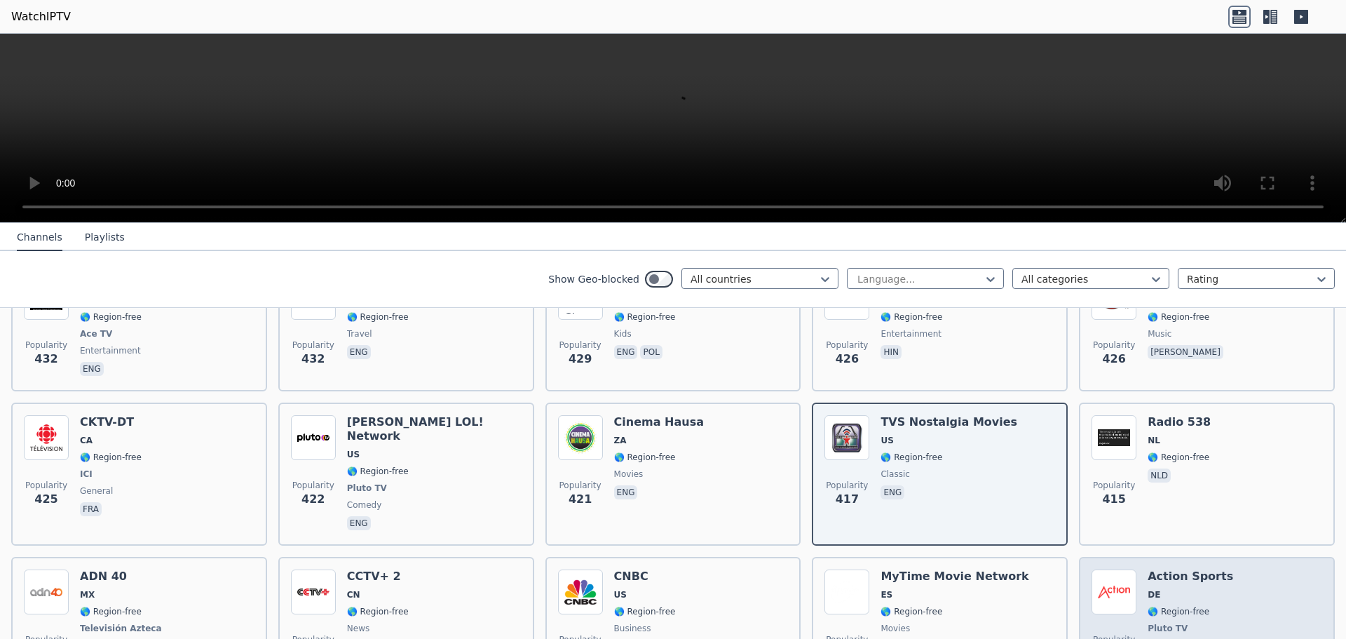
click at [1163, 569] on div "Action Sports DE 🌎 Region-free Pluto TV sports deu" at bounding box center [1191, 621] width 86 height 104
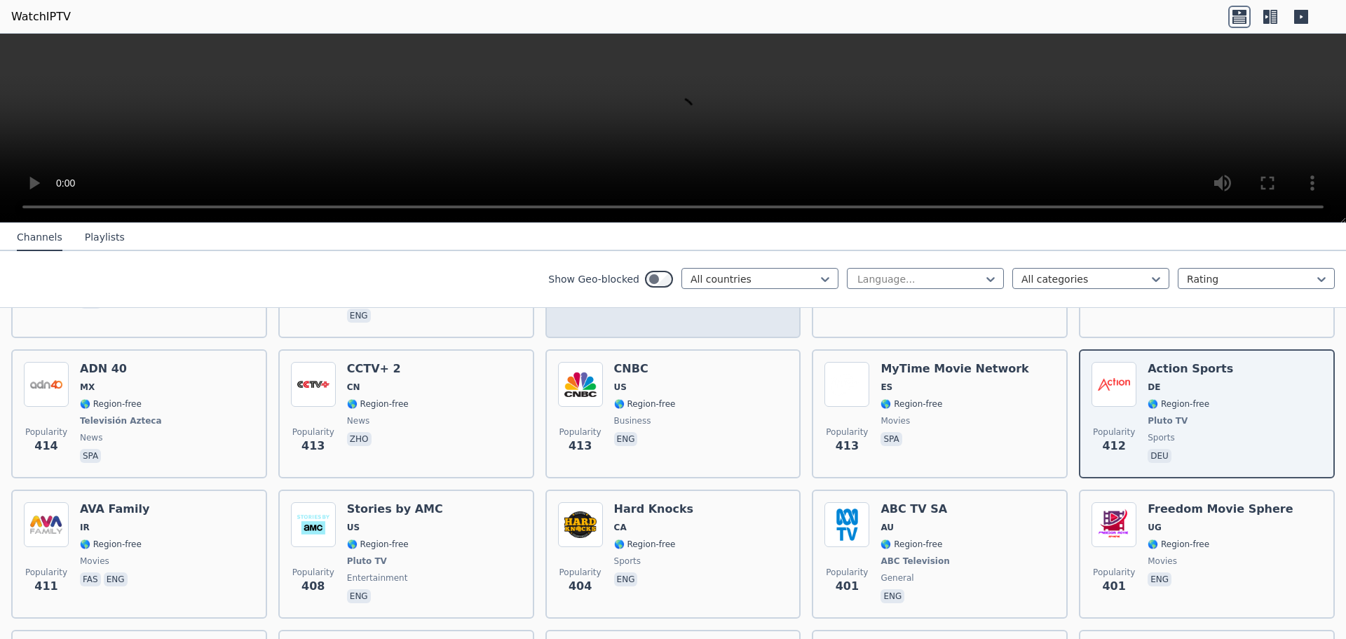
scroll to position [5328, 0]
click at [672, 519] on span "CA" at bounding box center [654, 524] width 80 height 11
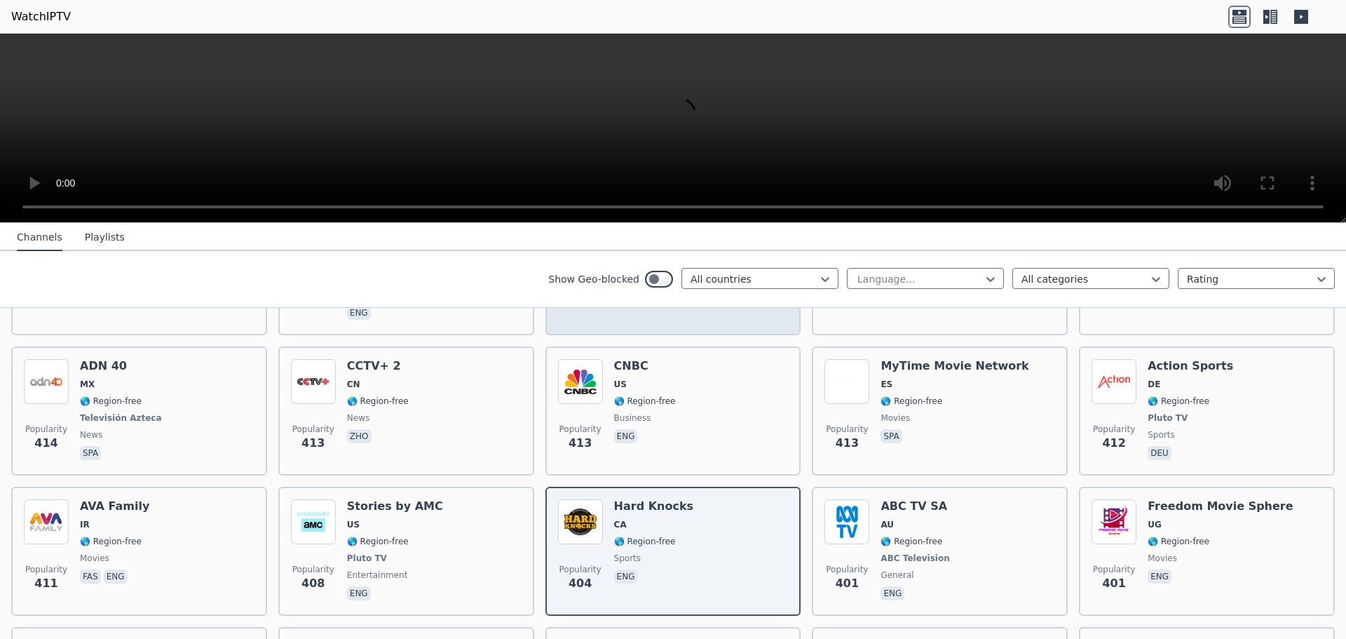
scroll to position [5609, 0]
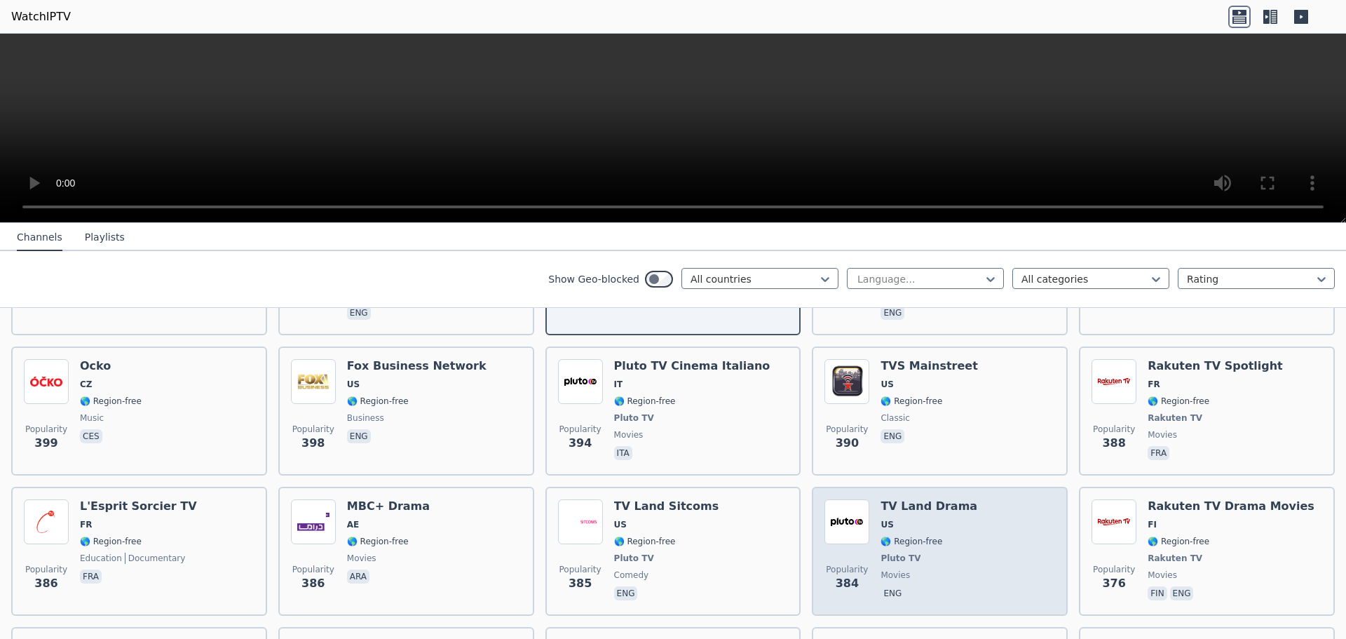
click at [970, 499] on div "Popularity 384 TV Land Drama US 🌎 Region-free Pluto TV movies eng" at bounding box center [939, 551] width 231 height 104
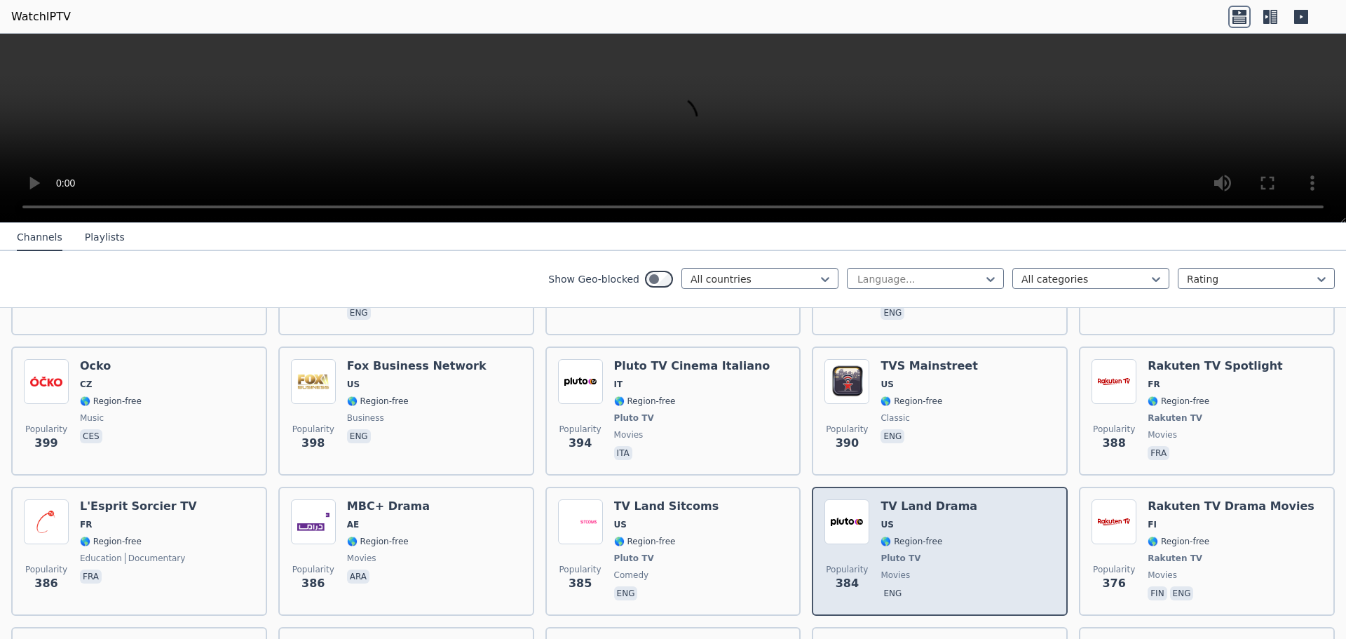
scroll to position [5959, 0]
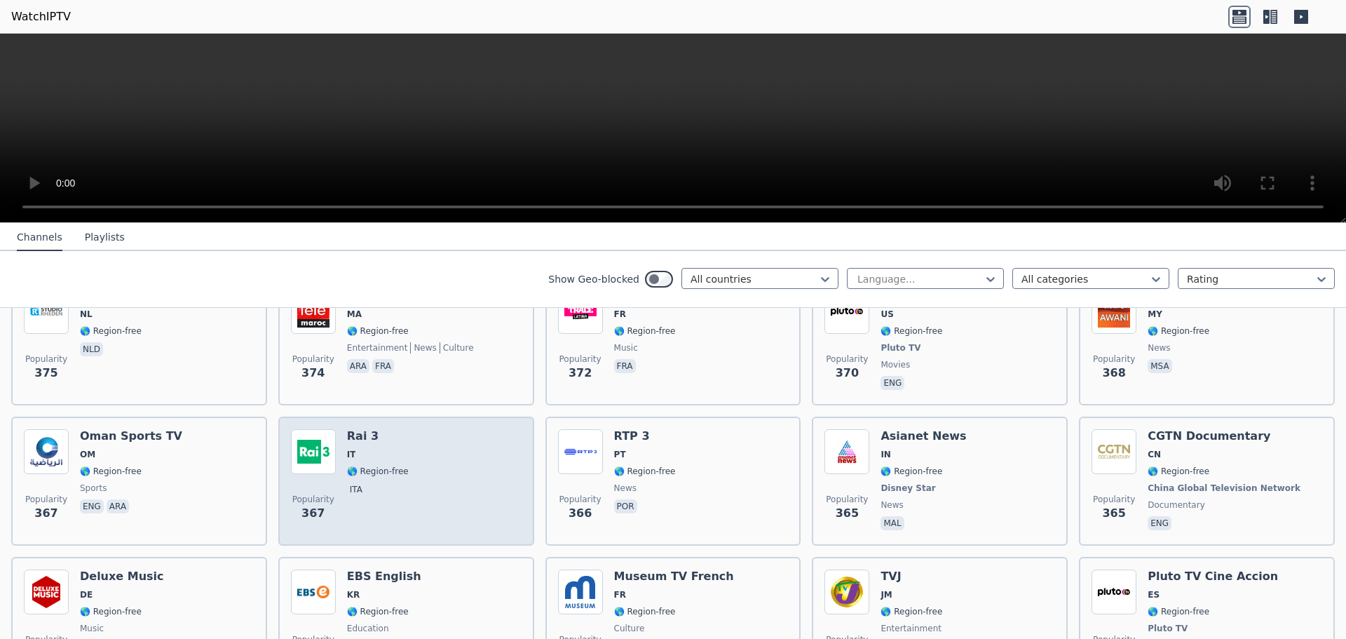
click at [426, 429] on div "Popularity 367 Rai 3 IT 🌎 Region-free ita" at bounding box center [406, 481] width 231 height 104
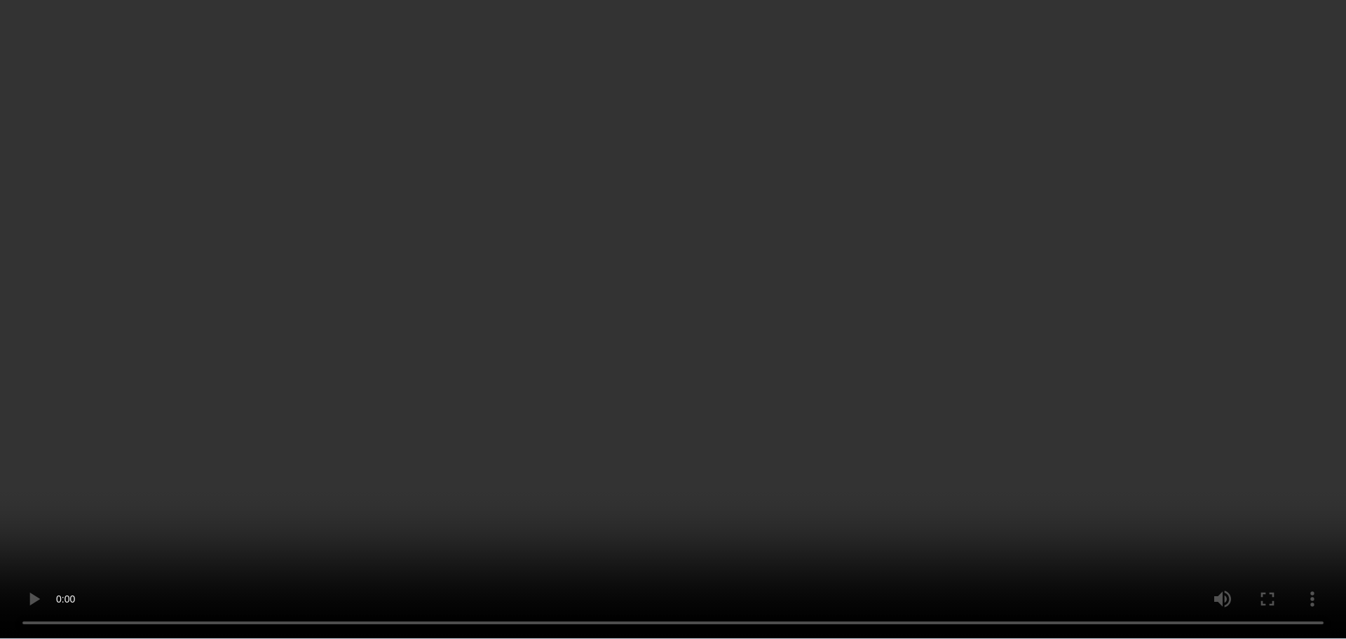
scroll to position [6076, 0]
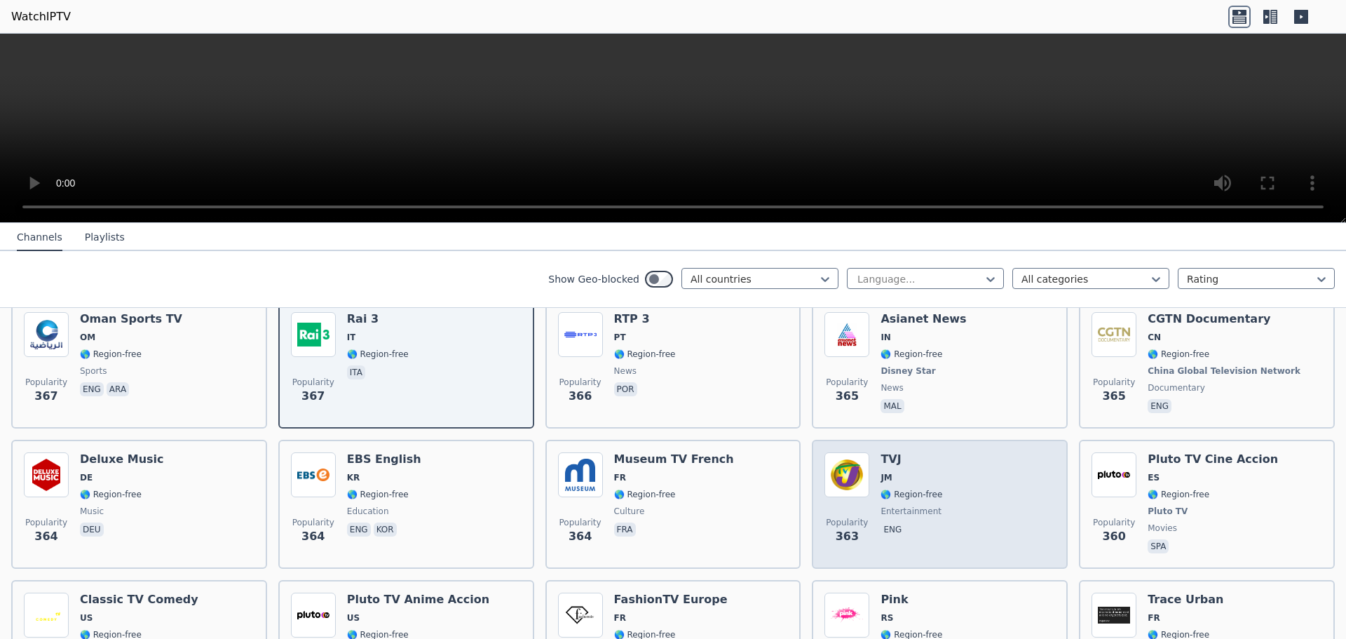
click at [966, 452] on div "Popularity 363 TVJ JM 🌎 Region-free entertainment eng" at bounding box center [939, 504] width 231 height 104
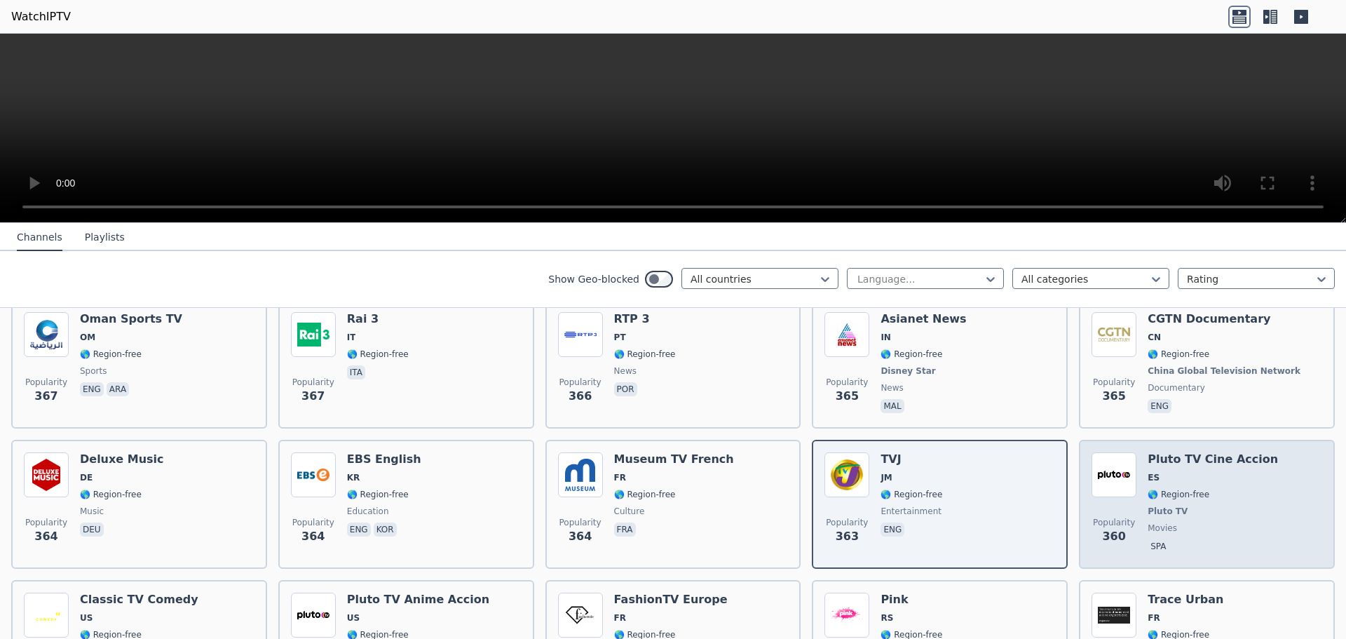
click at [1199, 489] on span "🌎 Region-free" at bounding box center [1213, 494] width 130 height 11
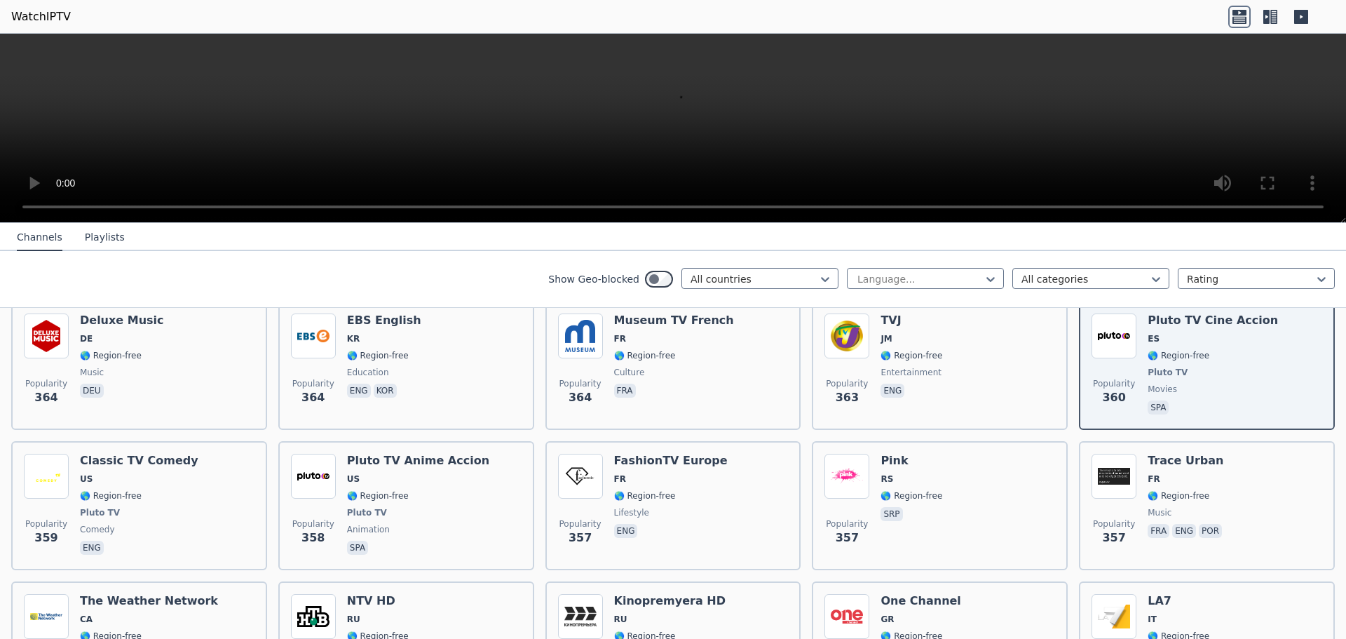
scroll to position [6216, 0]
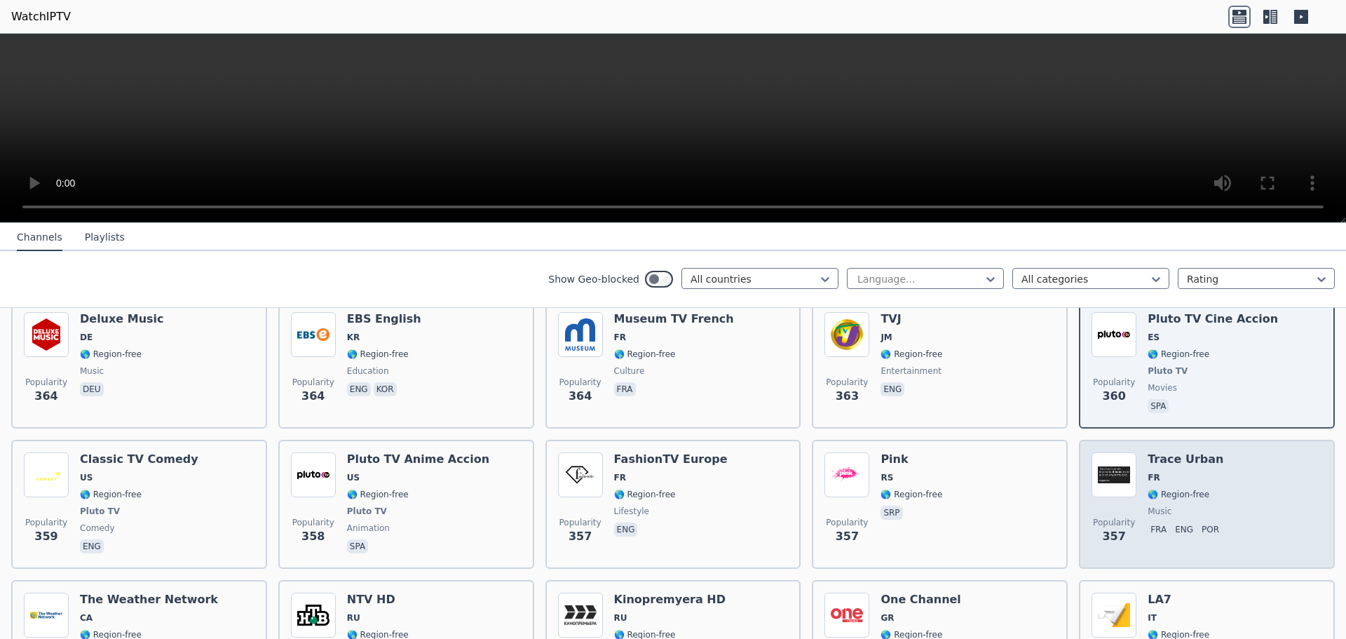
click at [1172, 452] on div "Trace Urban FR 🌎 Region-free music fra eng por" at bounding box center [1186, 504] width 77 height 104
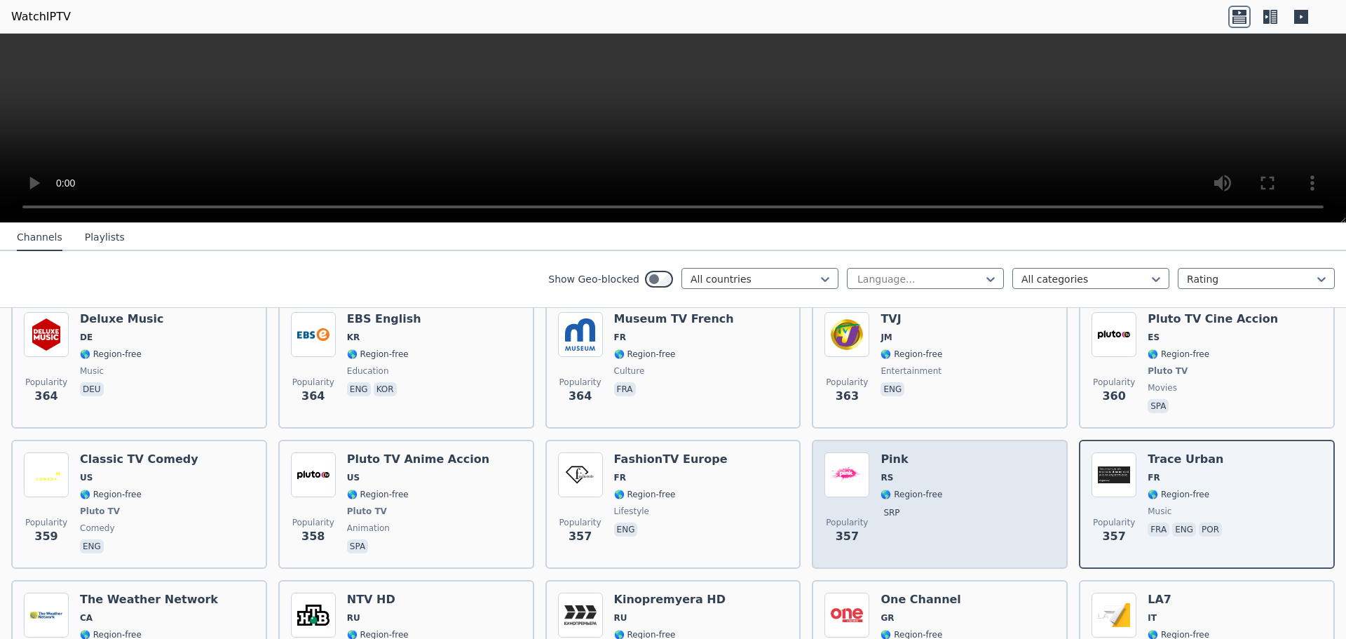
click at [1021, 475] on div "Popularity 357 Pink RS 🌎 Region-free srp" at bounding box center [939, 504] width 231 height 104
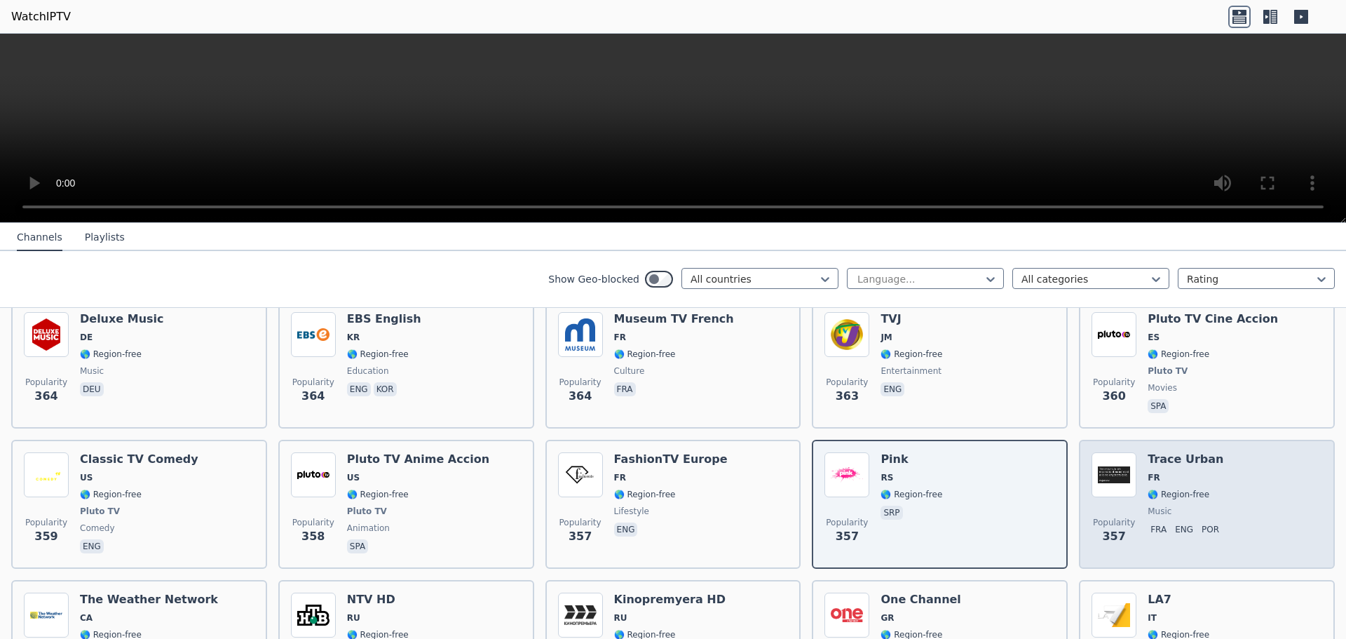
click at [1170, 465] on div "Trace Urban FR 🌎 Region-free music fra eng por" at bounding box center [1186, 504] width 77 height 104
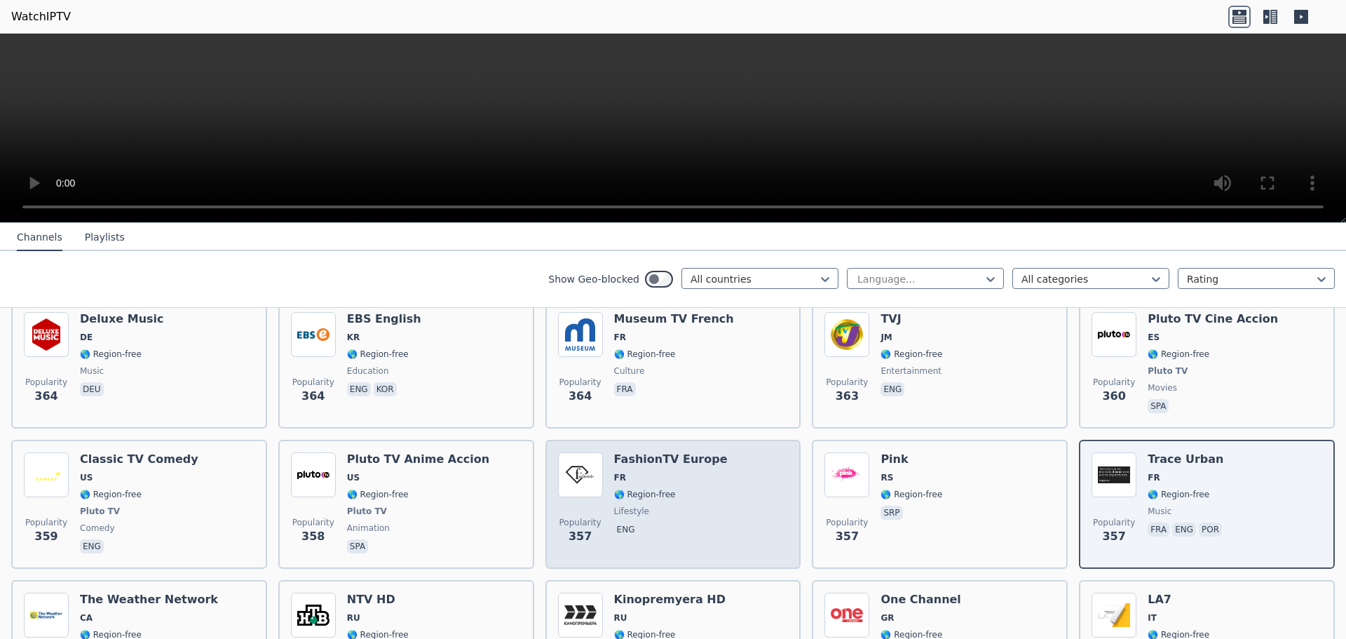
click at [676, 505] on span "lifestyle" at bounding box center [671, 510] width 114 height 11
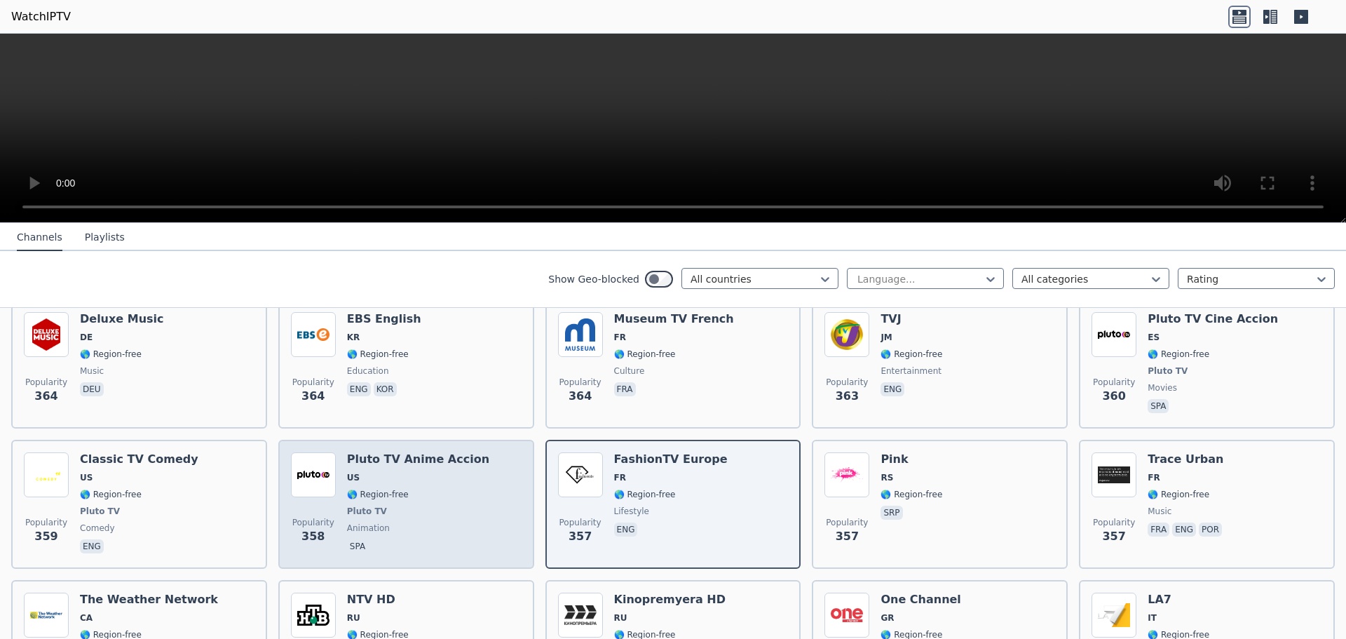
click at [474, 452] on div "Popularity 358 Pluto TV Anime Accion US 🌎 Region-free Pluto TV animation spa" at bounding box center [406, 504] width 231 height 104
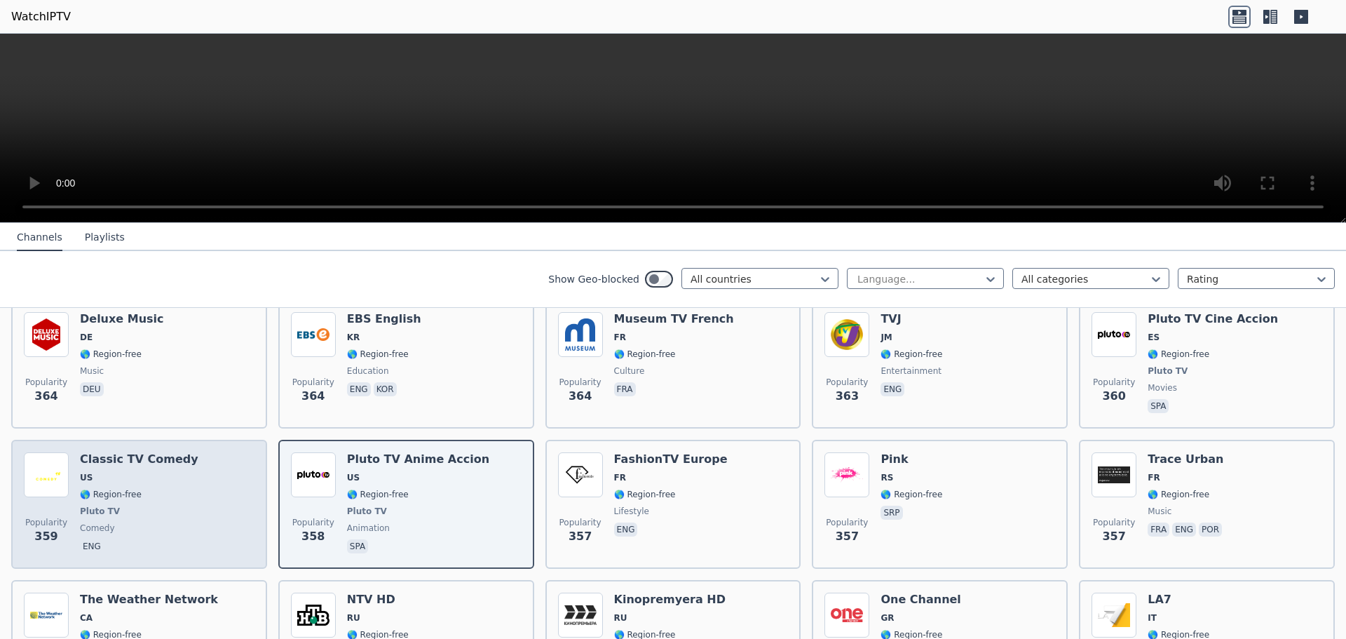
click at [138, 472] on span "US" at bounding box center [139, 477] width 118 height 11
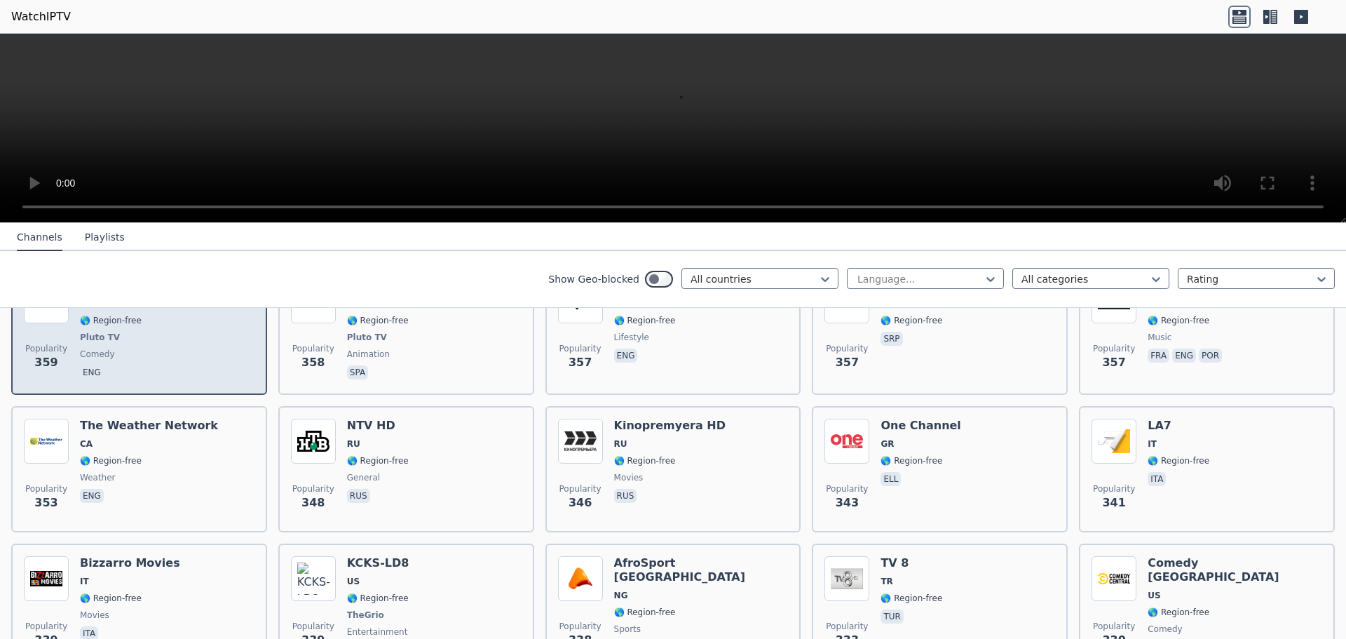
scroll to position [6427, 0]
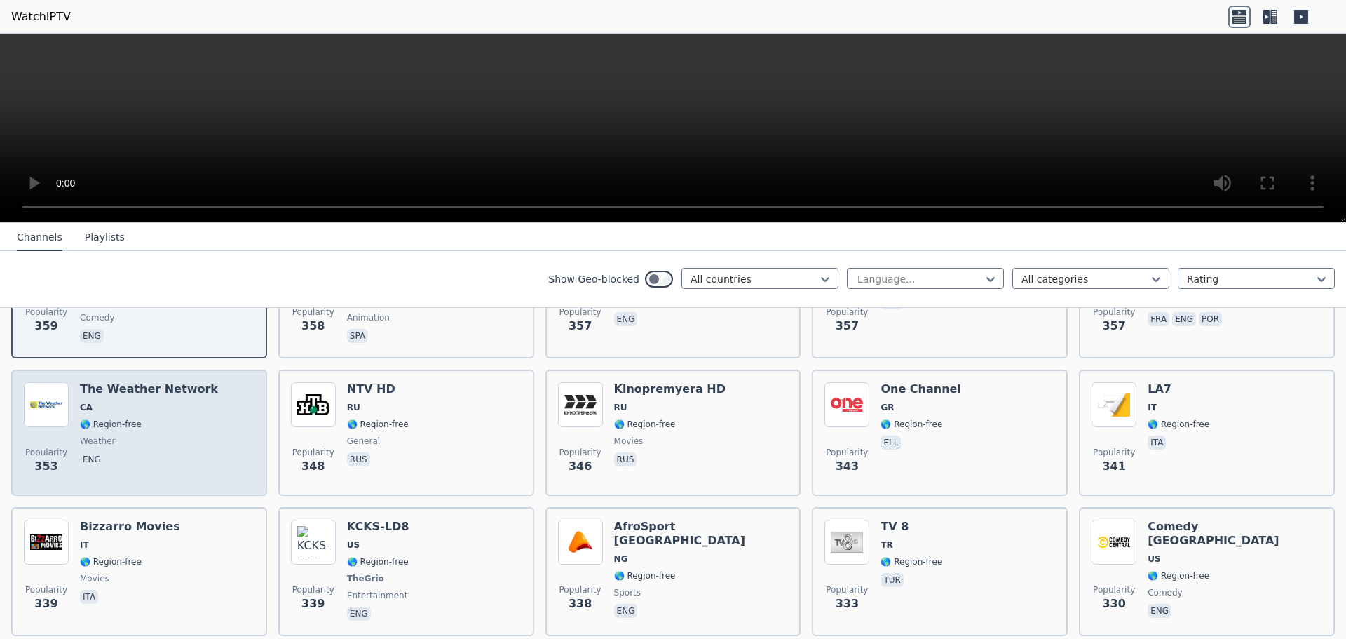
click at [146, 452] on span "eng" at bounding box center [149, 460] width 138 height 17
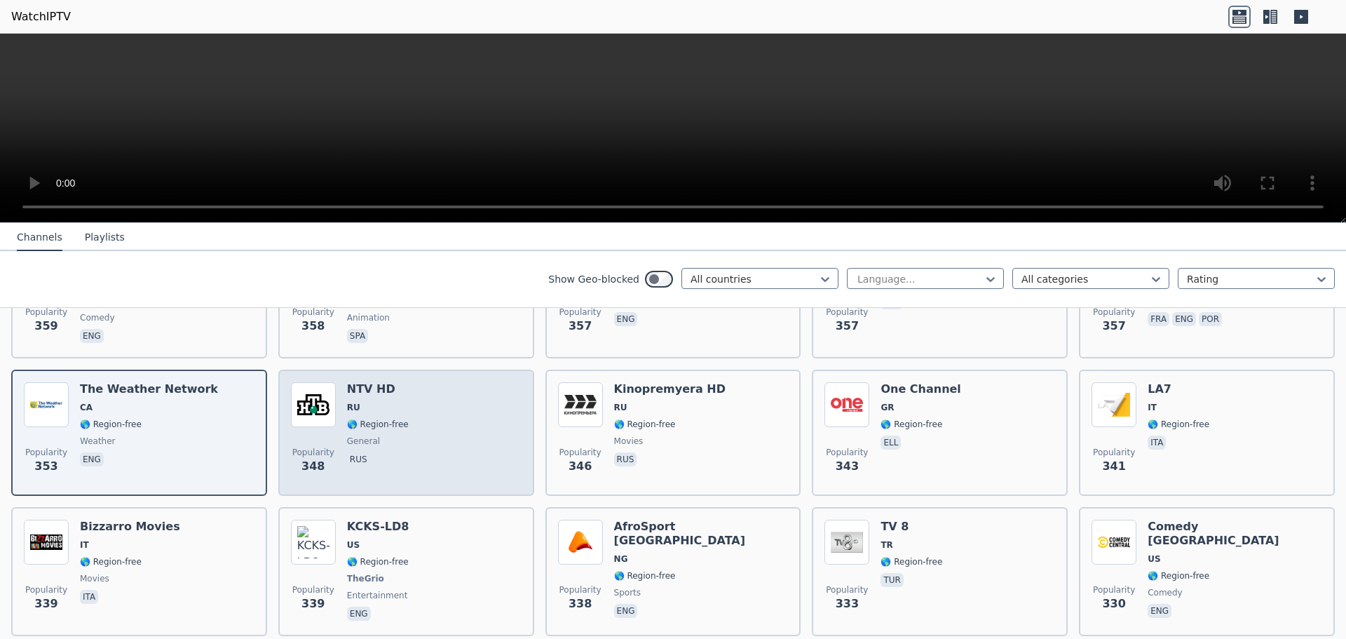
click at [348, 452] on p "rus" at bounding box center [358, 459] width 23 height 14
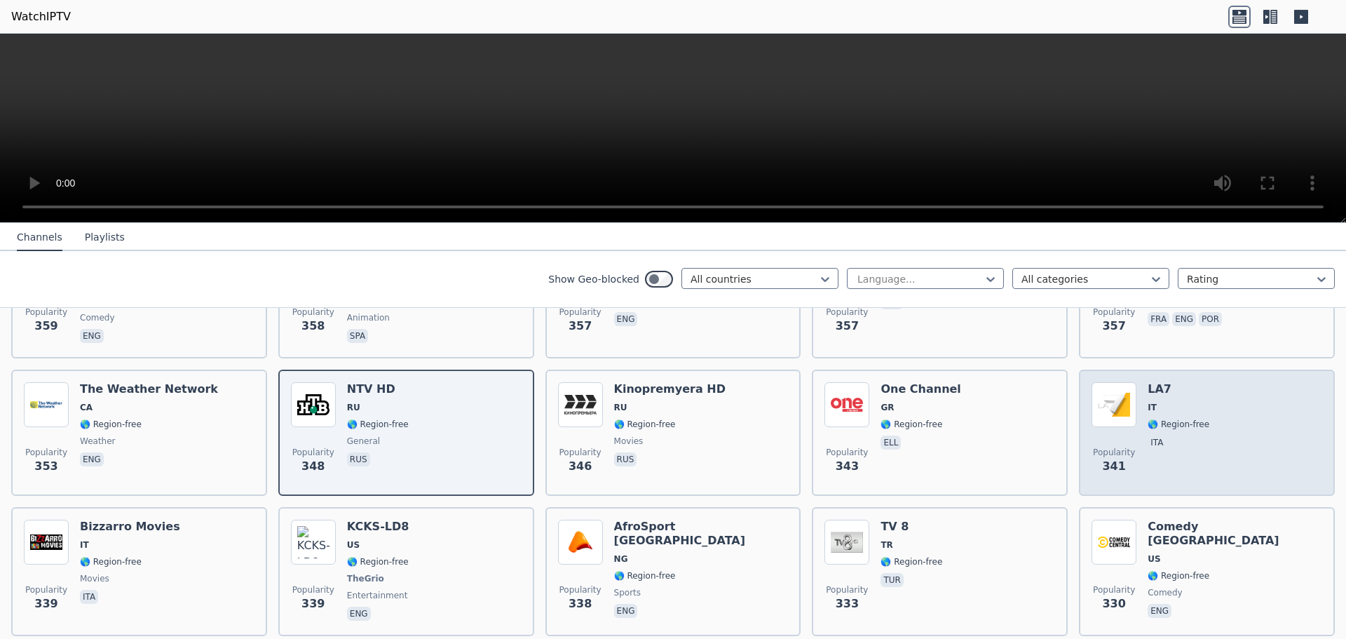
click at [1148, 403] on div "LA7 IT 🌎 Region-free ita" at bounding box center [1179, 432] width 62 height 101
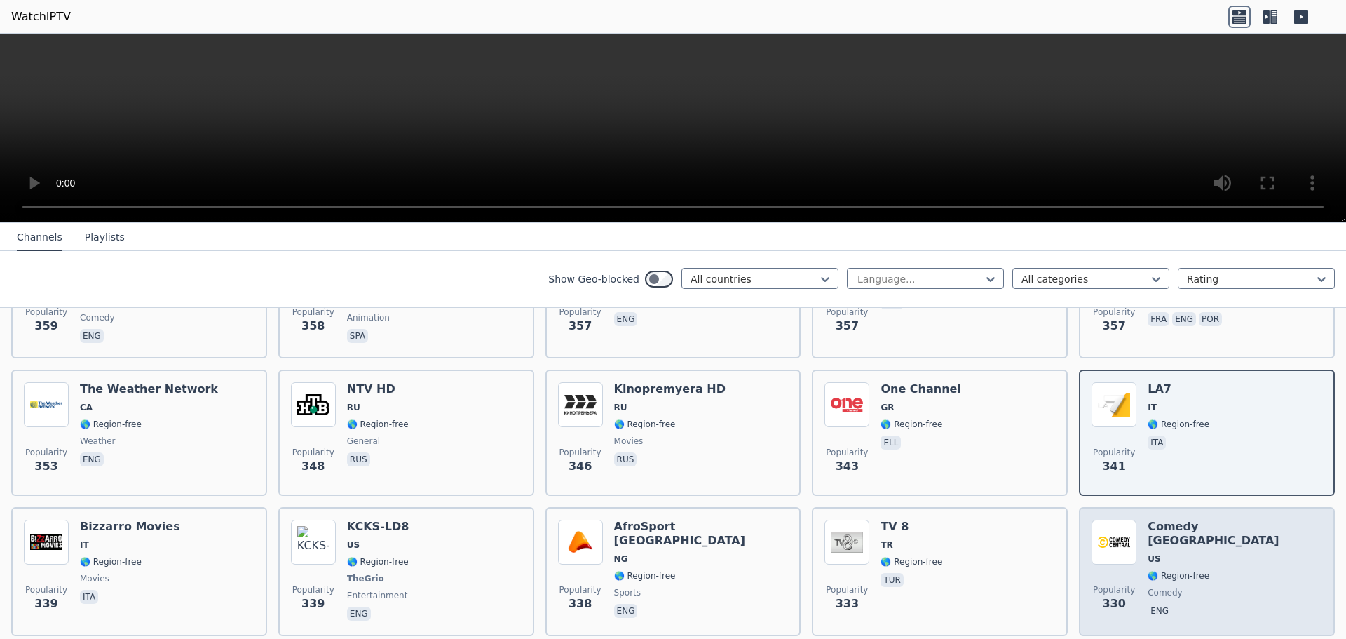
click at [1160, 570] on span "🌎 Region-free" at bounding box center [1179, 575] width 62 height 11
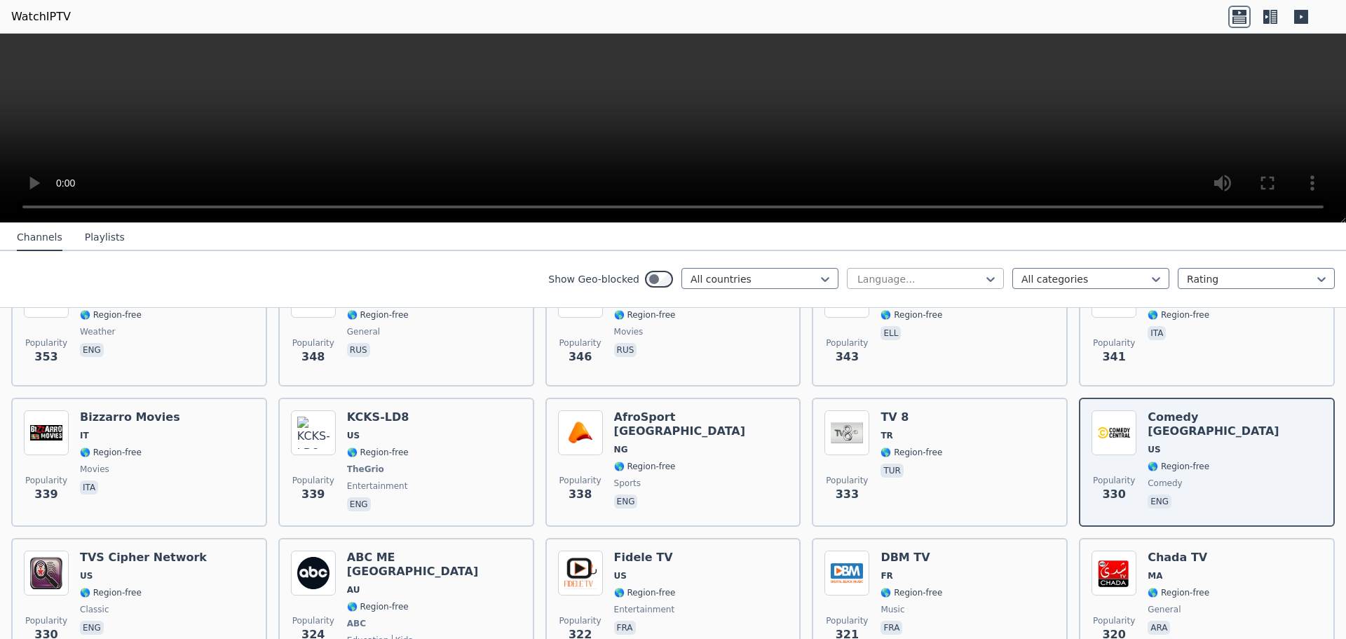
scroll to position [6567, 0]
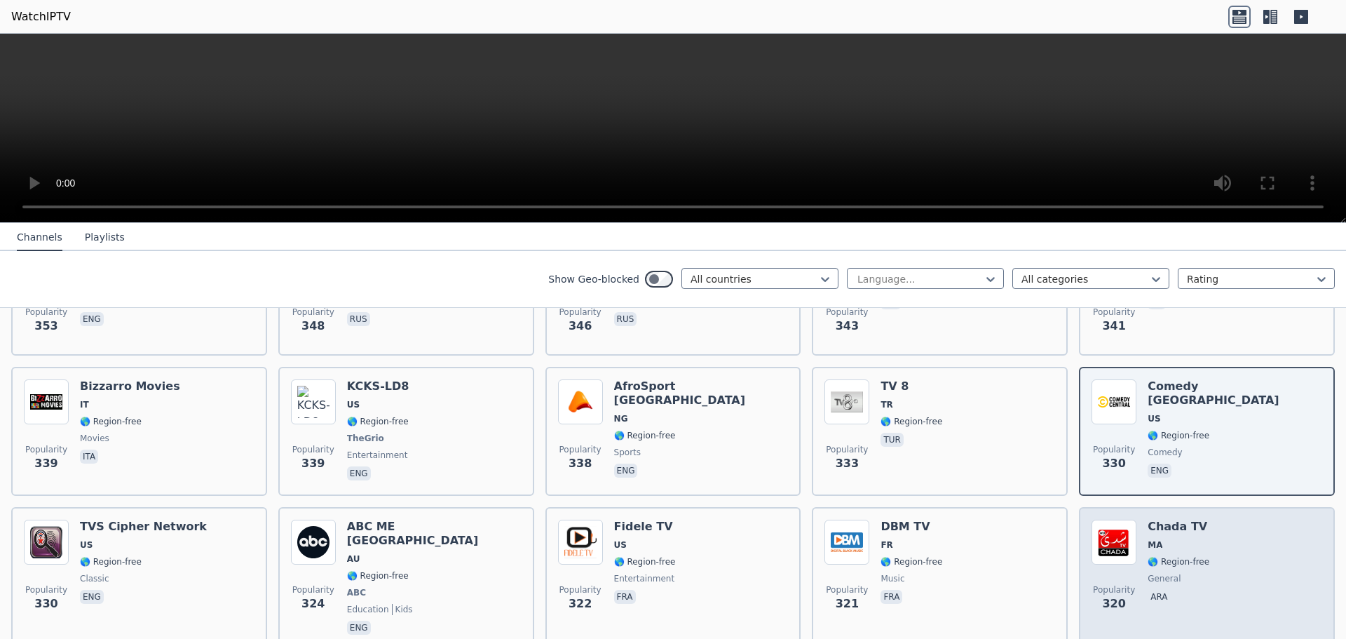
click at [1162, 539] on span "MA" at bounding box center [1179, 544] width 62 height 11
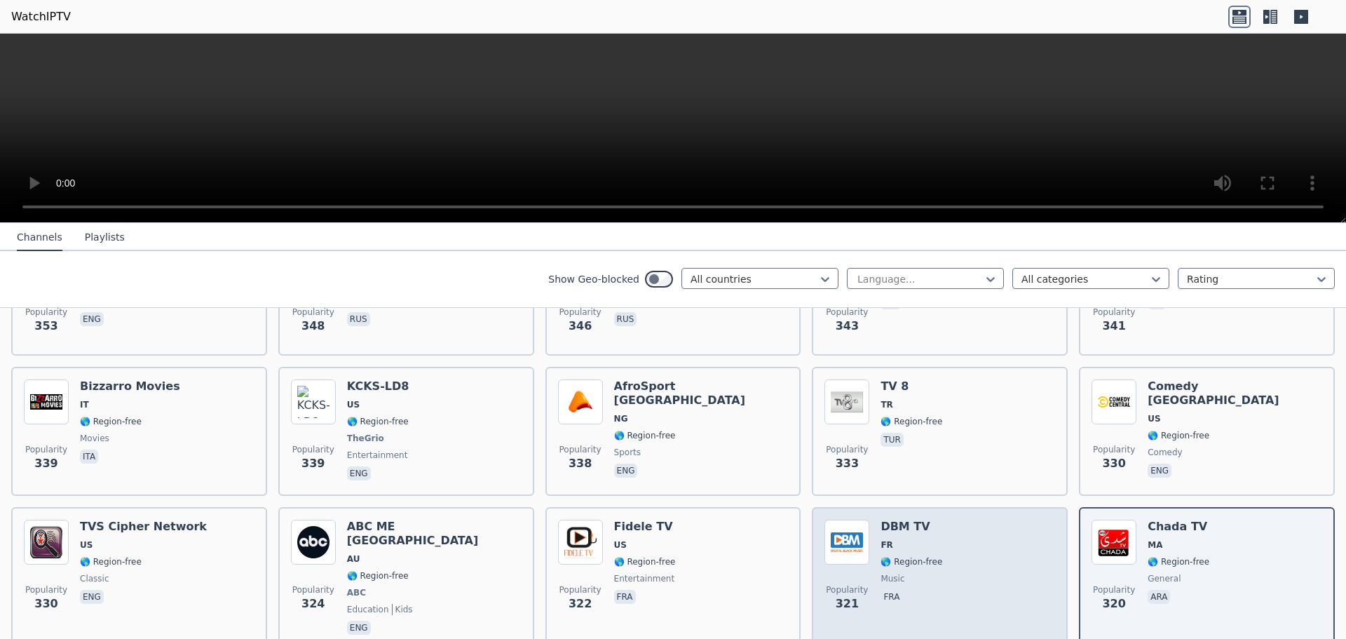
click at [946, 520] on div "Popularity 321 DBM TV FR 🌎 Region-free music fra" at bounding box center [939, 579] width 231 height 118
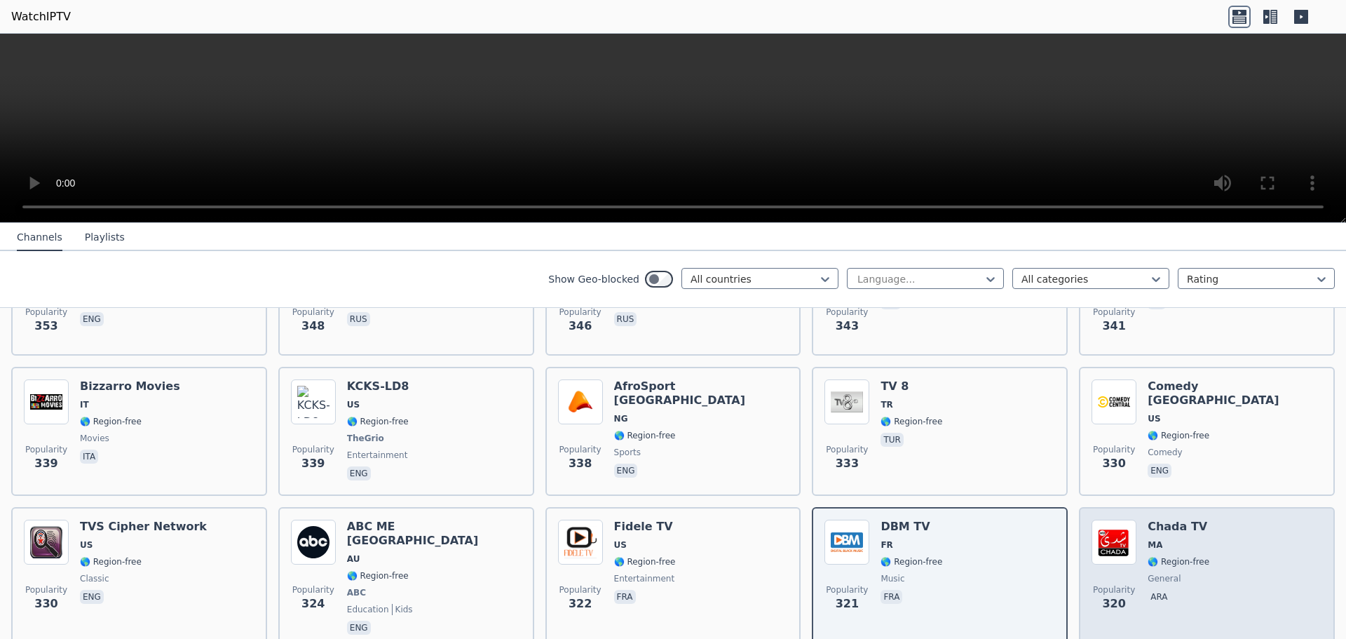
click at [1125, 520] on img at bounding box center [1114, 542] width 45 height 45
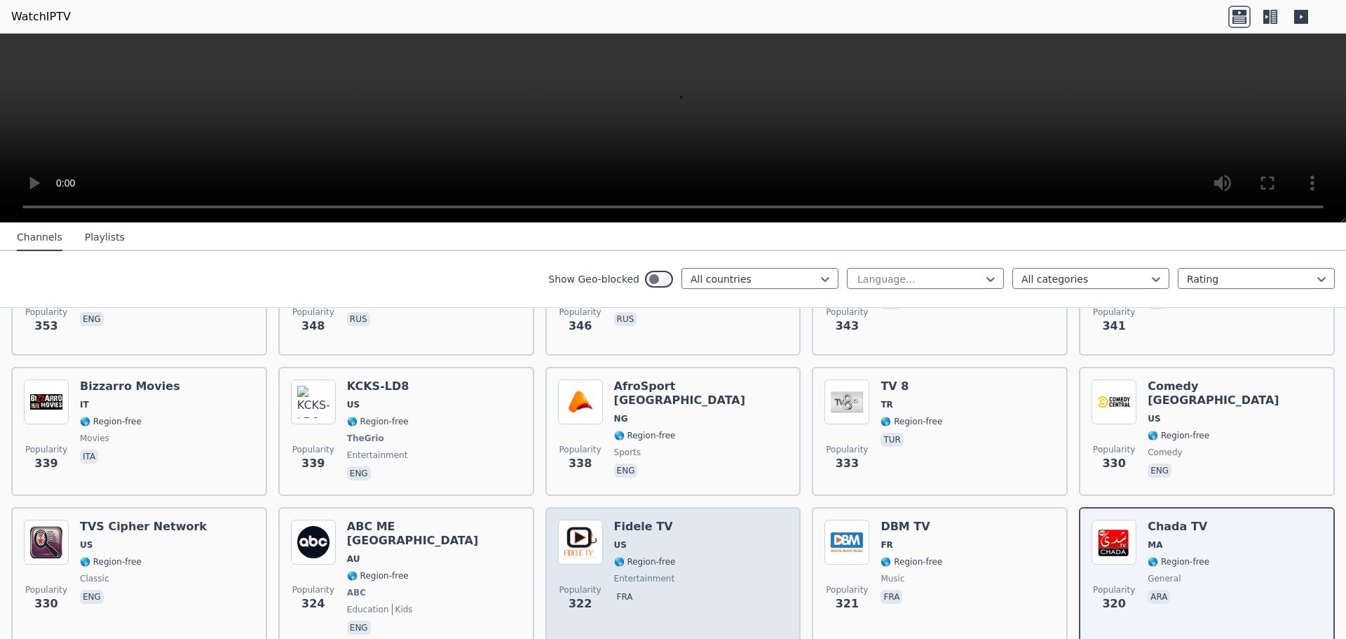
click at [708, 520] on div "Popularity 322 Fidele TV US 🌎 Region-free entertainment fra" at bounding box center [673, 579] width 231 height 118
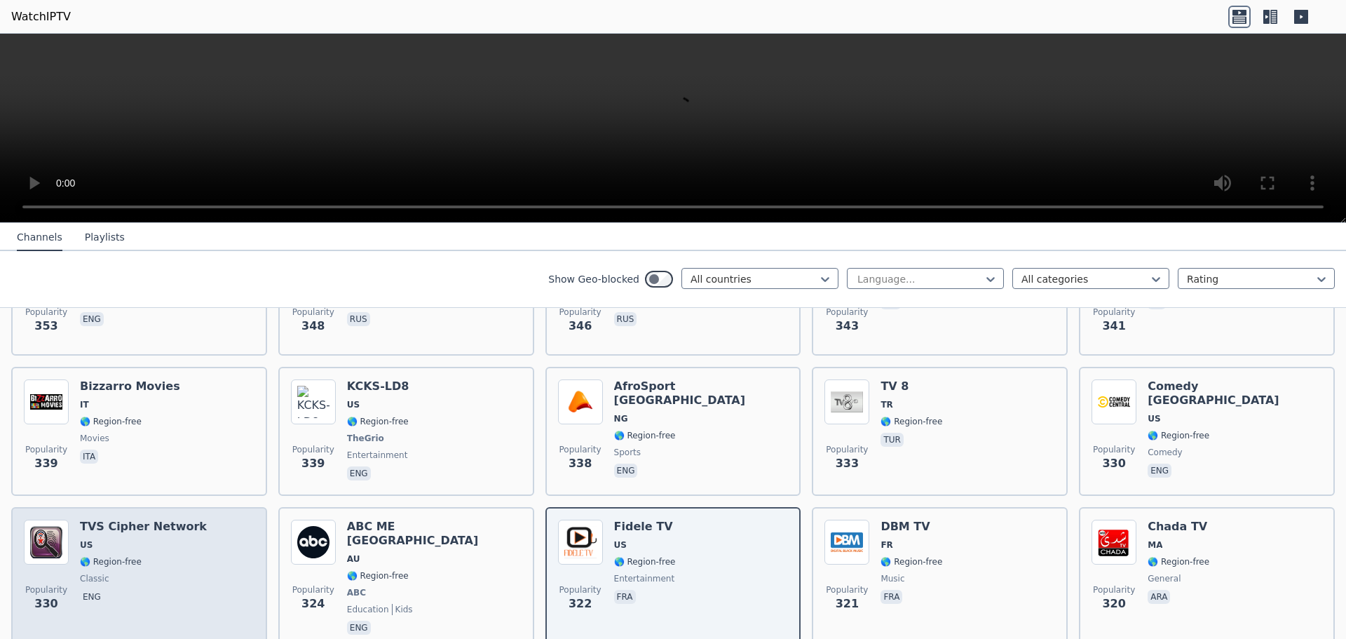
click at [164, 520] on div "TVS Cipher Network US 🌎 Region-free classic eng" at bounding box center [143, 579] width 127 height 118
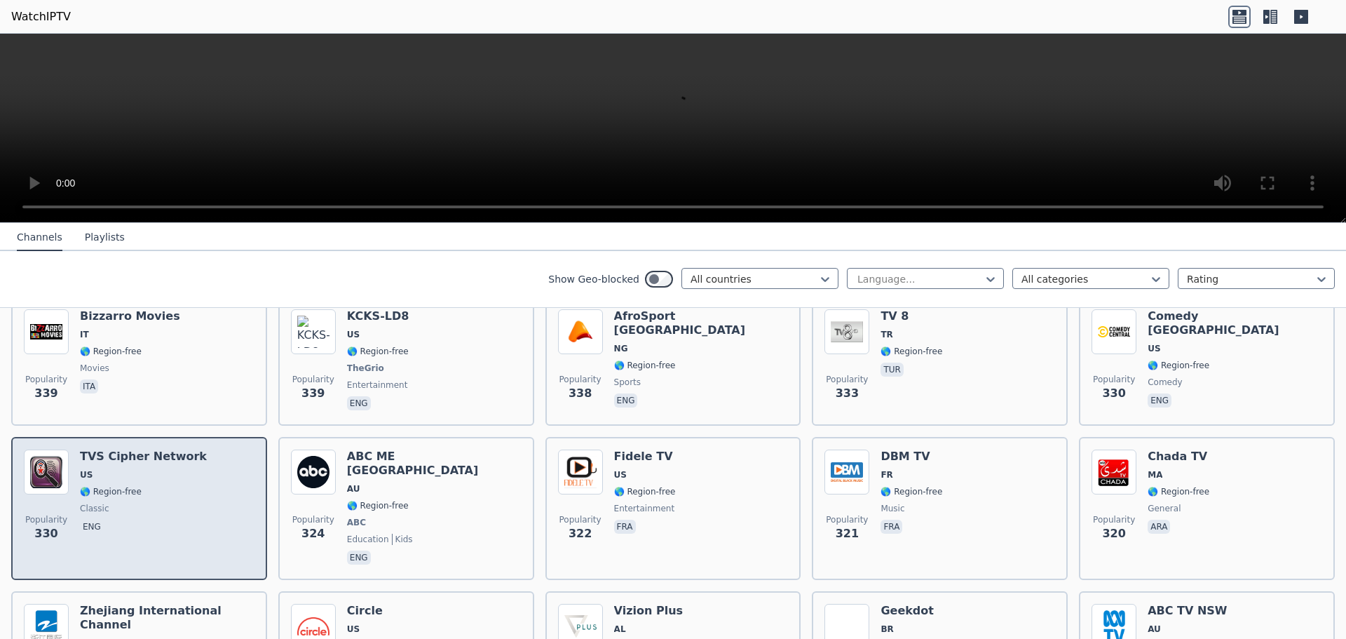
scroll to position [6707, 0]
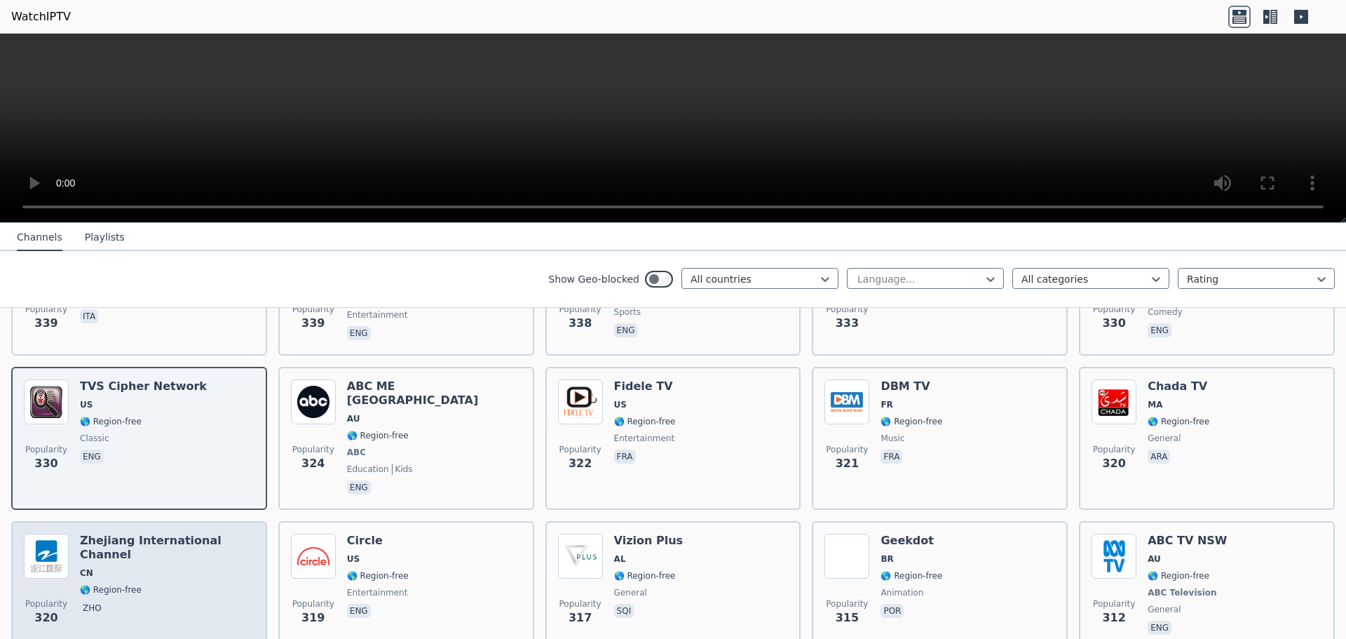
click at [154, 584] on span "🌎 Region-free" at bounding box center [167, 589] width 175 height 11
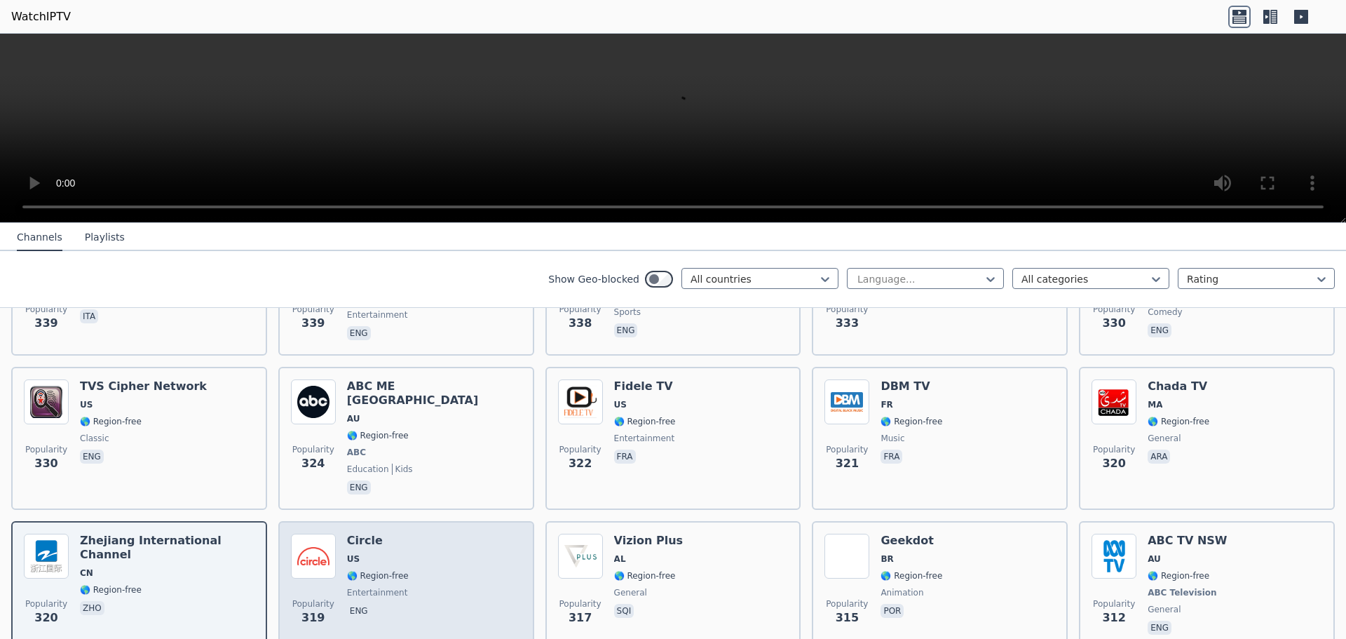
click at [395, 534] on div "Circle US 🌎 Region-free entertainment eng" at bounding box center [378, 586] width 62 height 104
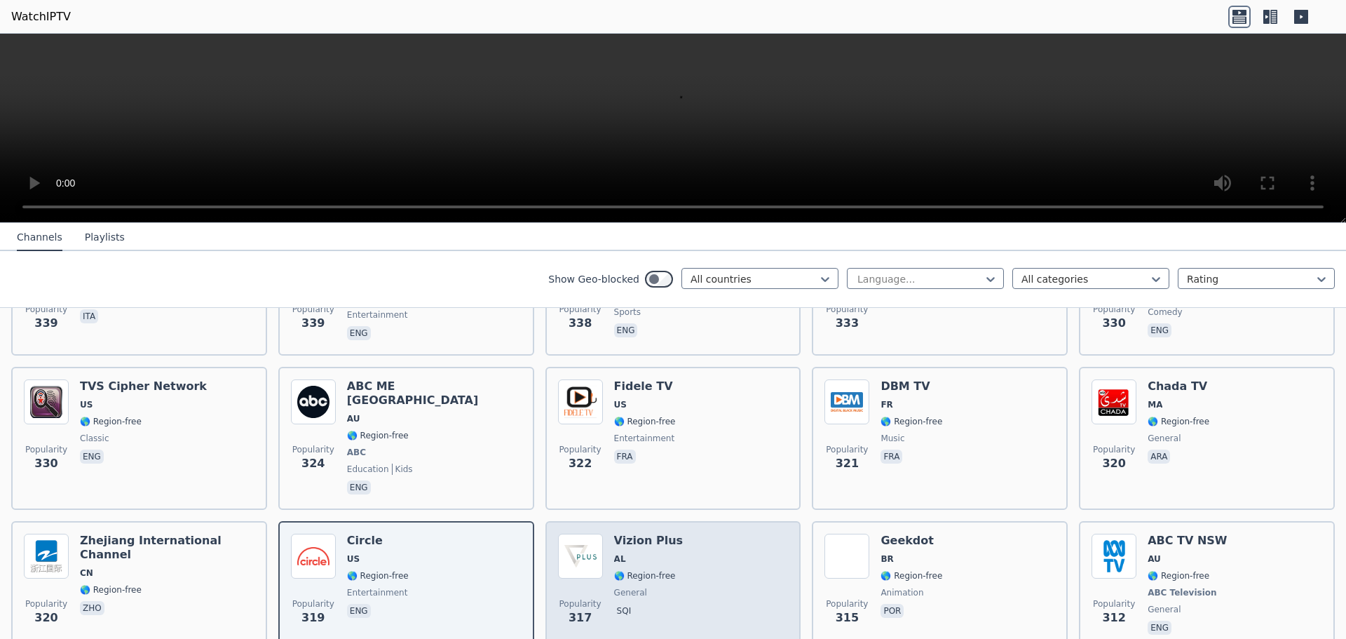
click at [630, 534] on div "Vizion Plus AL 🌎 Region-free general sqi" at bounding box center [648, 586] width 69 height 104
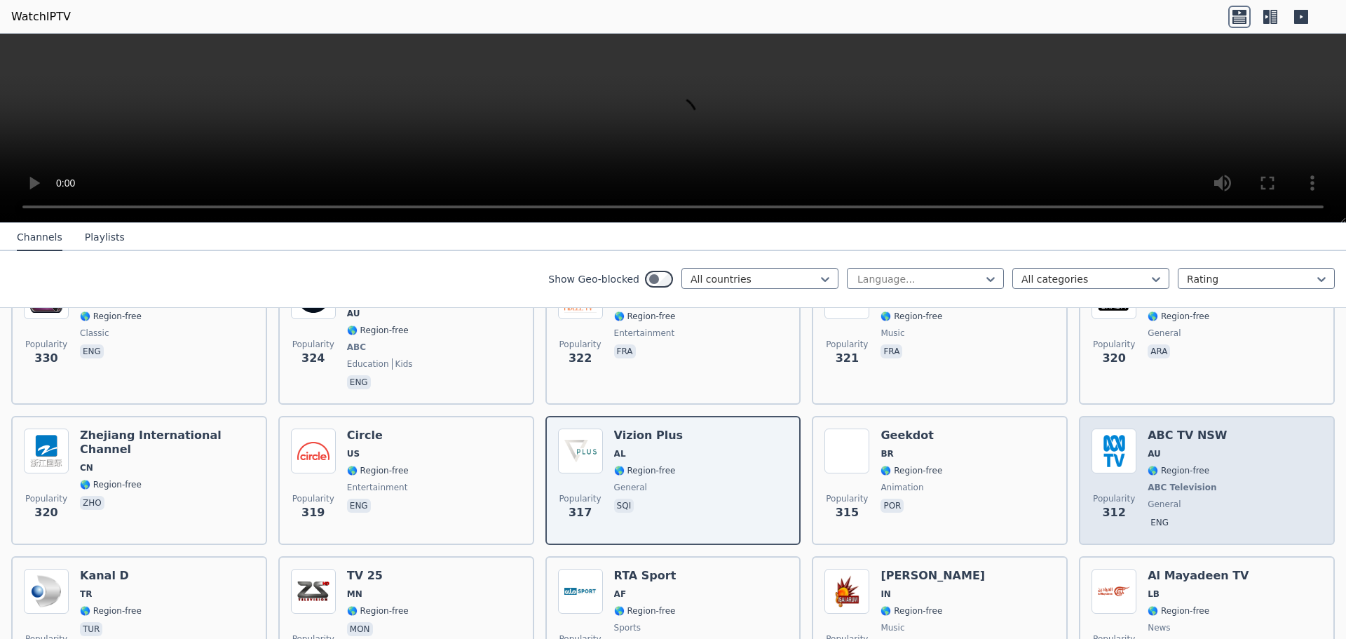
scroll to position [6847, 0]
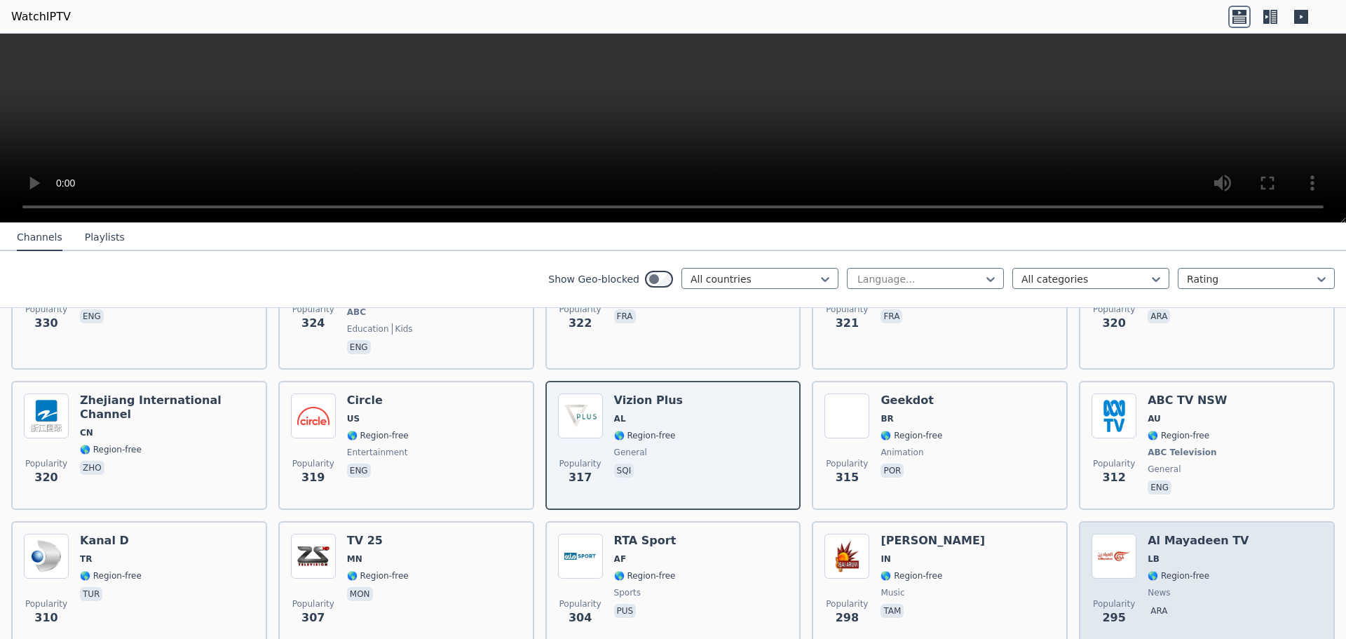
click at [1201, 553] on span "LB" at bounding box center [1198, 558] width 101 height 11
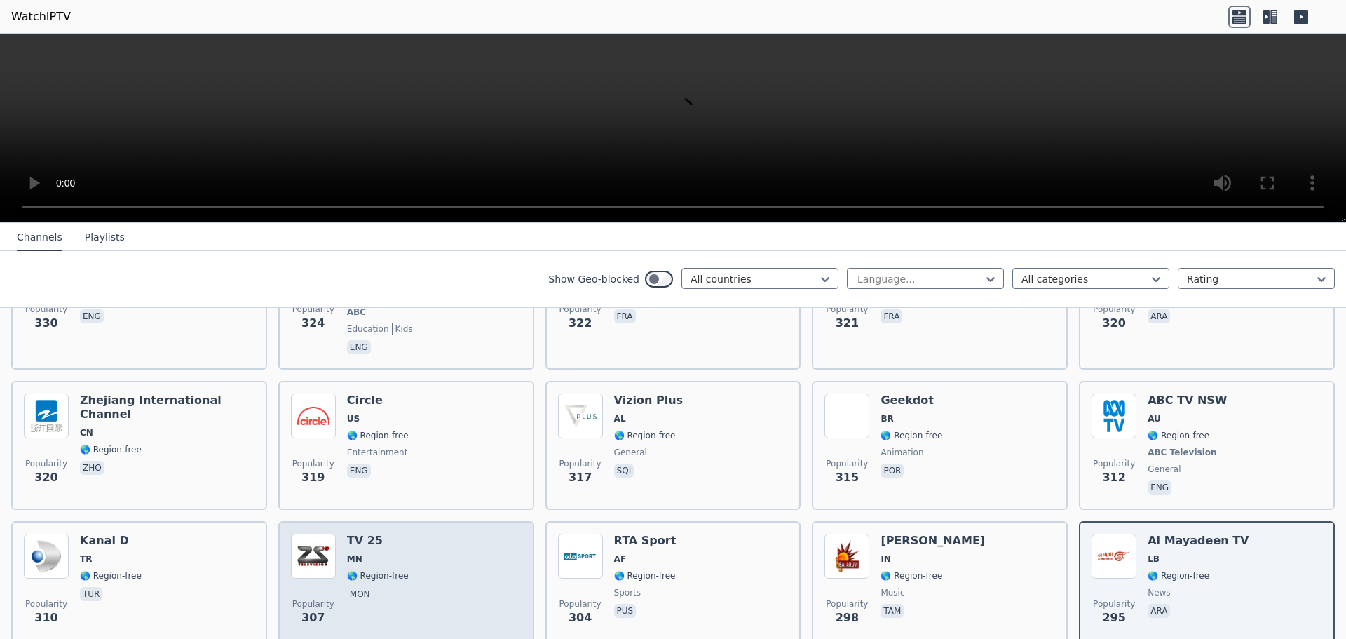
click at [395, 534] on div "TV 25 MN 🌎 Region-free mon" at bounding box center [378, 584] width 62 height 101
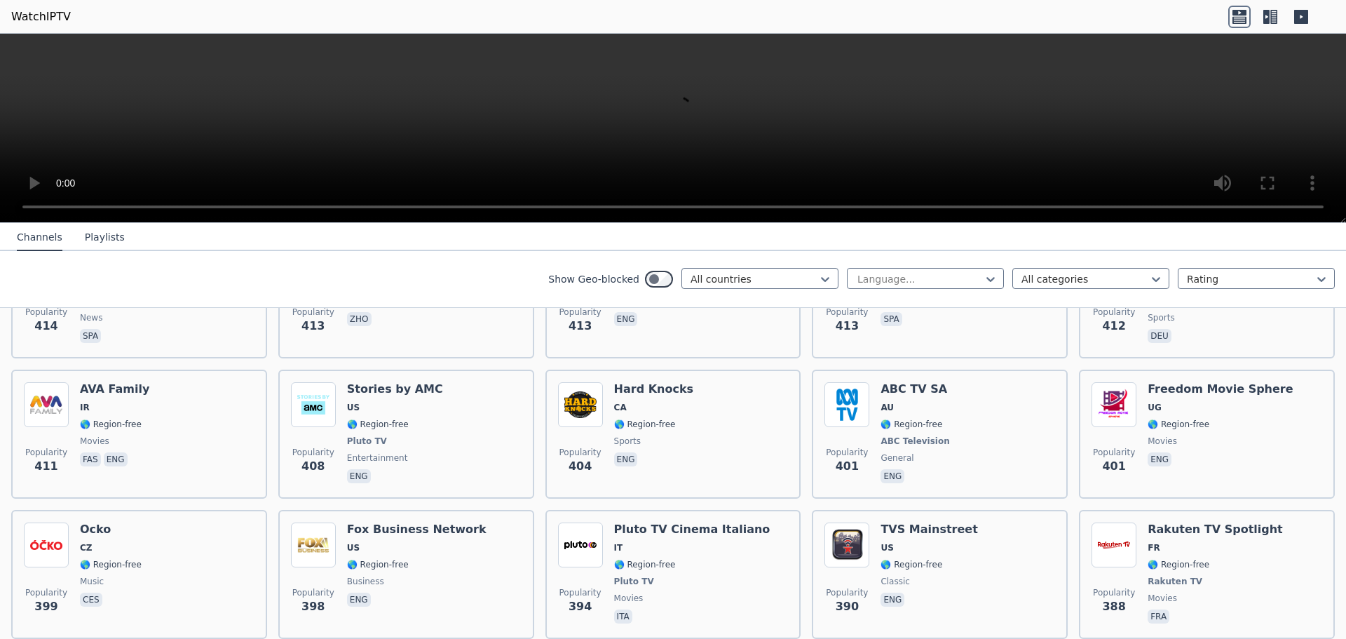
scroll to position [5025, 0]
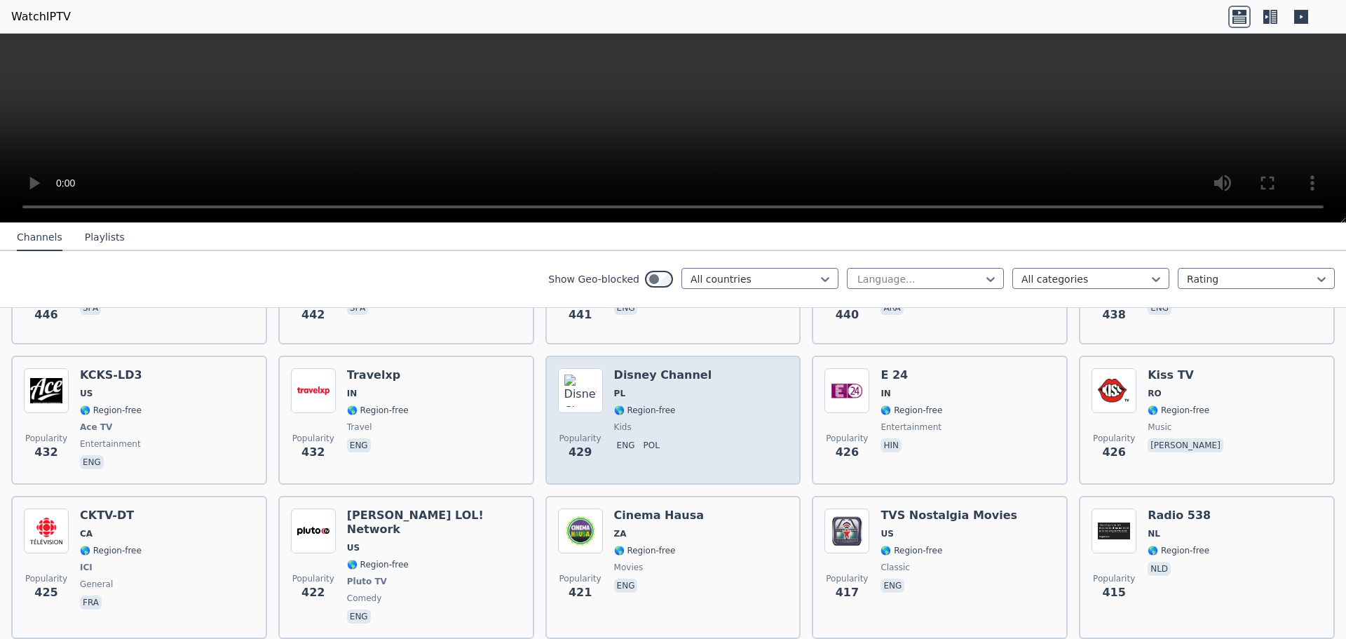
click at [655, 421] on span "kids" at bounding box center [663, 426] width 98 height 11
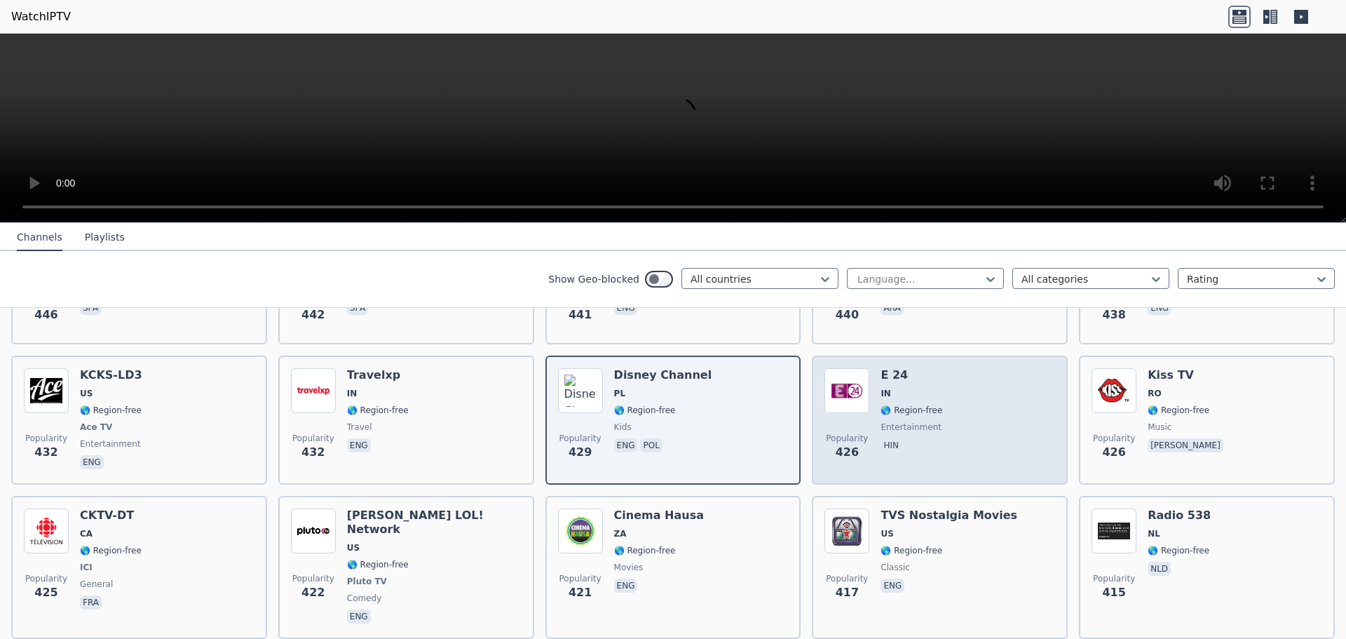
click at [943, 414] on div "Popularity 426 E 24 IN 🌎 Region-free entertainment hin" at bounding box center [939, 420] width 231 height 104
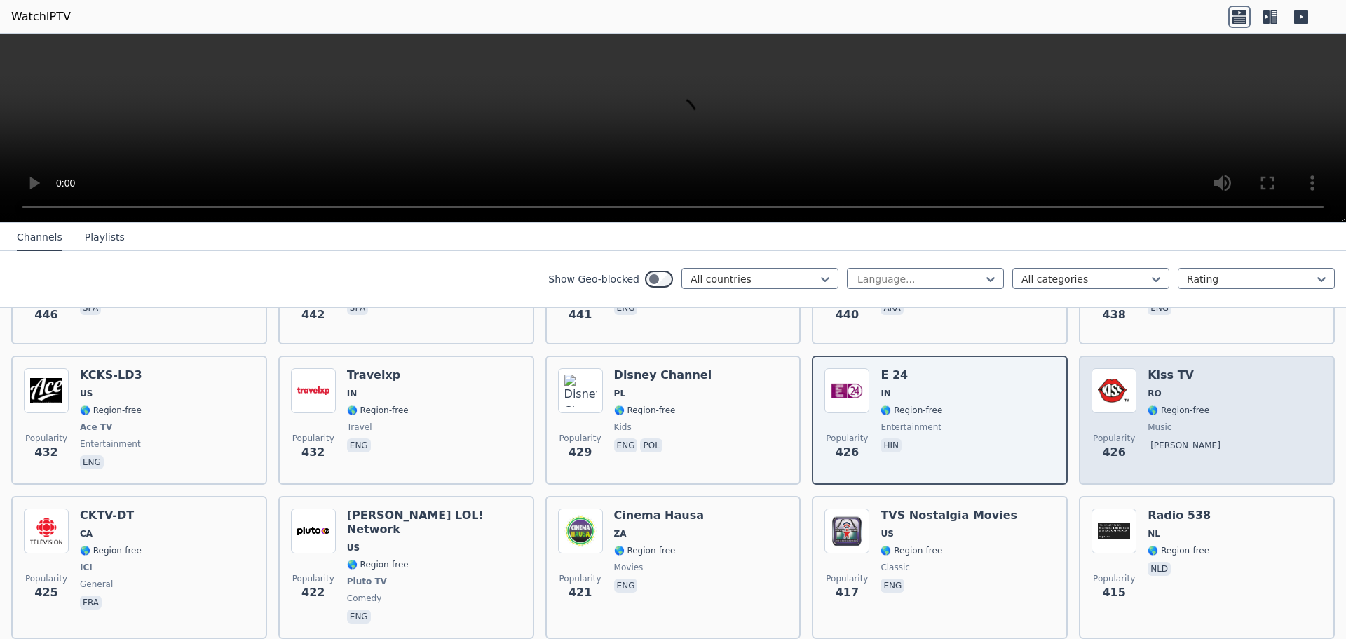
click at [1240, 412] on div "Popularity 426 Kiss TV RO 🌎 Region-free music [PERSON_NAME]" at bounding box center [1207, 420] width 231 height 104
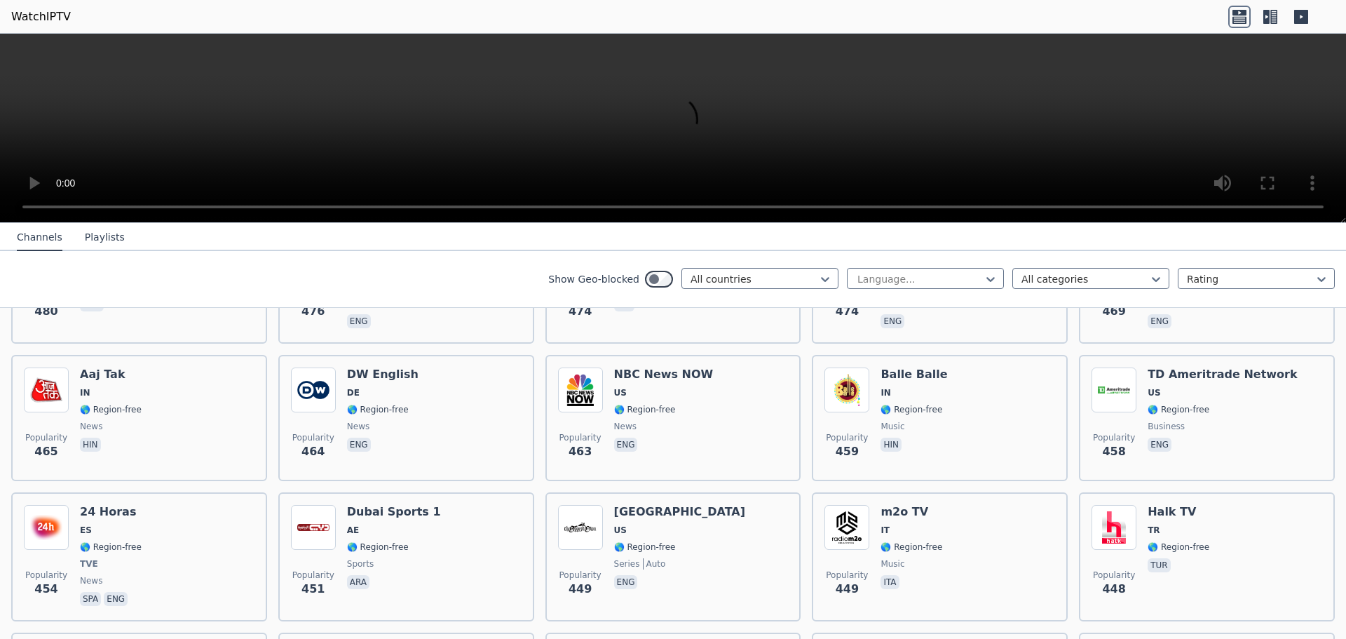
scroll to position [4604, 0]
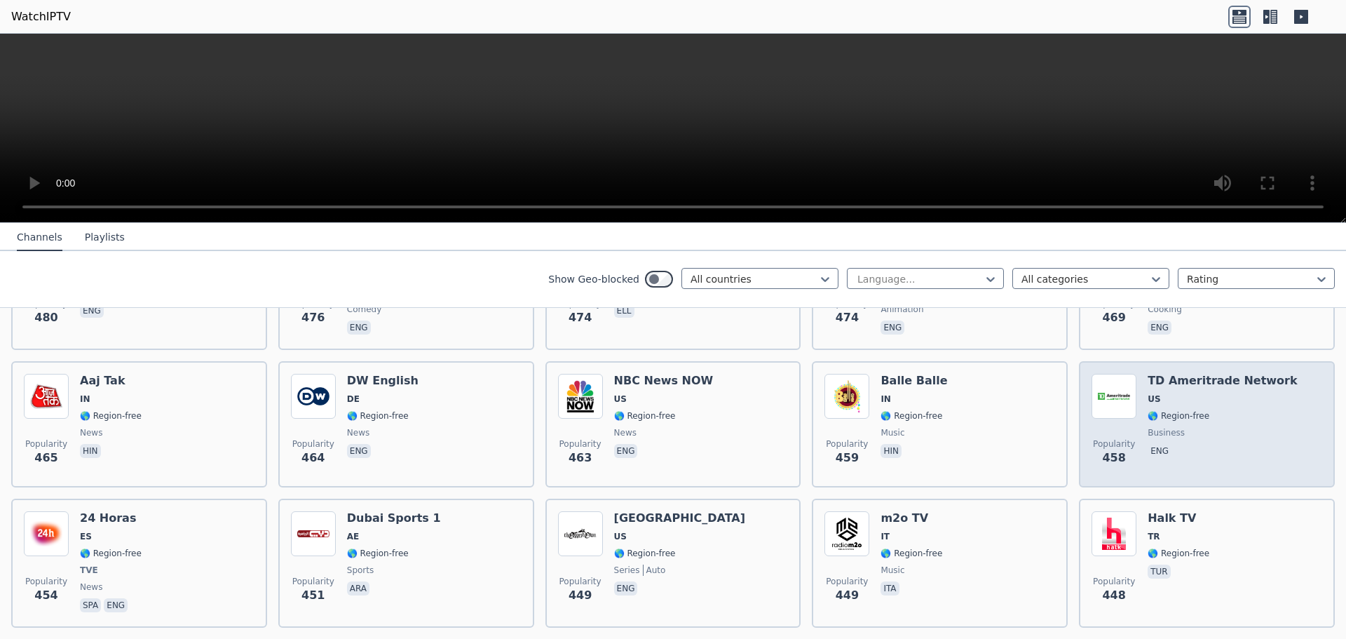
click at [1189, 427] on span "business" at bounding box center [1222, 432] width 149 height 11
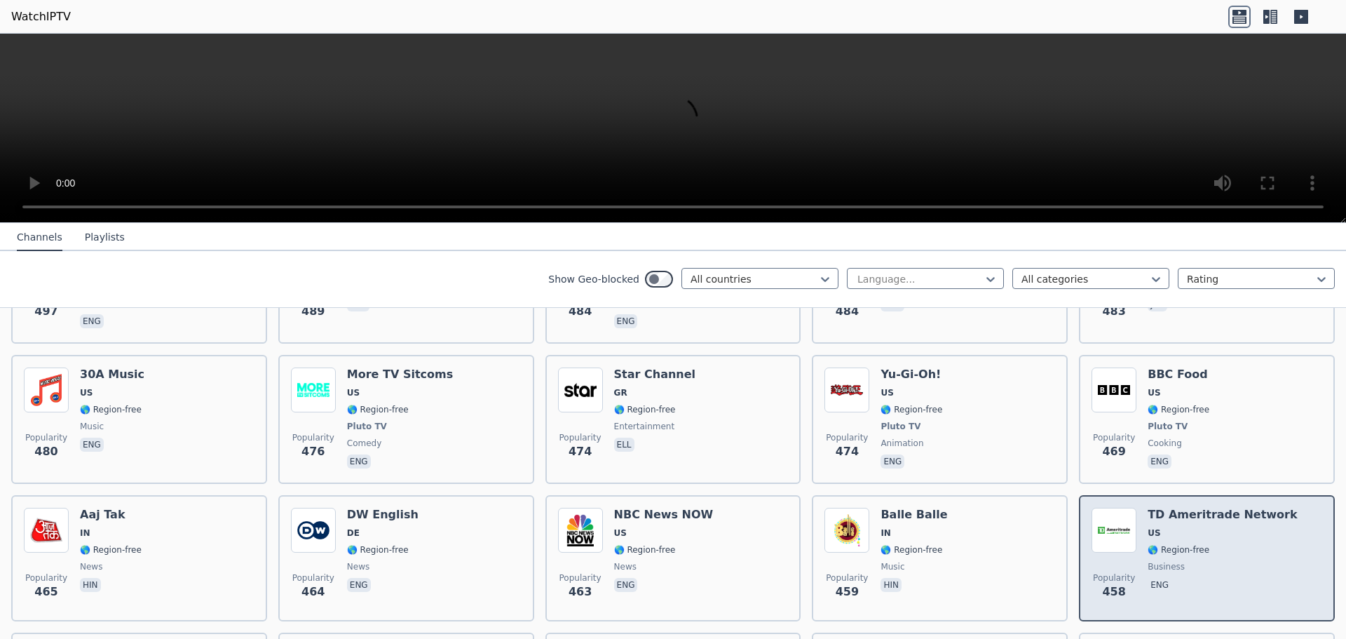
scroll to position [4253, 0]
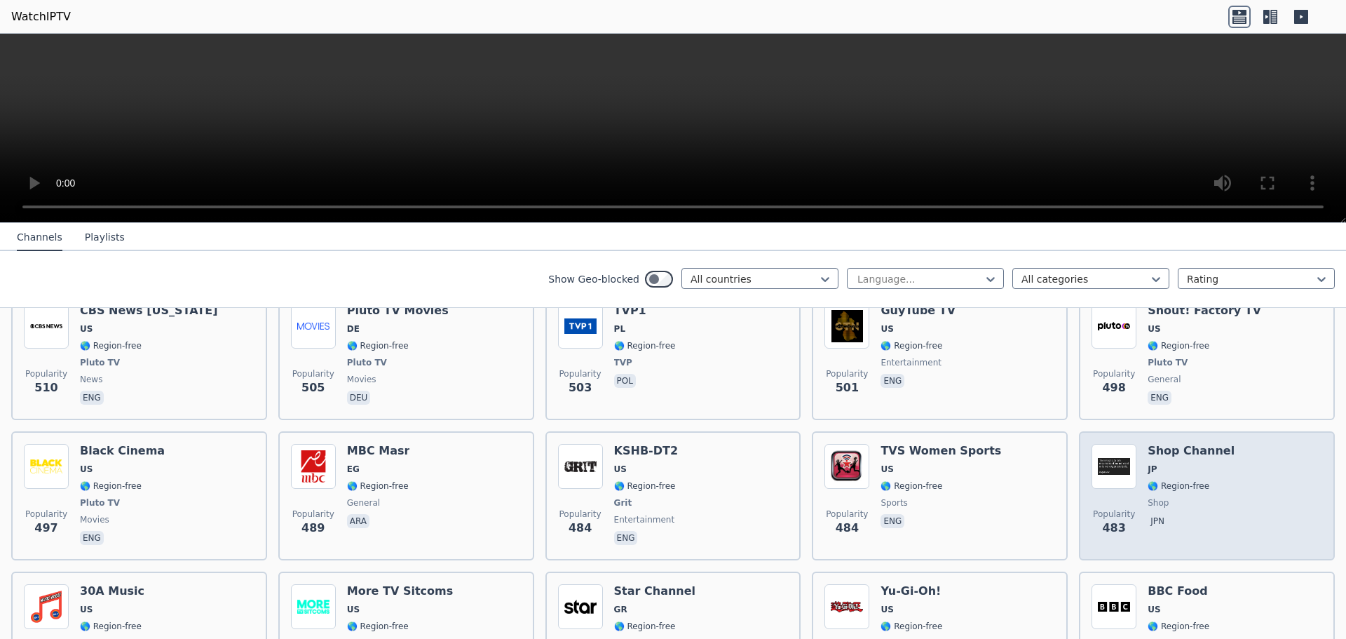
click at [1174, 444] on div "Shop Channel JP 🌎 Region-free shop jpn" at bounding box center [1191, 496] width 87 height 104
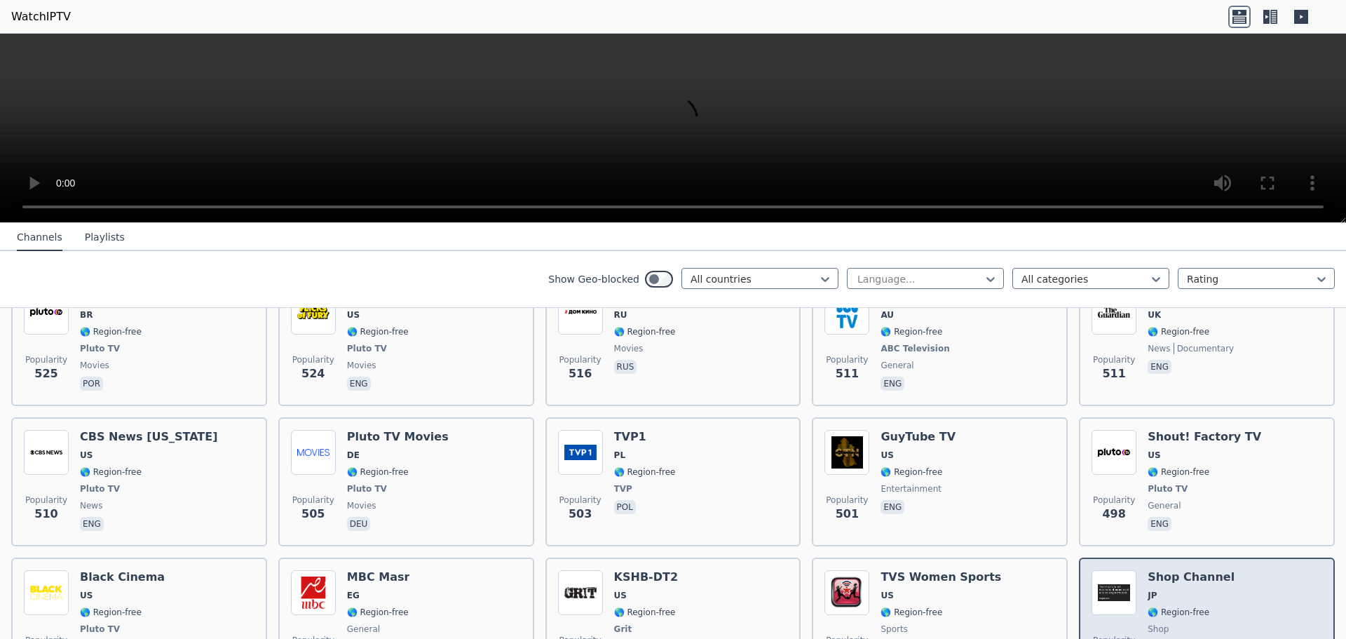
scroll to position [3903, 0]
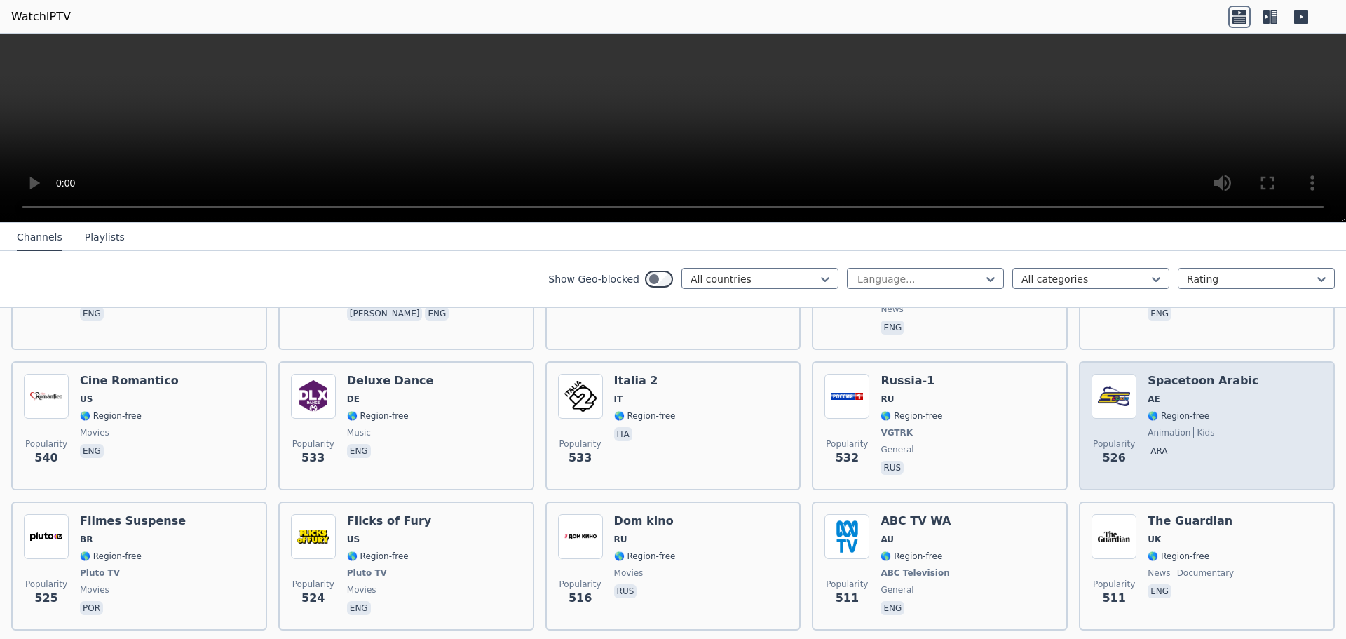
click at [1171, 444] on span "ara" at bounding box center [1203, 452] width 111 height 17
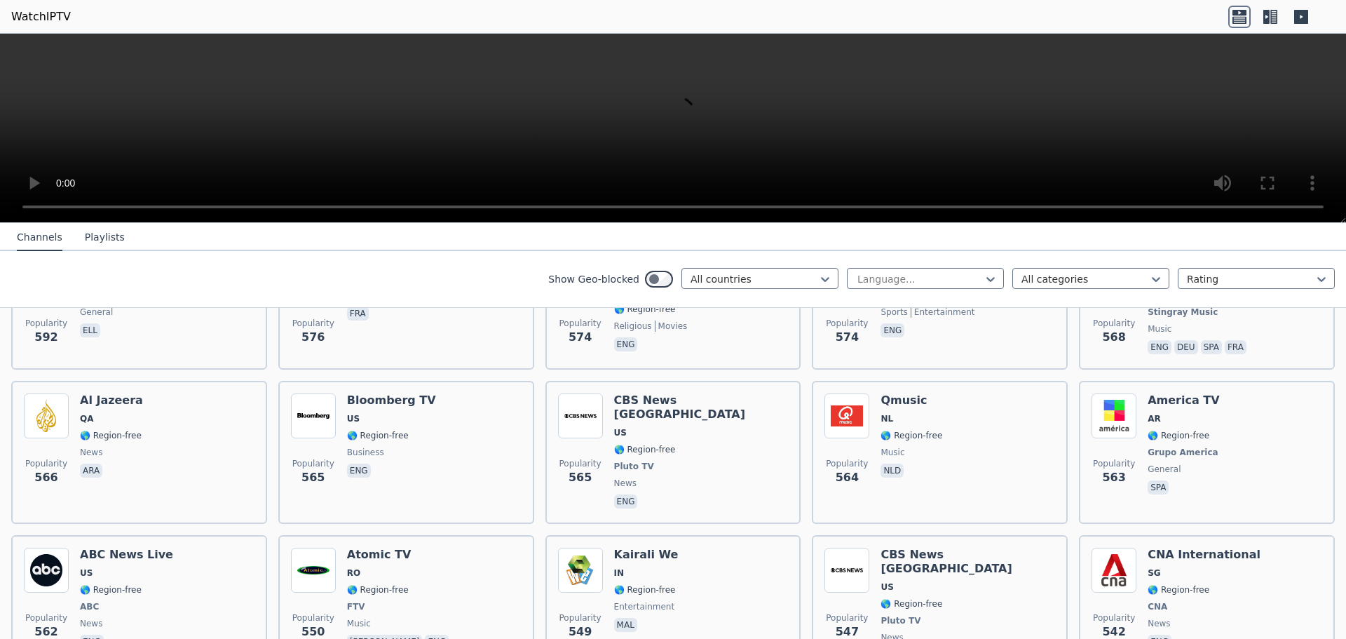
scroll to position [3552, 0]
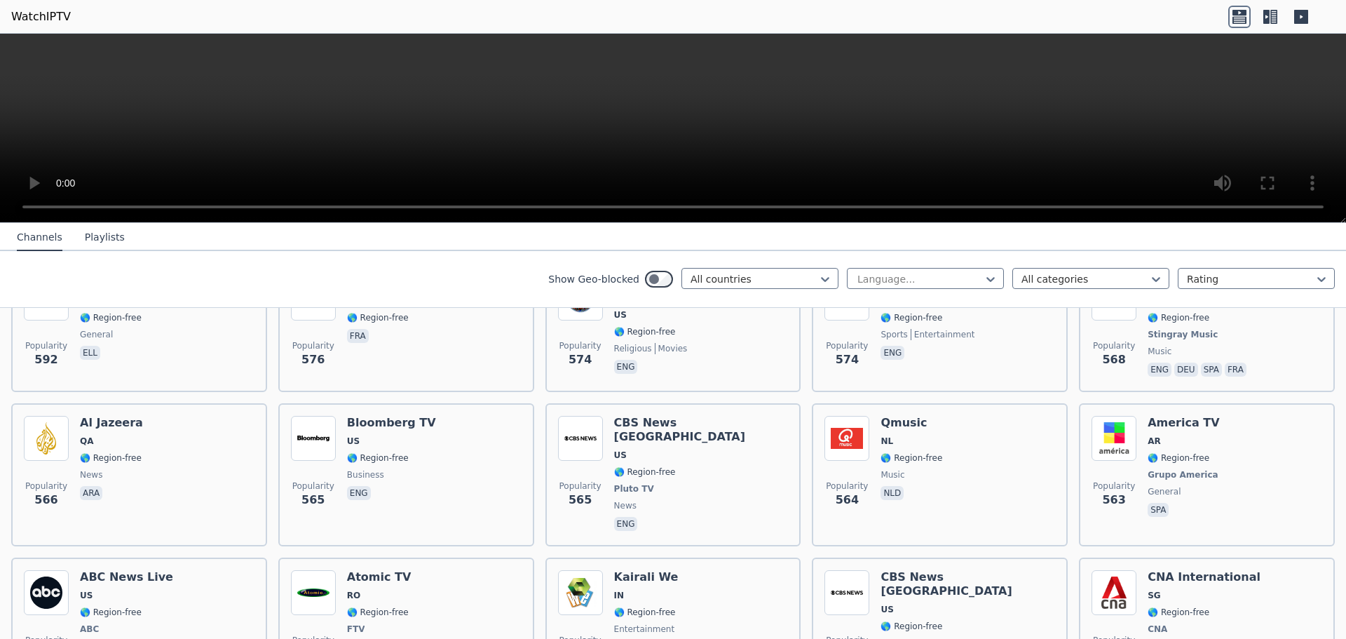
click at [1171, 416] on h6 "America TV" at bounding box center [1185, 423] width 74 height 14
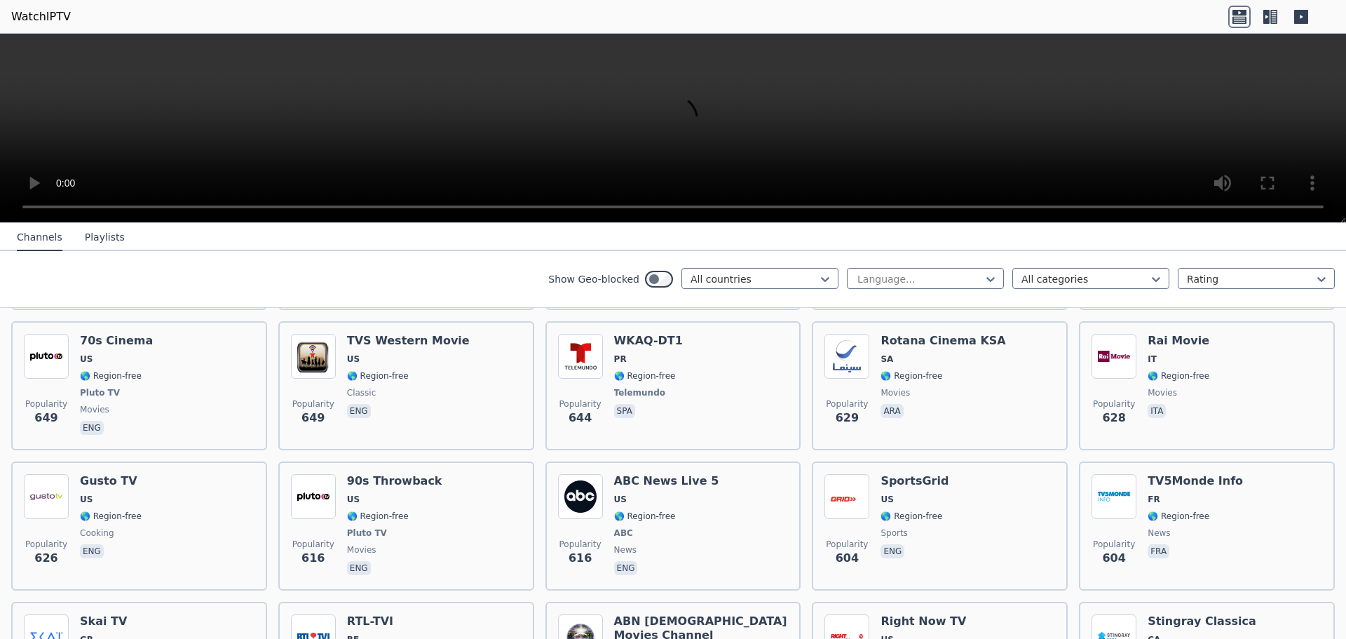
scroll to position [3202, 0]
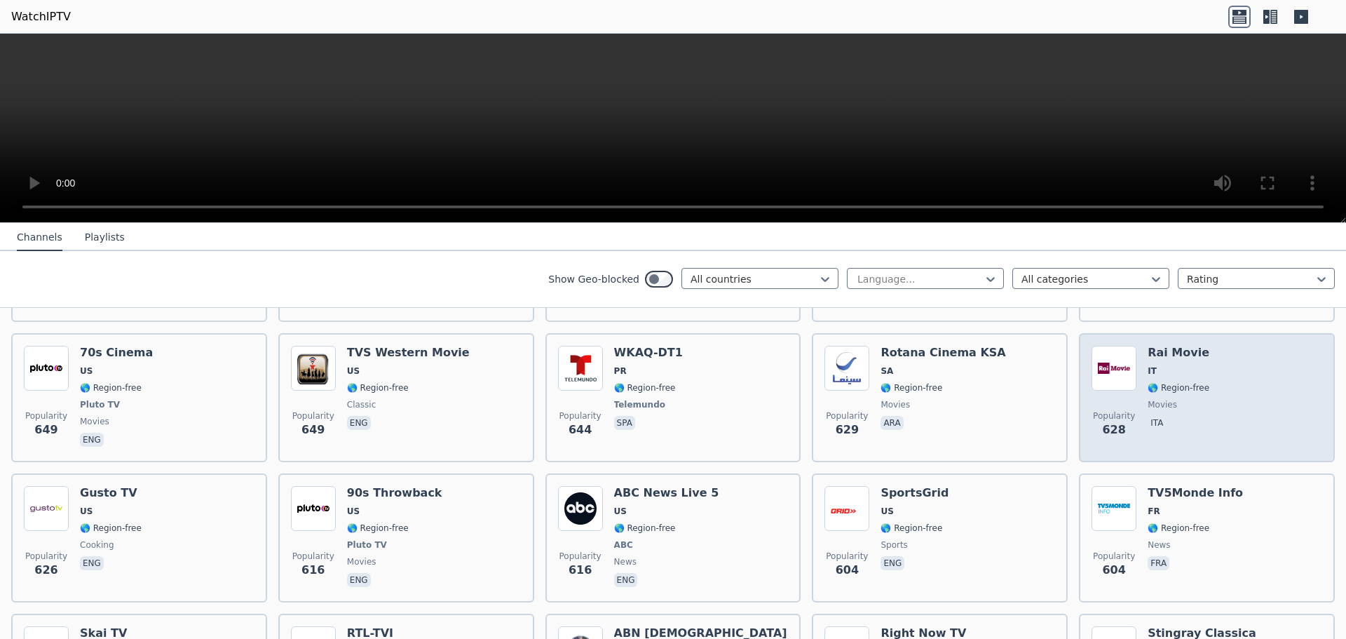
click at [1171, 399] on span "movies" at bounding box center [1179, 404] width 62 height 11
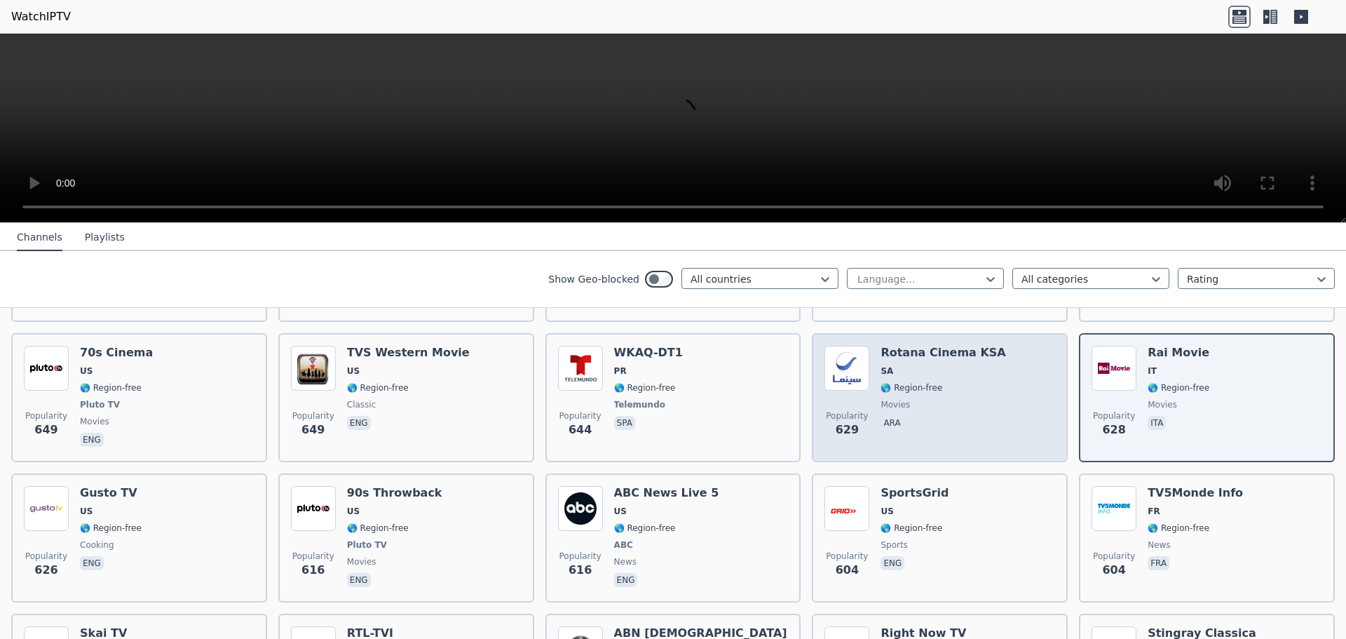
click at [980, 379] on div "Popularity 629 Rotana Cinema KSA SA 🌎 Region-free movies ara" at bounding box center [939, 398] width 231 height 104
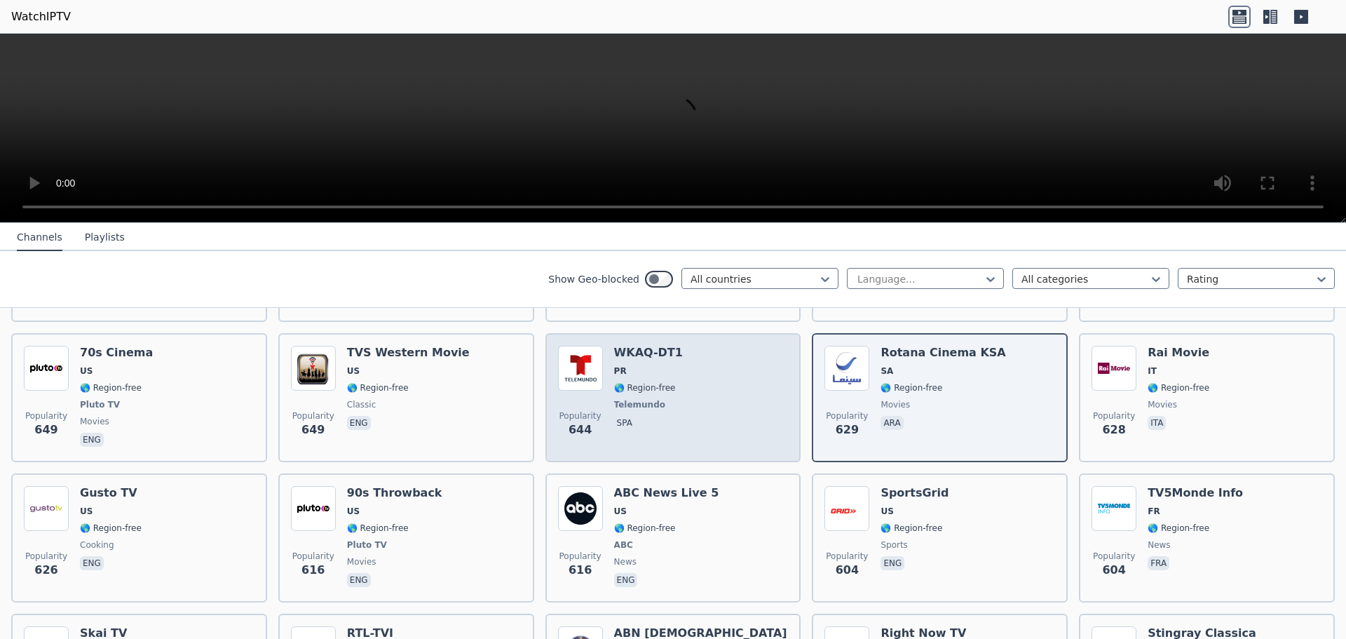
click at [718, 373] on div "Popularity 644 WKAQ-DT1 PR 🌎 Region-free Telemundo spa" at bounding box center [673, 398] width 231 height 104
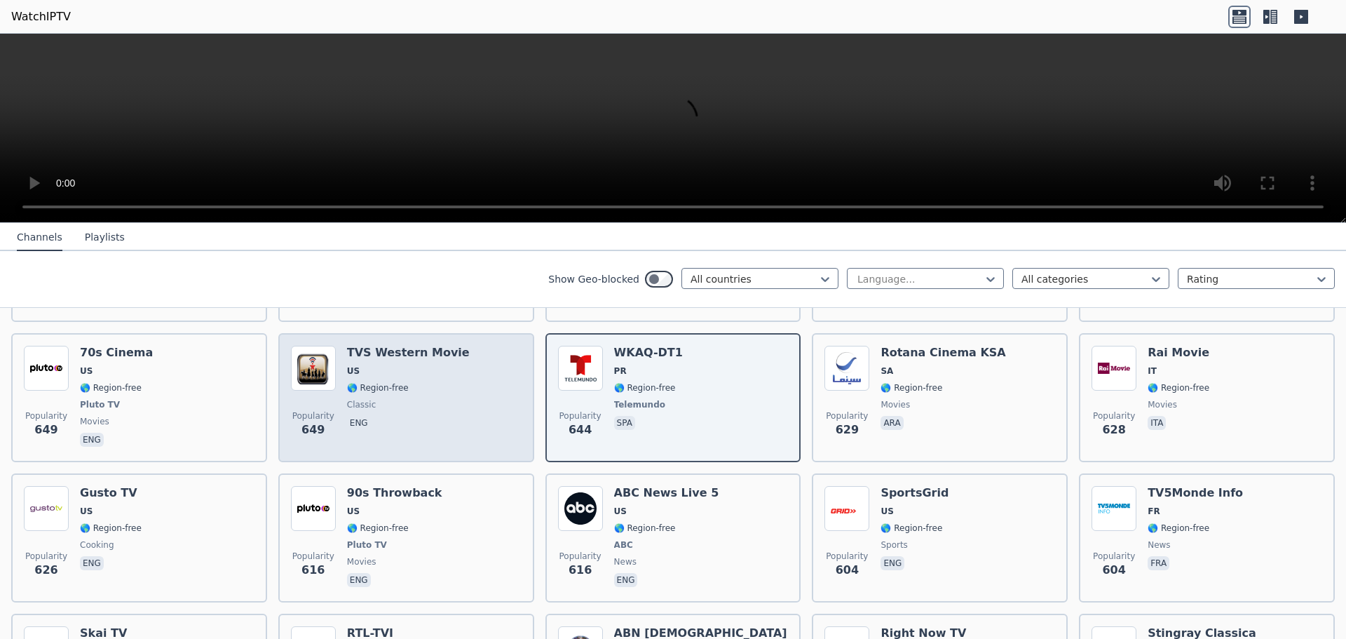
click at [355, 346] on h6 "TVS Western Movie" at bounding box center [408, 353] width 123 height 14
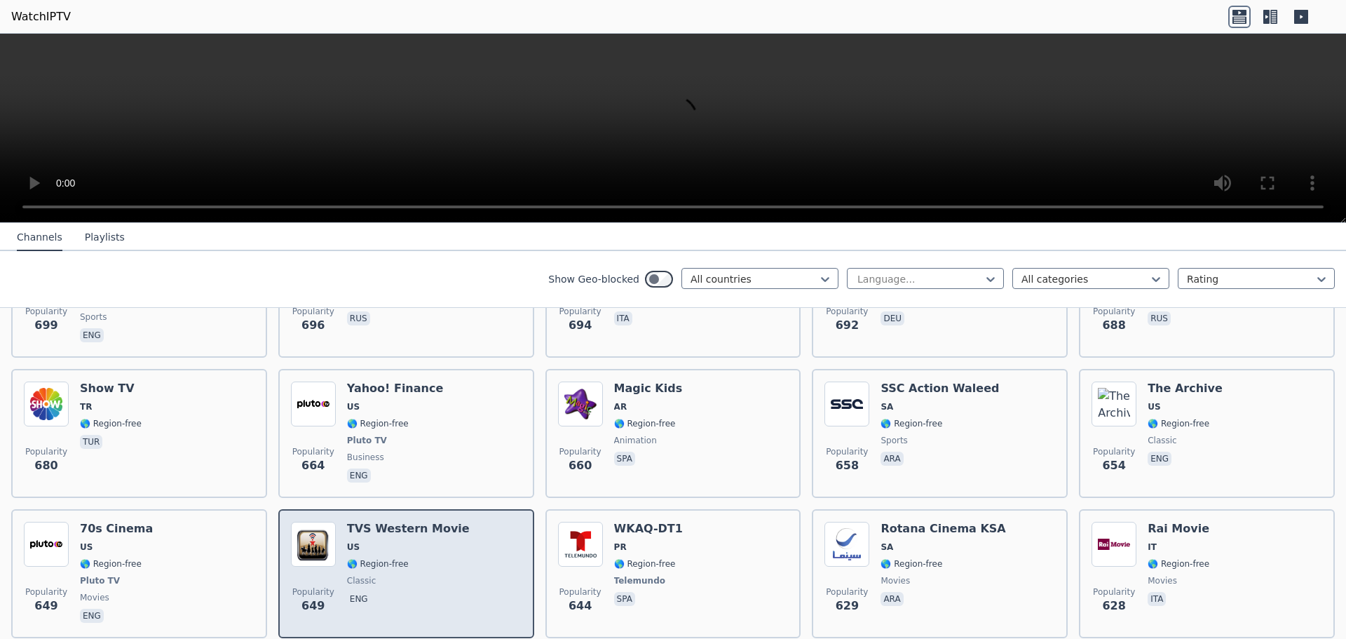
scroll to position [2851, 0]
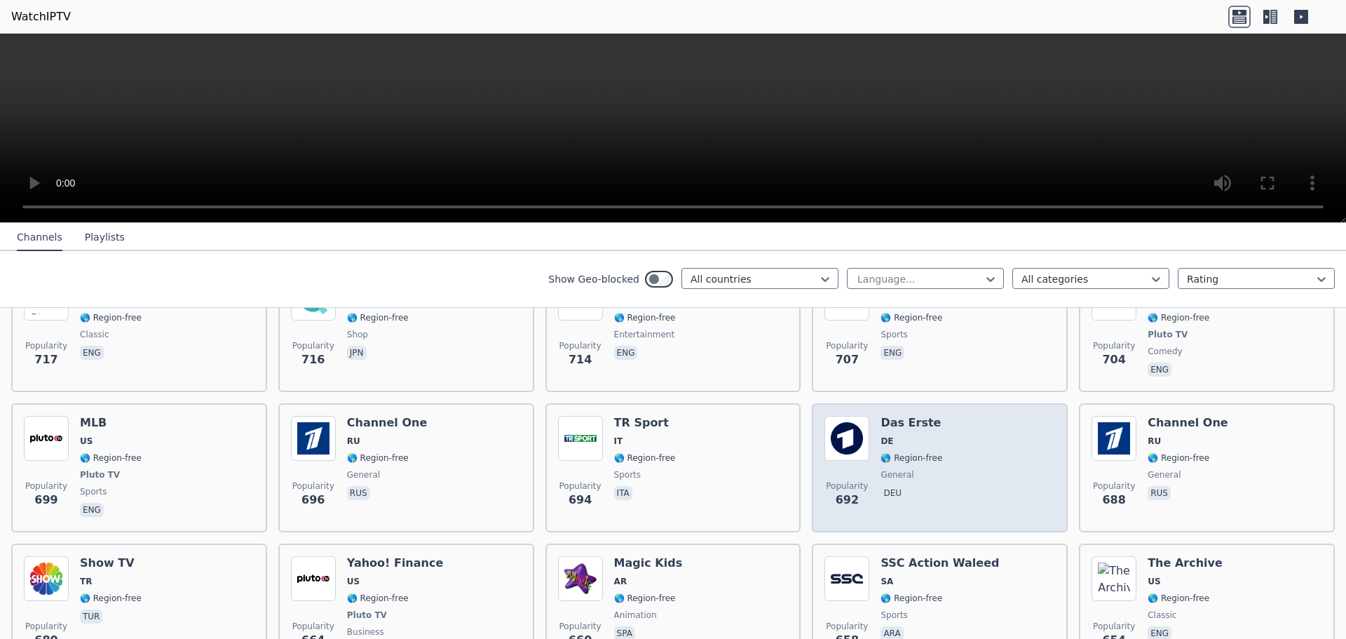
click at [910, 435] on span "DE" at bounding box center [912, 440] width 62 height 11
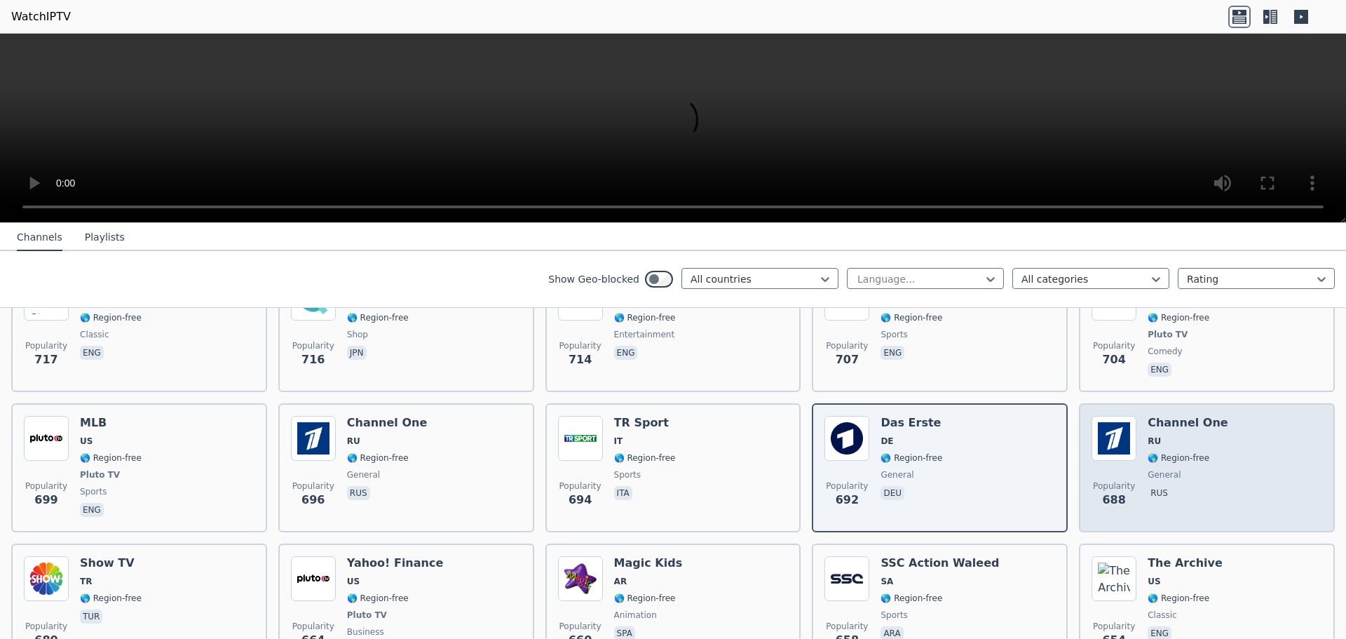
click at [1239, 473] on div "Popularity 688 Channel One RU 🌎 Region-free general [DEMOGRAPHIC_DATA]" at bounding box center [1207, 468] width 231 height 104
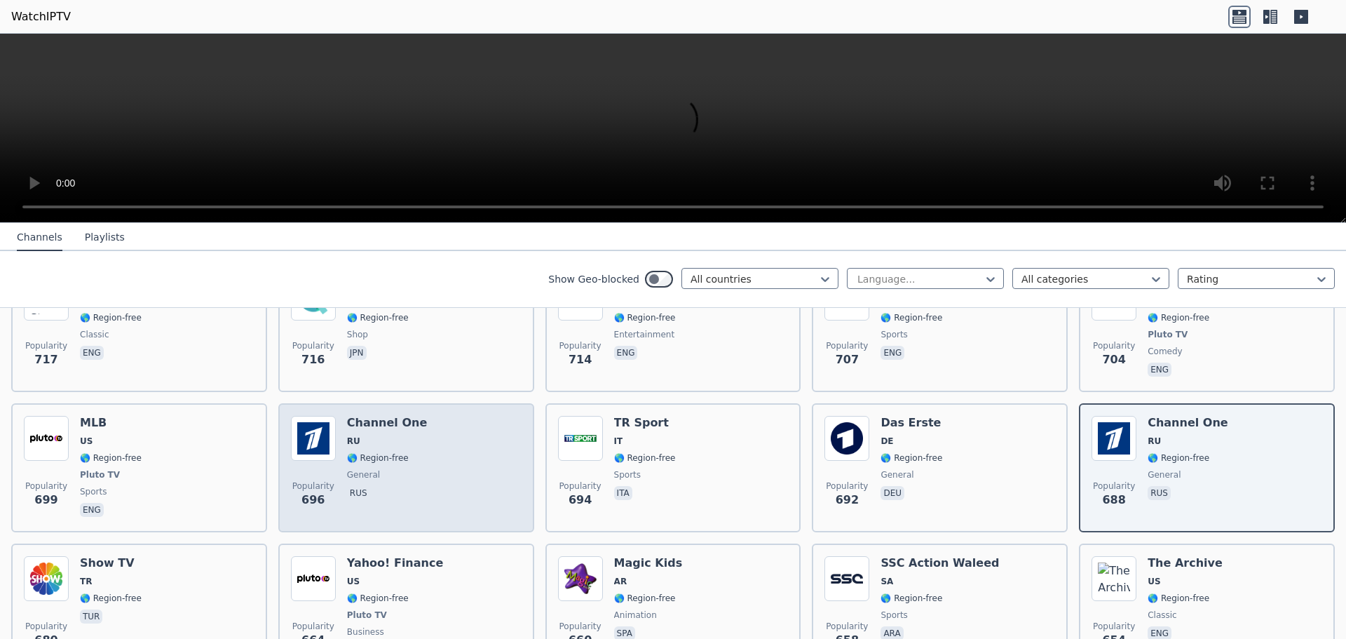
click at [459, 466] on div "Popularity 696 Channel One RU 🌎 Region-free general [DEMOGRAPHIC_DATA]" at bounding box center [406, 468] width 231 height 104
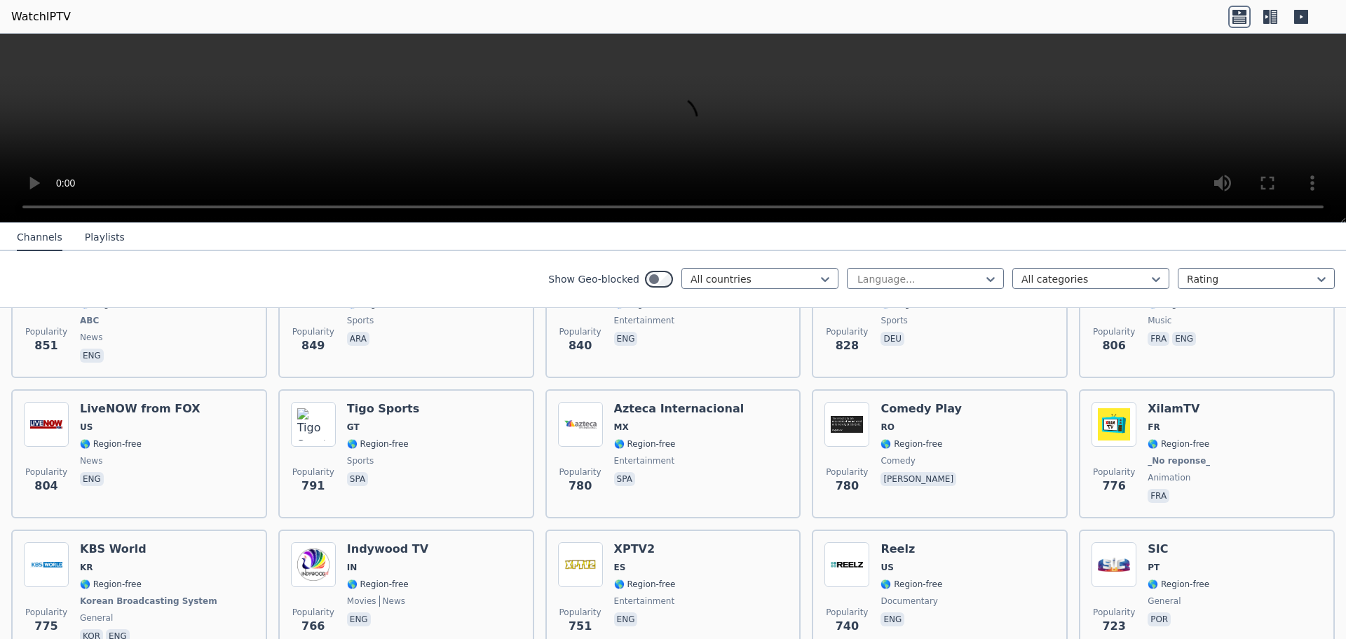
scroll to position [2431, 0]
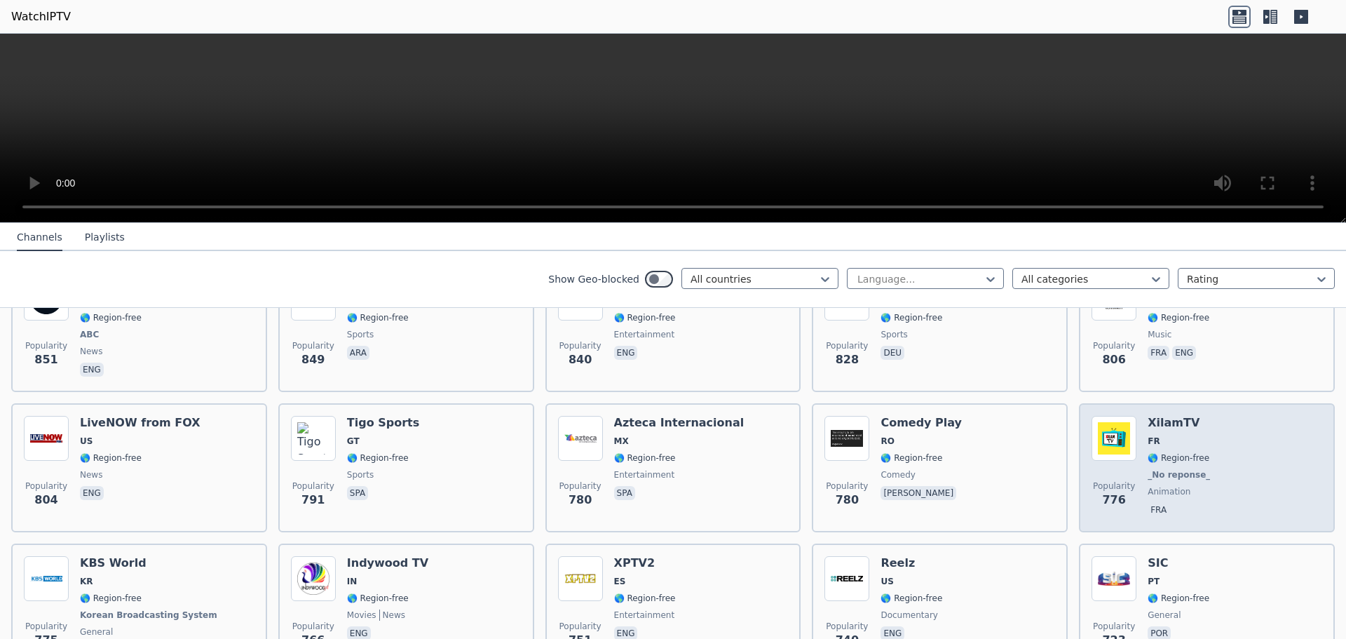
click at [1148, 452] on span "🌎 Region-free" at bounding box center [1179, 457] width 62 height 11
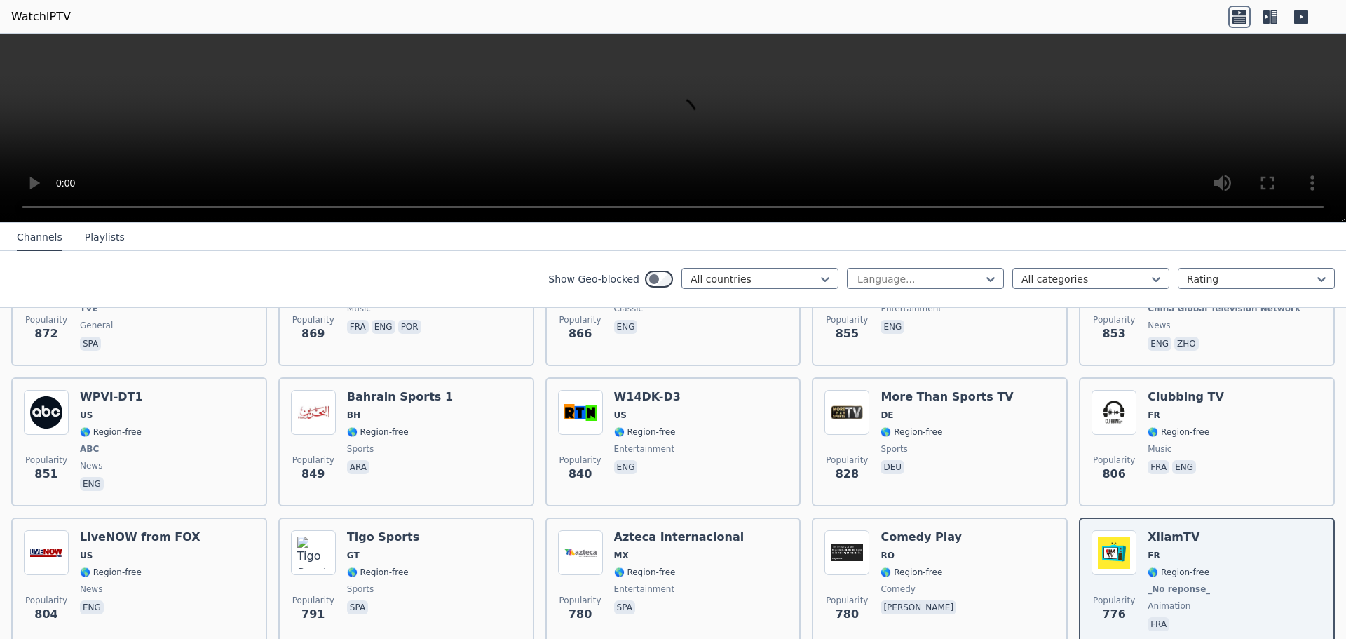
scroll to position [2290, 0]
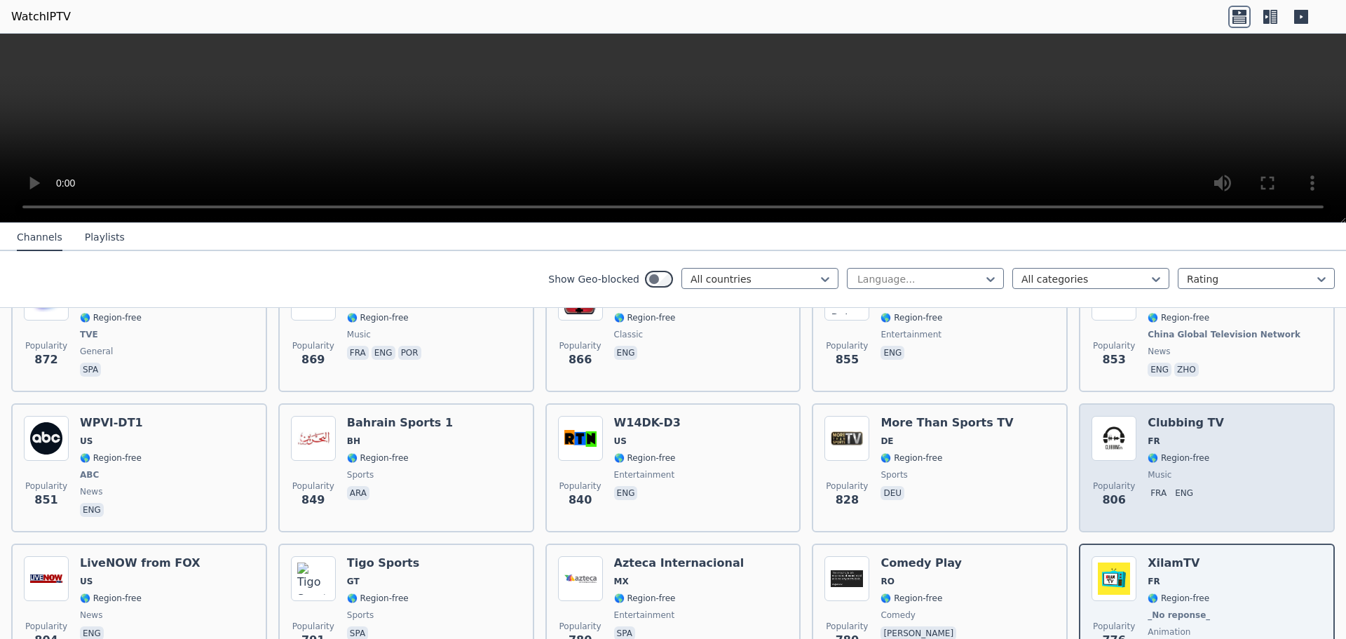
click at [1194, 435] on span "FR" at bounding box center [1186, 440] width 76 height 11
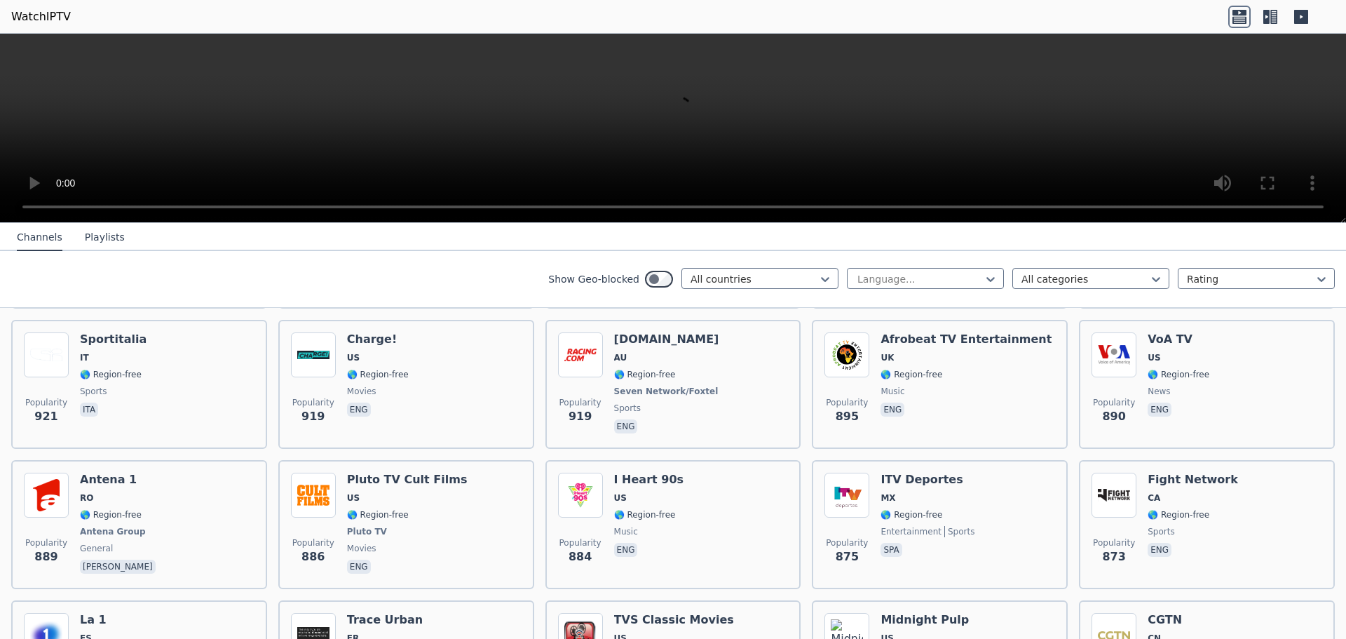
scroll to position [1940, 0]
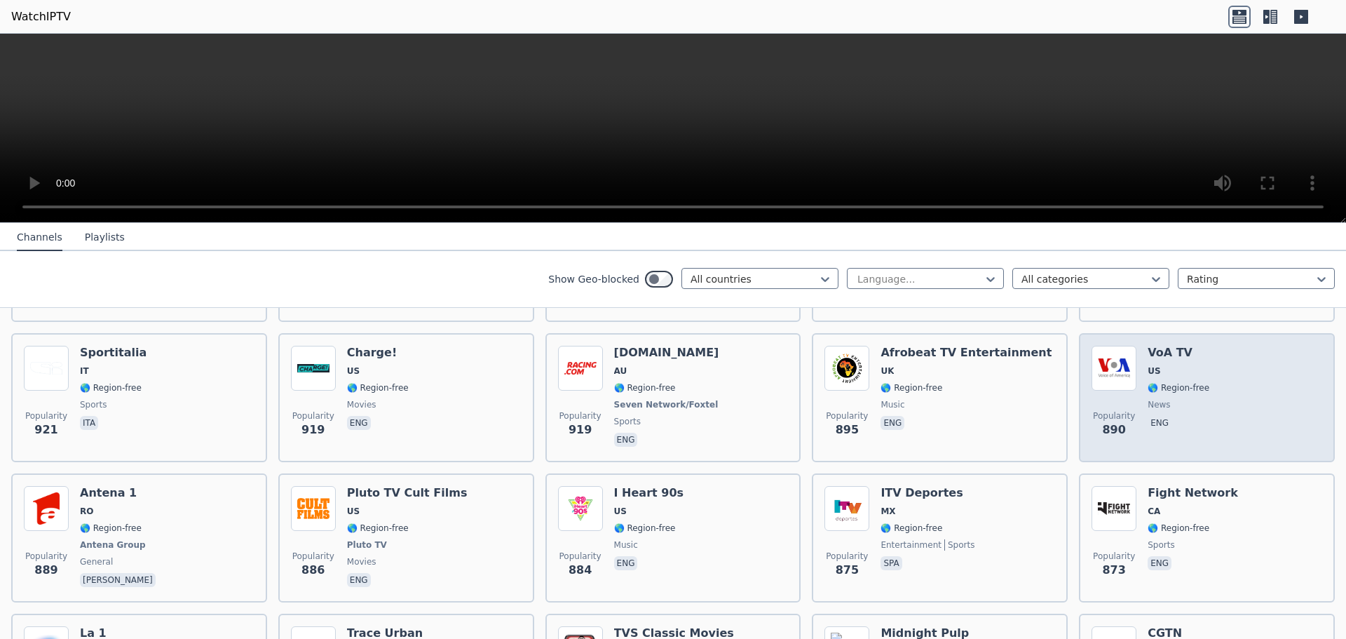
click at [1187, 403] on div "VoA TV US 🌎 Region-free news eng" at bounding box center [1179, 398] width 62 height 104
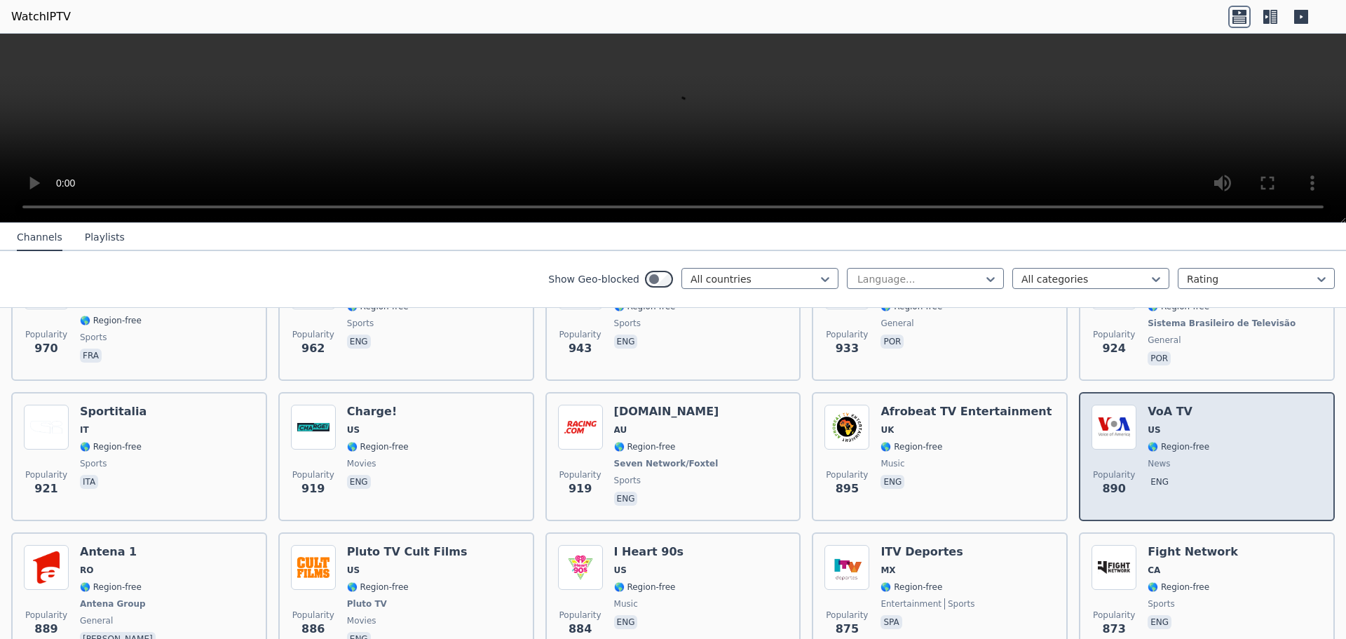
scroll to position [1800, 0]
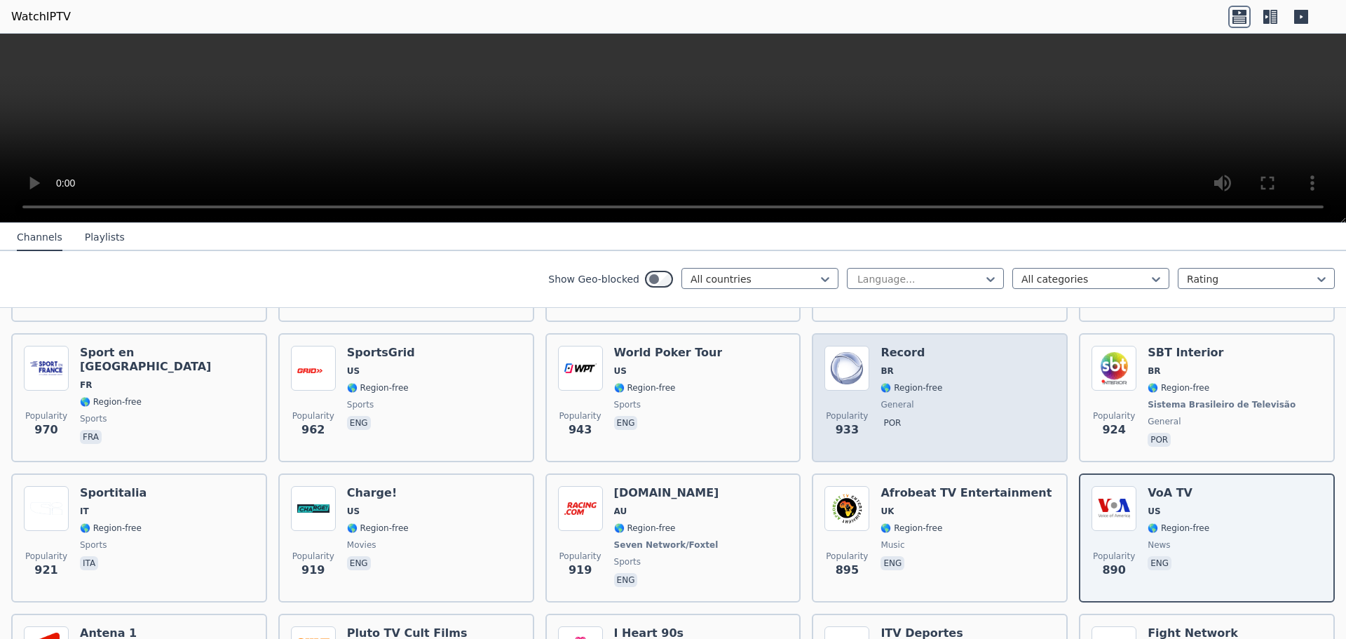
click at [984, 395] on div "Popularity 933 Record BR 🌎 Region-free general por" at bounding box center [939, 398] width 231 height 104
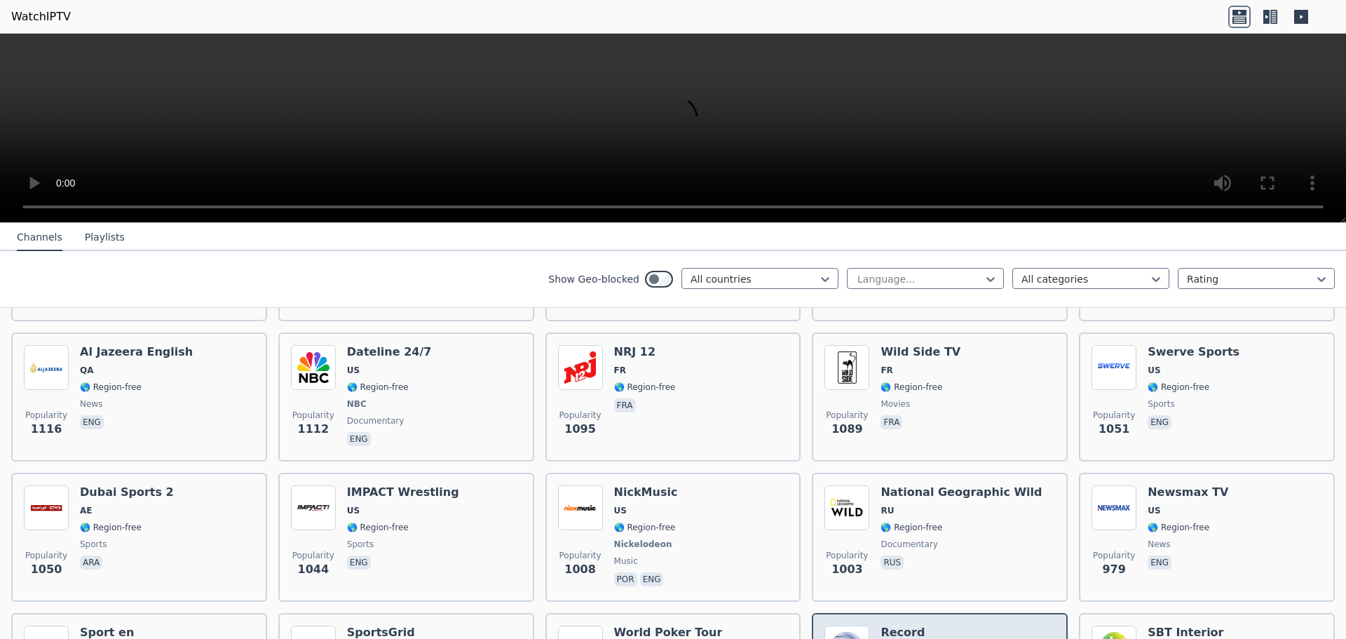
scroll to position [1519, 0]
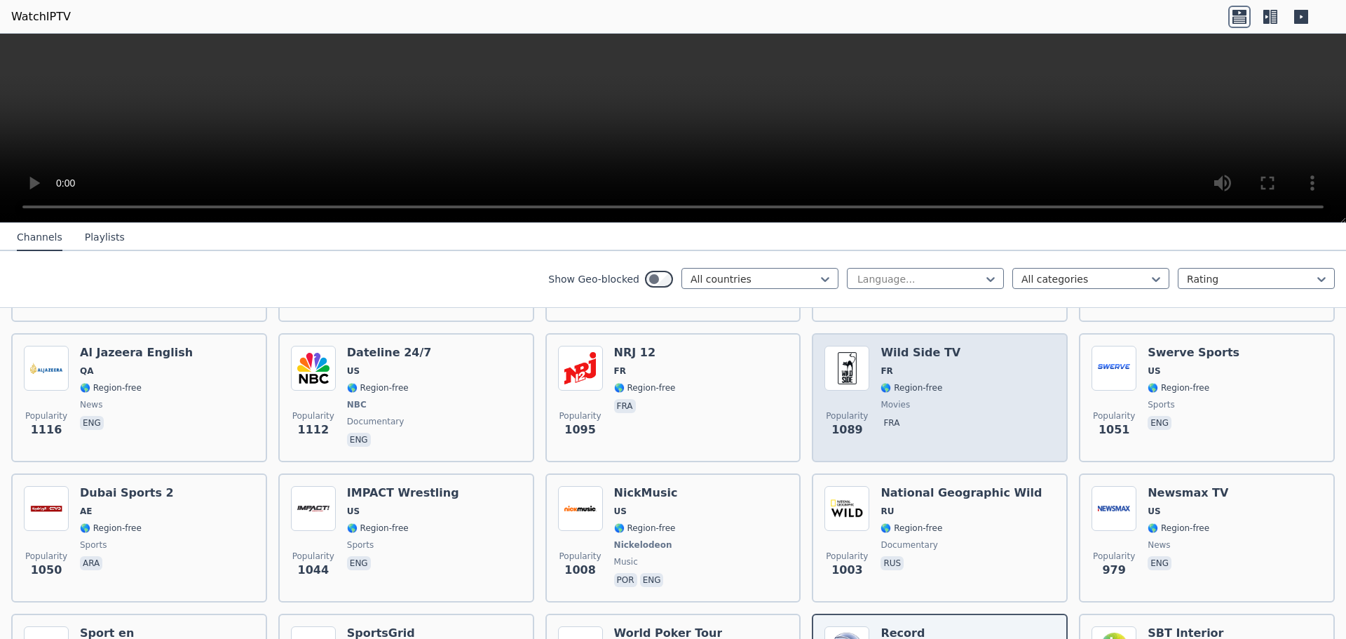
click at [984, 395] on div "Popularity 1089 Wild Side TV FR 🌎 Region-free movies fra" at bounding box center [939, 398] width 231 height 104
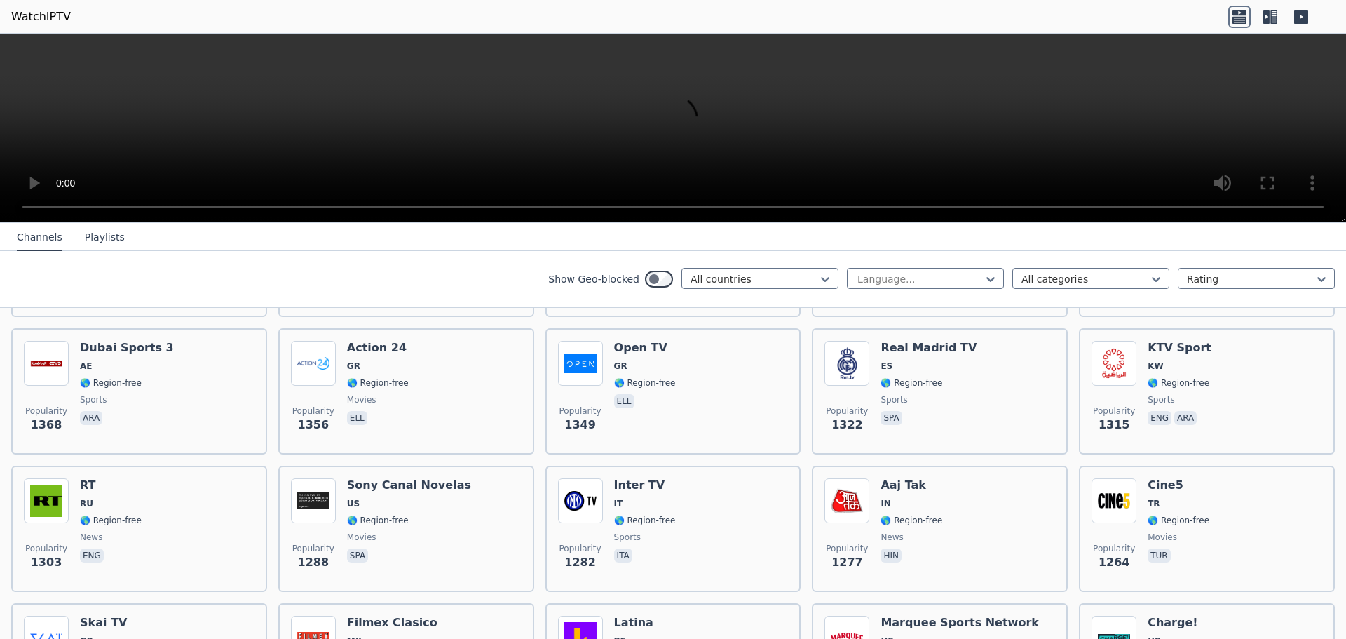
scroll to position [1099, 0]
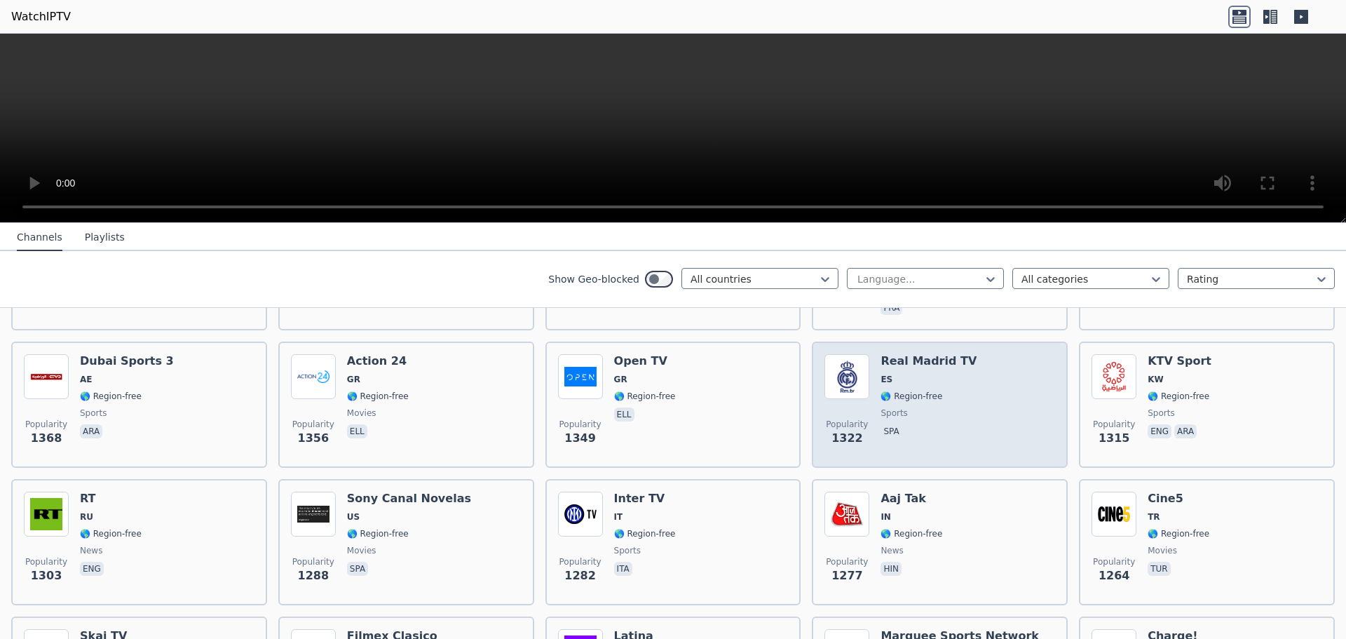
click at [958, 388] on div "Popularity 1322 Real Madrid TV ES 🌎 Region-free sports spa" at bounding box center [939, 404] width 231 height 101
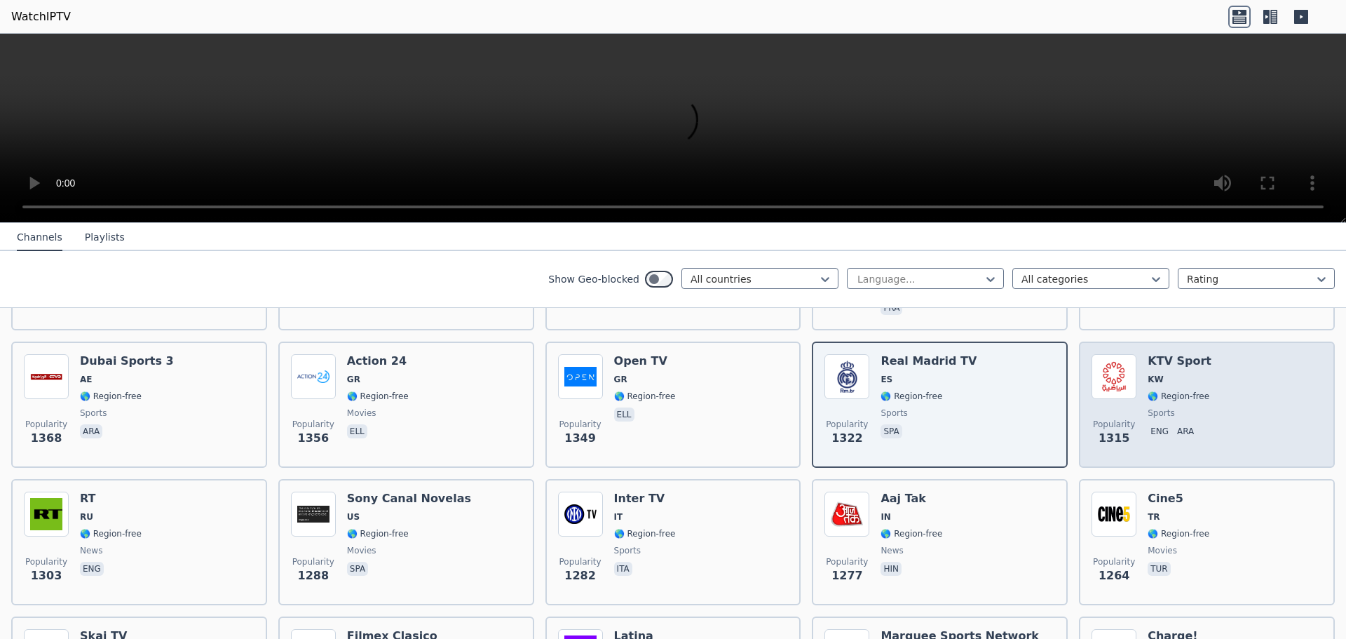
click at [1124, 393] on div "Popularity 1315" at bounding box center [1114, 404] width 45 height 101
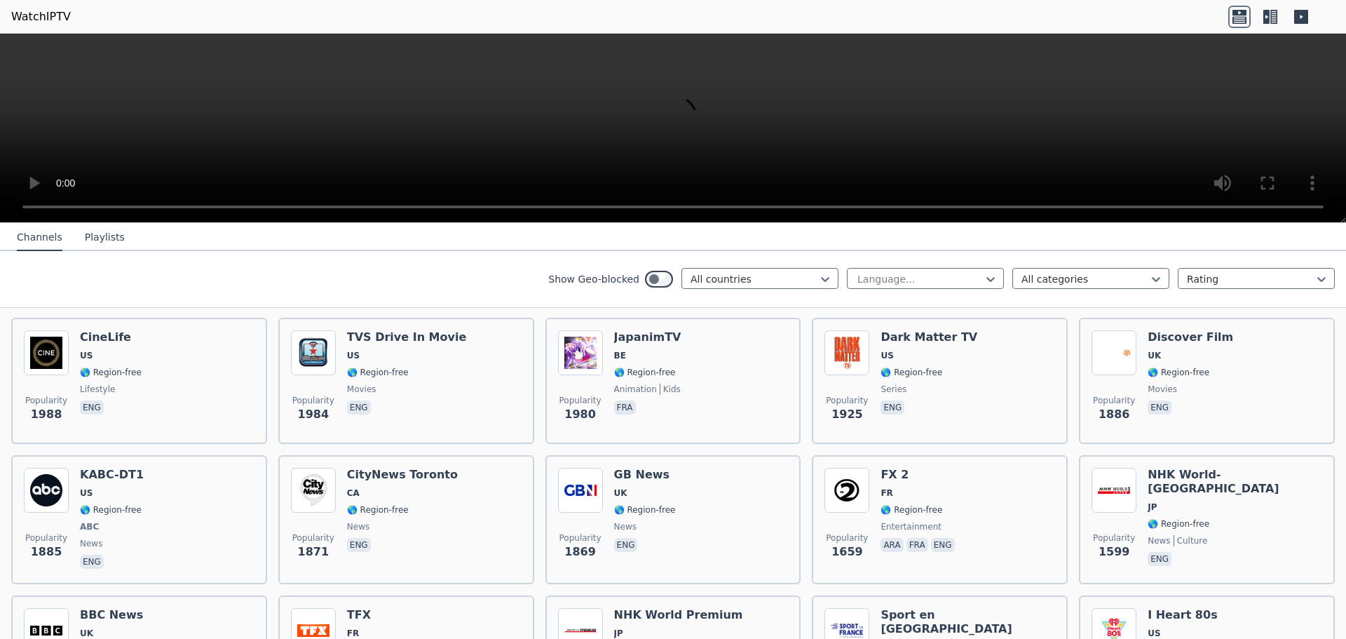
scroll to position [678, 0]
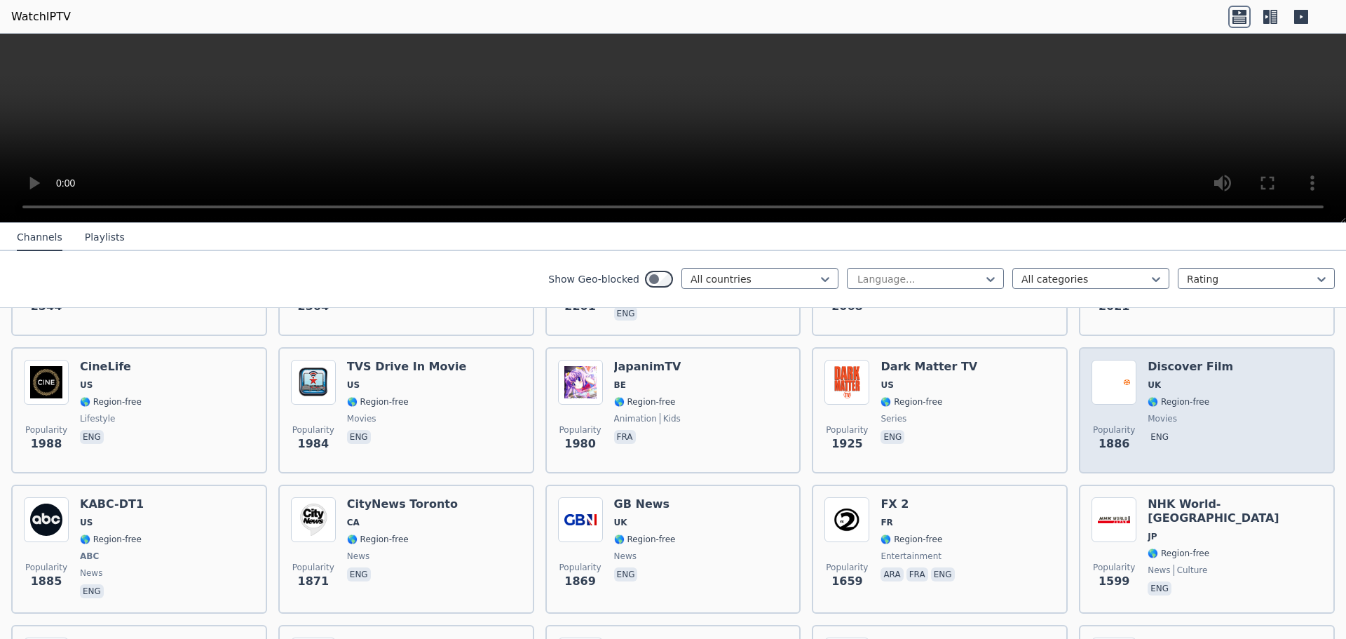
click at [1099, 391] on img at bounding box center [1114, 382] width 45 height 45
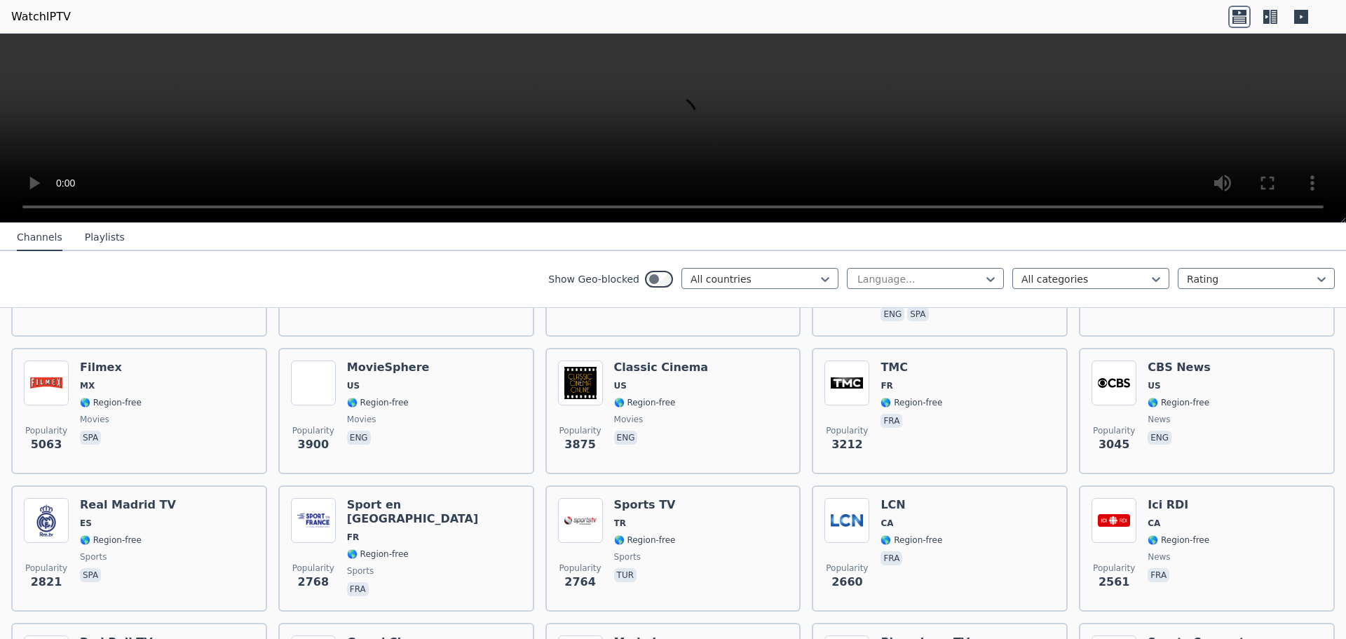
scroll to position [257, 0]
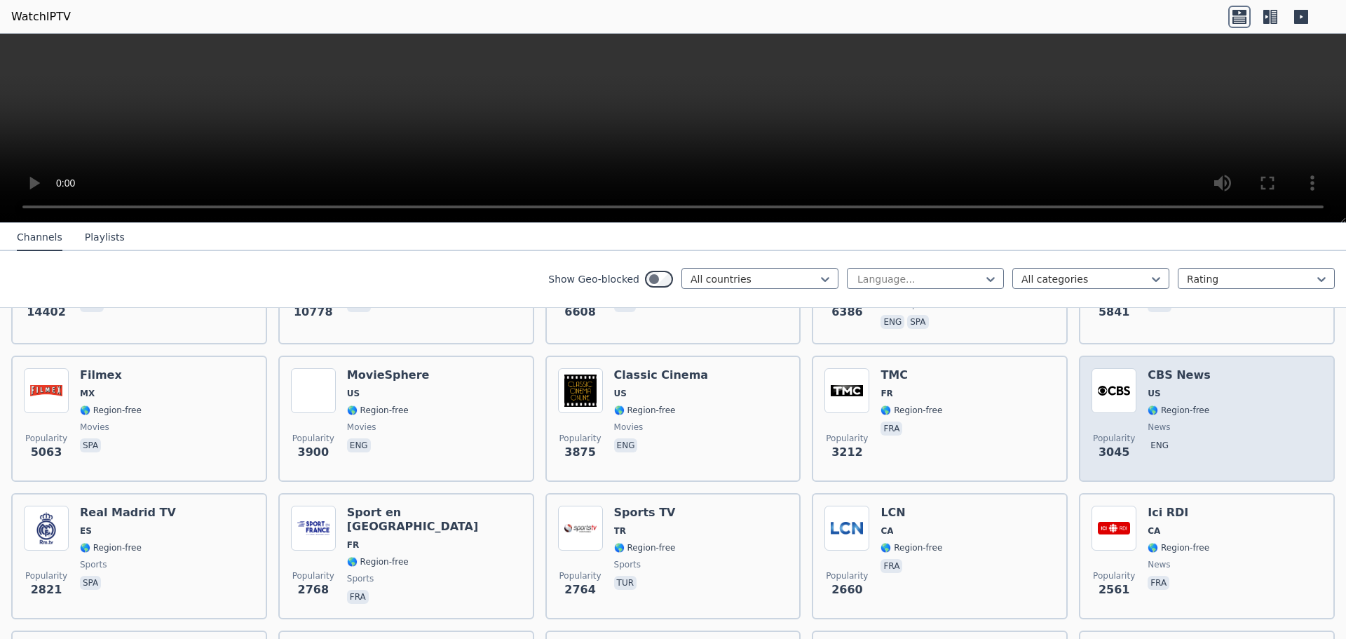
click at [1150, 388] on span "US" at bounding box center [1154, 393] width 13 height 11
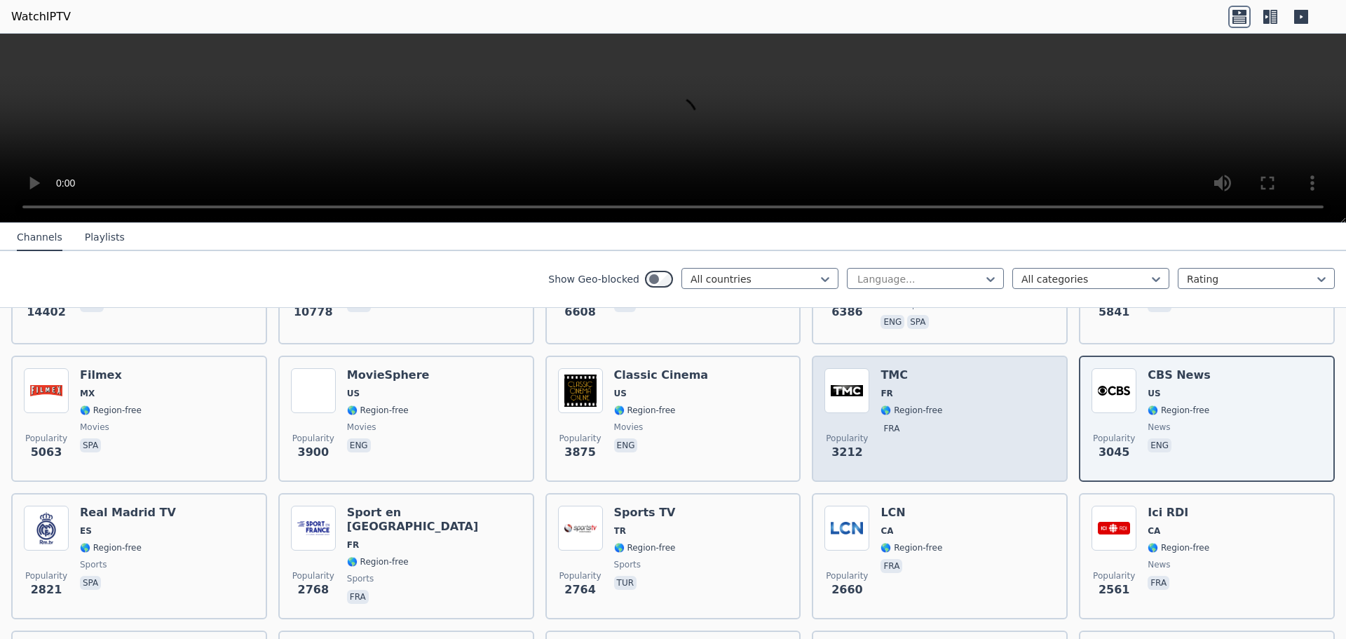
scroll to position [0, 0]
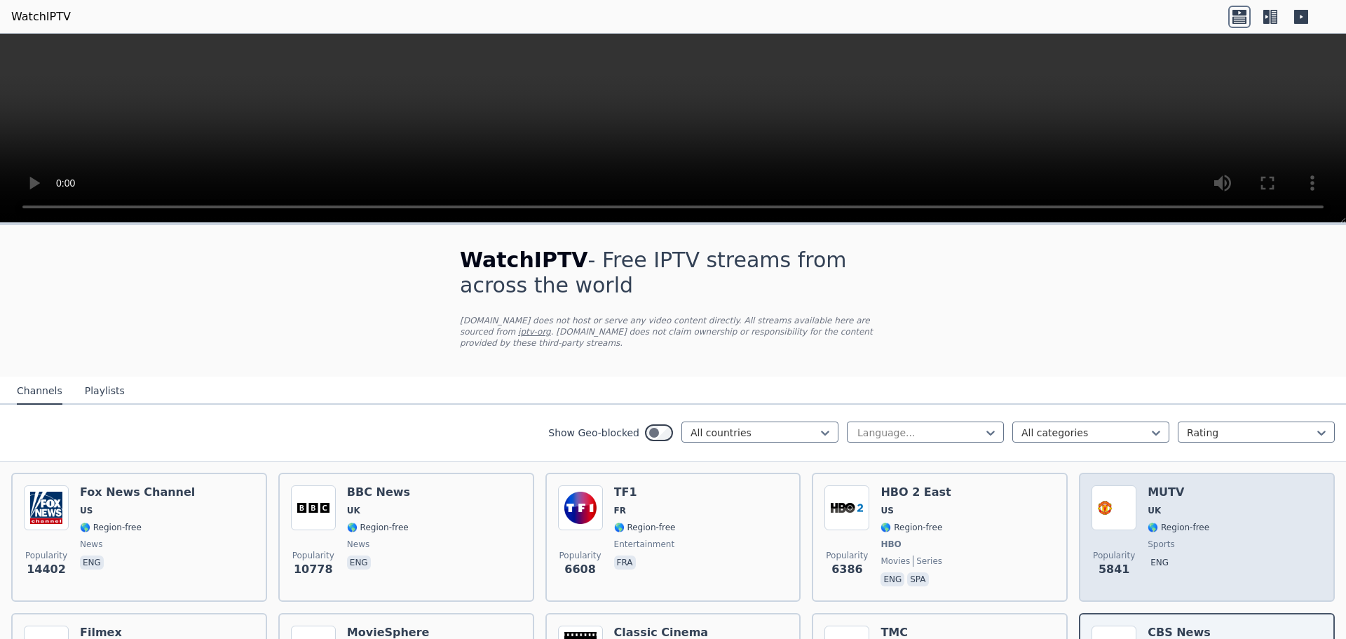
click at [1166, 486] on h6 "MUTV" at bounding box center [1179, 492] width 62 height 14
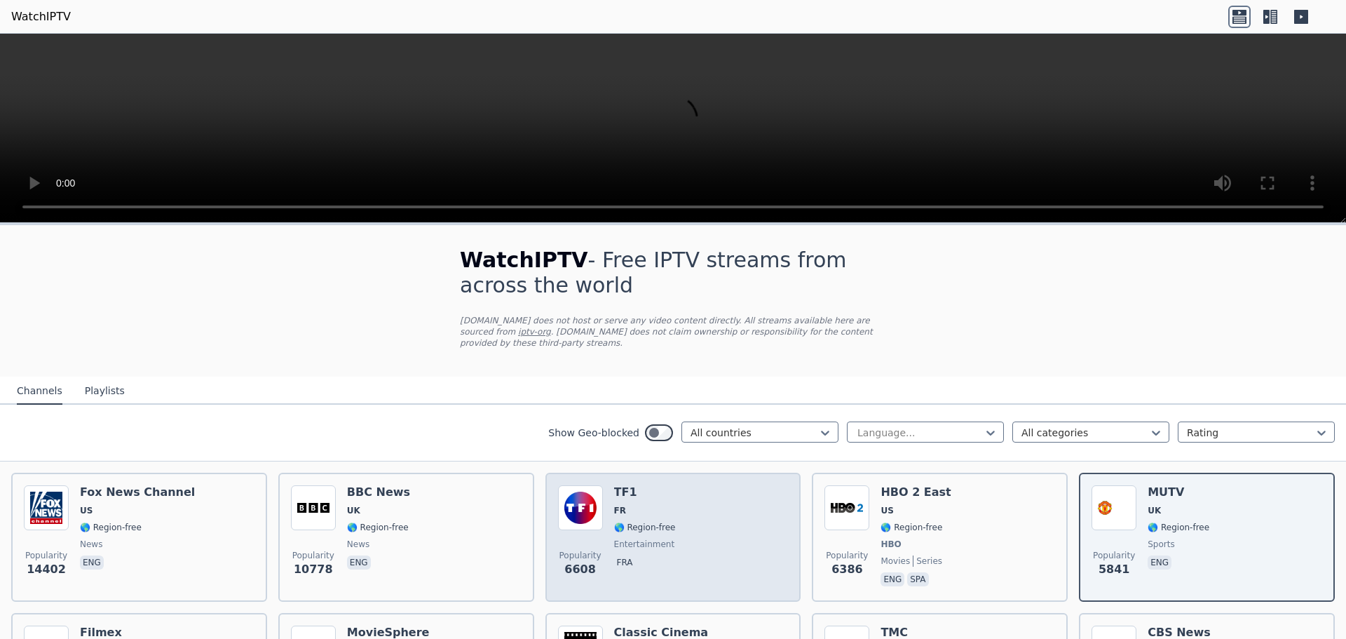
click at [648, 485] on h6 "TF1" at bounding box center [645, 492] width 62 height 14
